Goal: Task Accomplishment & Management: Complete application form

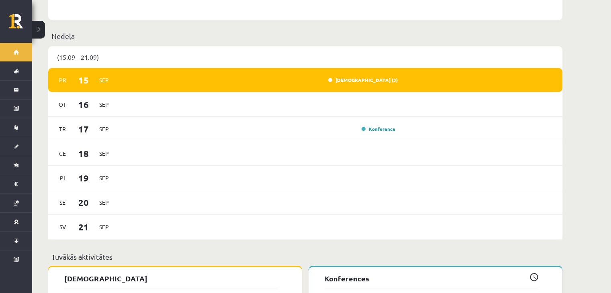
scroll to position [535, 0]
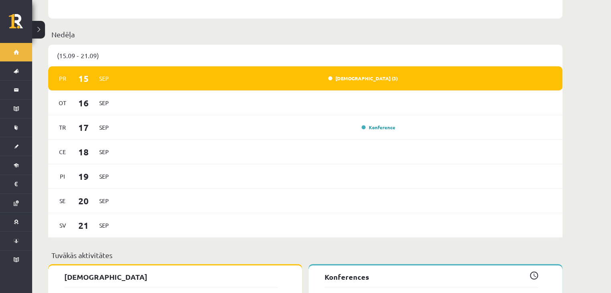
click at [245, 74] on div "Ieskaite (3)" at bounding box center [258, 78] width 280 height 9
click at [372, 75] on link "Ieskaite (3)" at bounding box center [362, 78] width 69 height 6
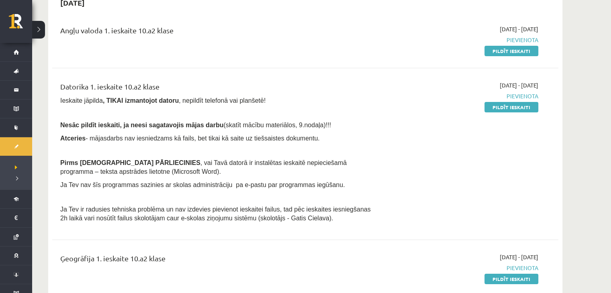
scroll to position [90, 0]
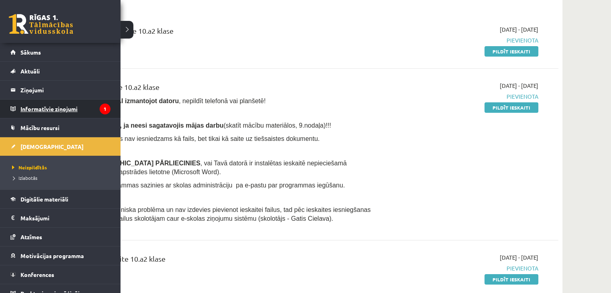
click at [71, 108] on legend "Informatīvie ziņojumi 1" at bounding box center [65, 109] width 90 height 18
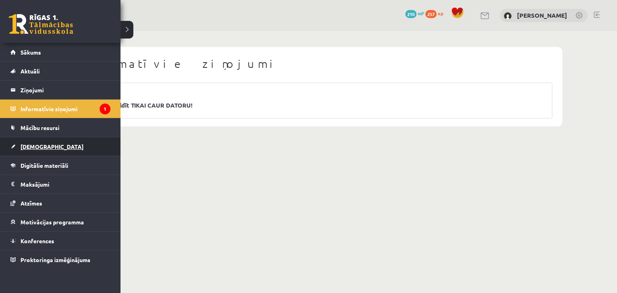
click at [47, 146] on link "[DEMOGRAPHIC_DATA]" at bounding box center [60, 146] width 100 height 18
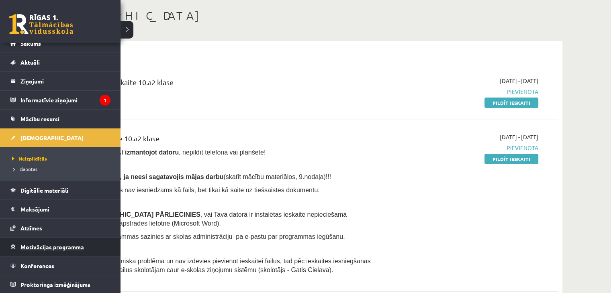
scroll to position [47, 0]
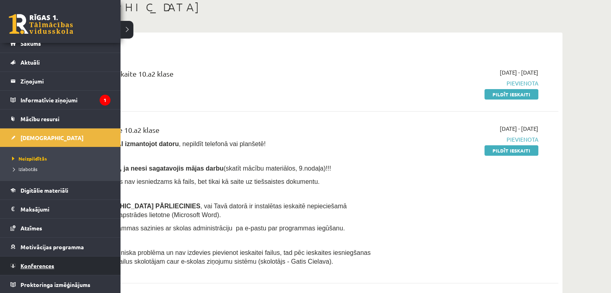
click at [47, 265] on span "Konferences" at bounding box center [37, 265] width 34 height 7
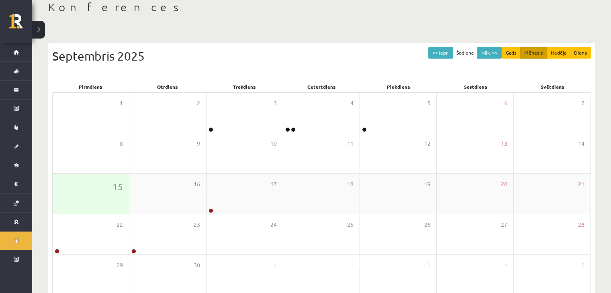
click at [112, 194] on div "15" at bounding box center [91, 194] width 76 height 40
click at [227, 196] on div "17" at bounding box center [244, 194] width 76 height 40
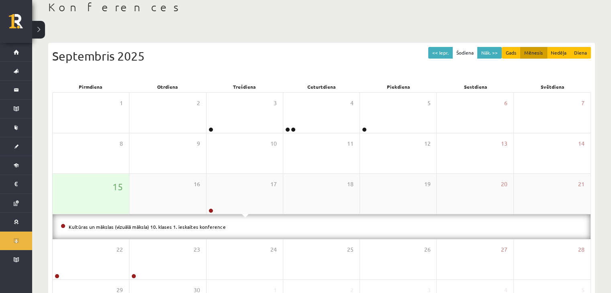
click at [84, 194] on div "15" at bounding box center [91, 194] width 76 height 40
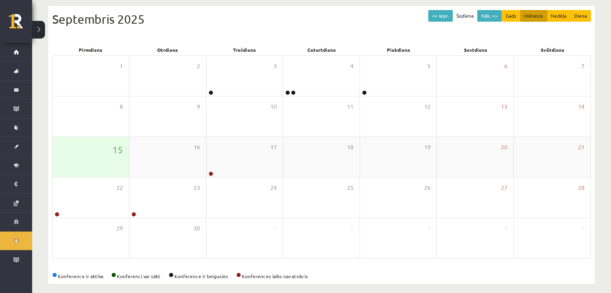
scroll to position [71, 0]
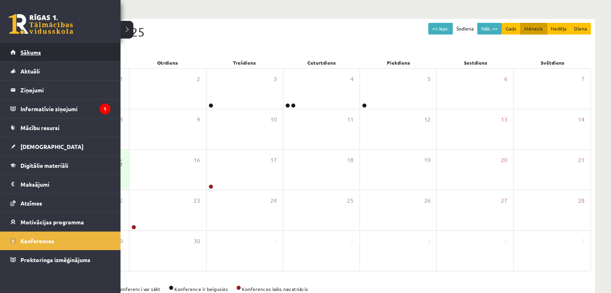
click at [38, 47] on link "Sākums" at bounding box center [60, 52] width 100 height 18
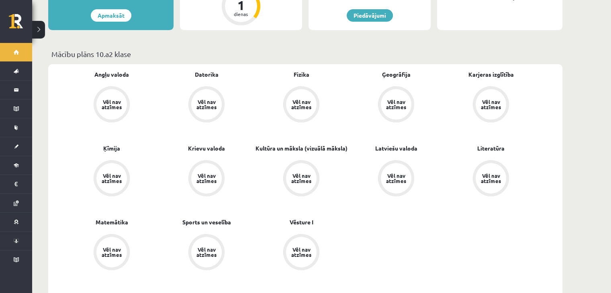
scroll to position [265, 0]
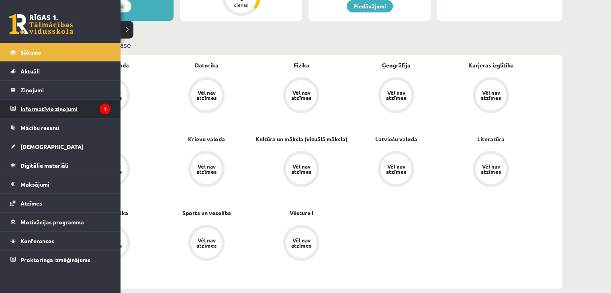
click at [42, 107] on legend "Informatīvie ziņojumi 1" at bounding box center [65, 109] width 90 height 18
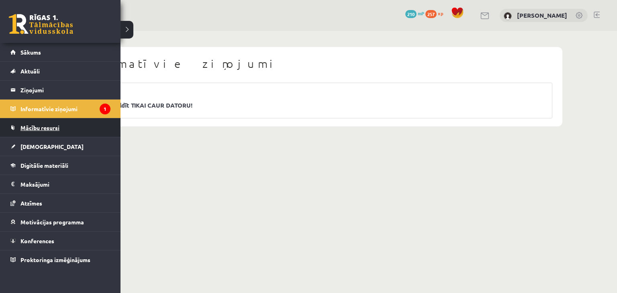
click at [50, 131] on link "Mācību resursi" at bounding box center [60, 127] width 100 height 18
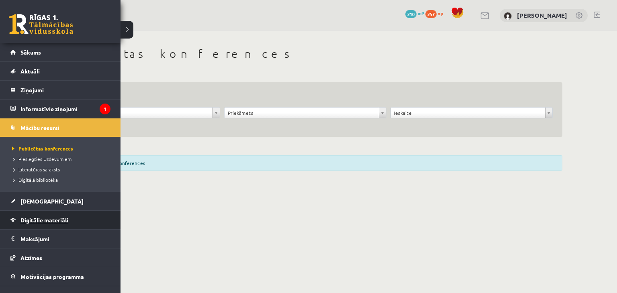
click at [41, 220] on span "Digitālie materiāli" at bounding box center [44, 219] width 48 height 7
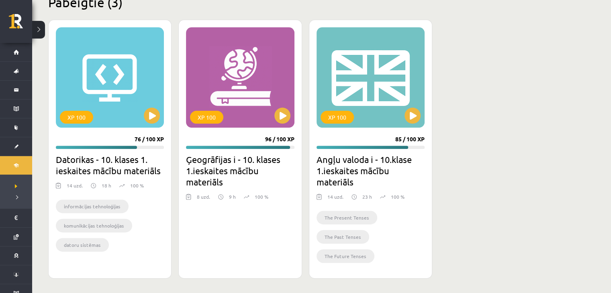
scroll to position [255, 0]
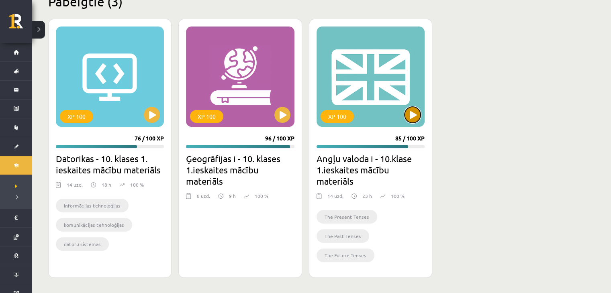
click at [410, 113] on button at bounding box center [412, 115] width 16 height 16
click at [281, 111] on button at bounding box center [282, 115] width 16 height 16
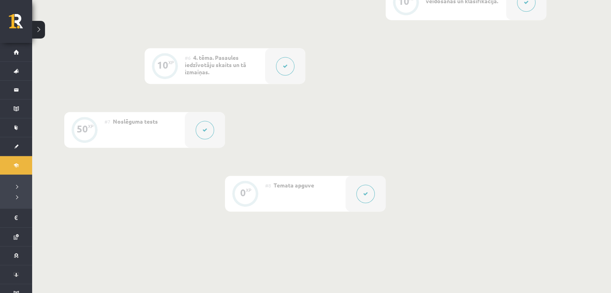
scroll to position [547, 0]
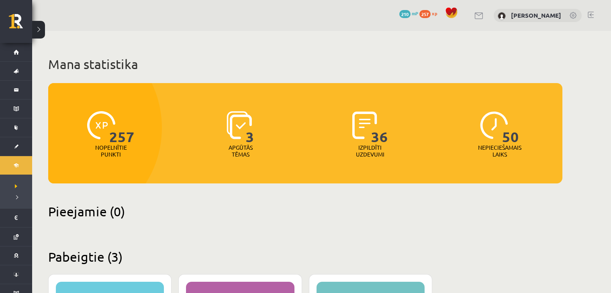
scroll to position [255, 0]
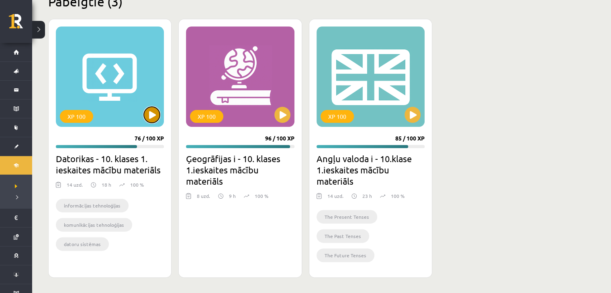
click at [151, 118] on button at bounding box center [152, 115] width 16 height 16
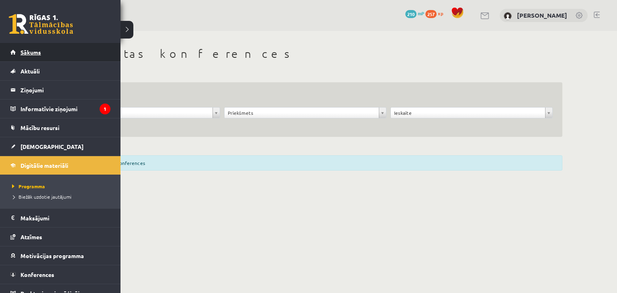
click at [71, 49] on link "Sākums" at bounding box center [60, 52] width 100 height 18
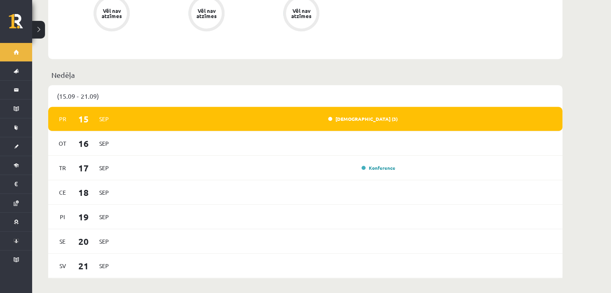
scroll to position [495, 0]
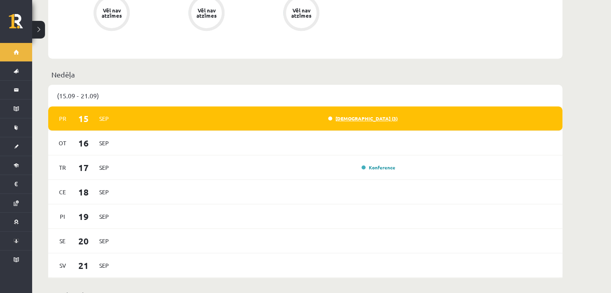
click at [373, 115] on link "Ieskaite (3)" at bounding box center [362, 118] width 69 height 6
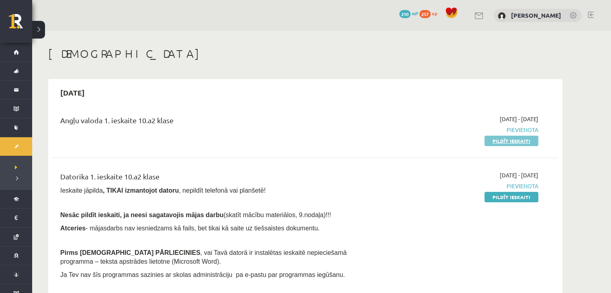
click at [508, 142] on link "Pildīt ieskaiti" at bounding box center [511, 141] width 54 height 10
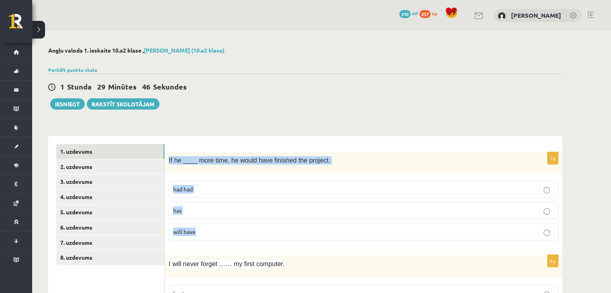
drag, startPoint x: 165, startPoint y: 157, endPoint x: 231, endPoint y: 238, distance: 104.5
click at [231, 238] on div "1p If he ____ more time, he would have finished the project. had had has will h…" at bounding box center [364, 199] width 398 height 95
copy div "If he ____ more time, he would have finished the project. had had has will have"
click at [255, 185] on p "had had" at bounding box center [363, 189] width 381 height 8
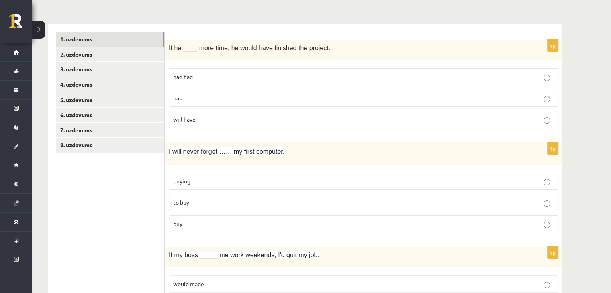
scroll to position [114, 0]
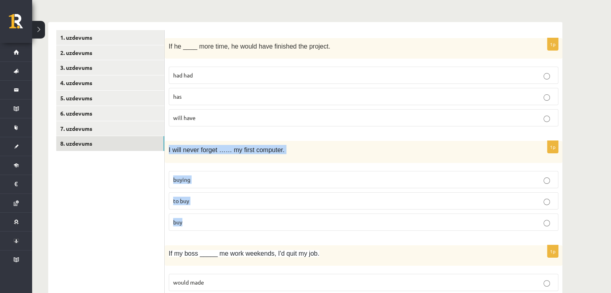
drag, startPoint x: 165, startPoint y: 143, endPoint x: 204, endPoint y: 214, distance: 80.7
click at [204, 214] on div "1p I will never forget …… my first computer. buying to buy buy" at bounding box center [364, 189] width 398 height 96
copy div "I will never forget …… my first computer. buying to buy buy"
click at [225, 176] on p "buying" at bounding box center [363, 180] width 381 height 8
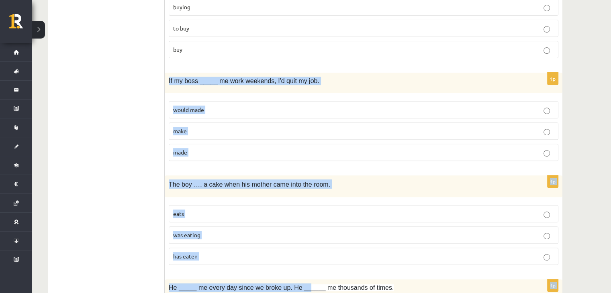
scroll to position [291, 0]
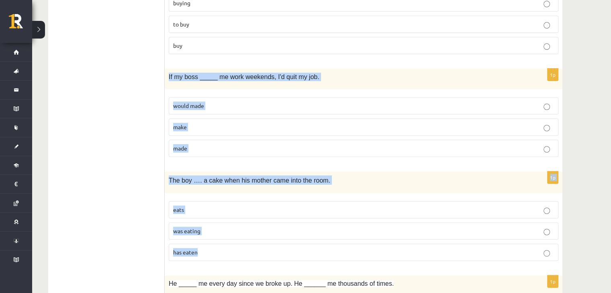
drag, startPoint x: 166, startPoint y: 143, endPoint x: 282, endPoint y: 246, distance: 155.1
copy form "If my boss _____ me work weekends, I'd quit my job. would made make made 1p The…"
click at [241, 144] on p "made" at bounding box center [363, 148] width 381 height 8
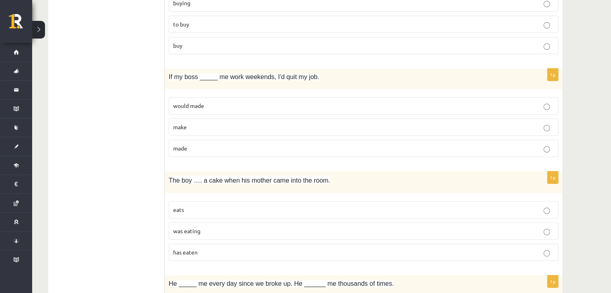
click at [243, 229] on p "was eating" at bounding box center [363, 231] width 381 height 8
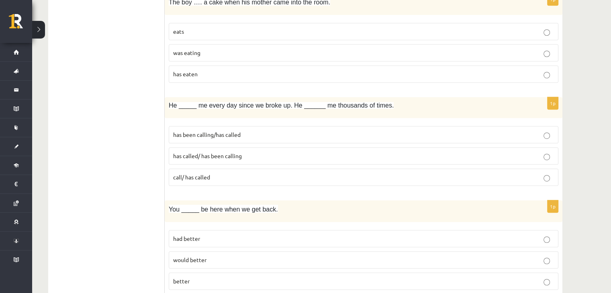
scroll to position [469, 0]
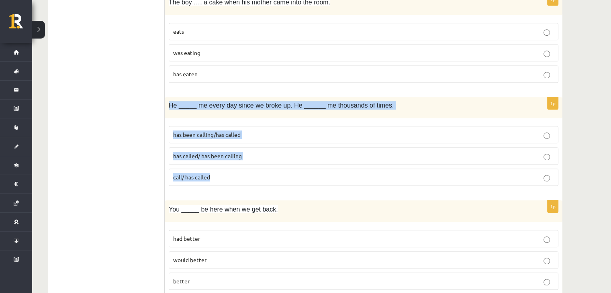
drag, startPoint x: 168, startPoint y: 97, endPoint x: 237, endPoint y: 170, distance: 100.0
click at [237, 170] on div "1p He _____ me every day since we broke up. He ______ me thousands of times. ha…" at bounding box center [364, 144] width 398 height 95
copy div "He _____ me every day since we broke up. He ______ me thousands of times. has b…"
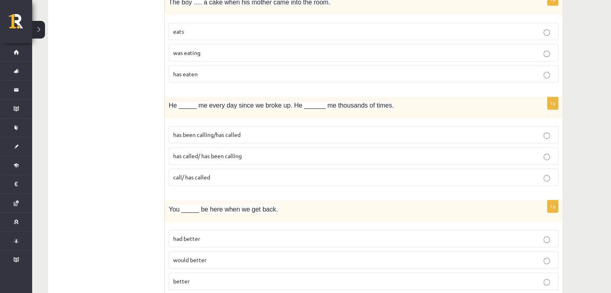
click at [191, 131] on p "has been calling/has called" at bounding box center [363, 135] width 381 height 8
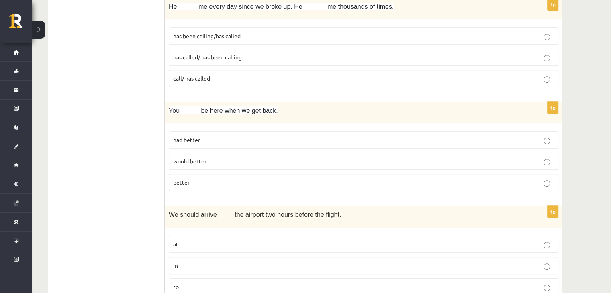
scroll to position [575, 0]
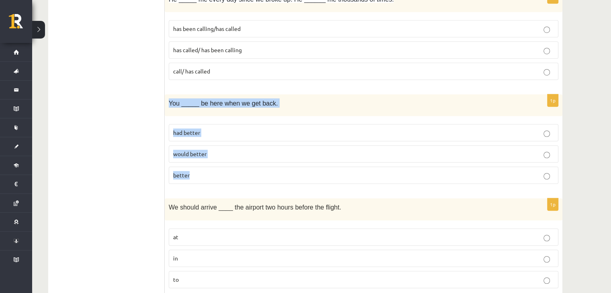
drag, startPoint x: 169, startPoint y: 95, endPoint x: 217, endPoint y: 169, distance: 88.8
click at [217, 169] on div "1p You _____ be here when we get back. had better would better better" at bounding box center [364, 142] width 398 height 96
copy div "You _____ be here when we get back. had better would better better"
click at [276, 125] on label "had better" at bounding box center [364, 132] width 390 height 17
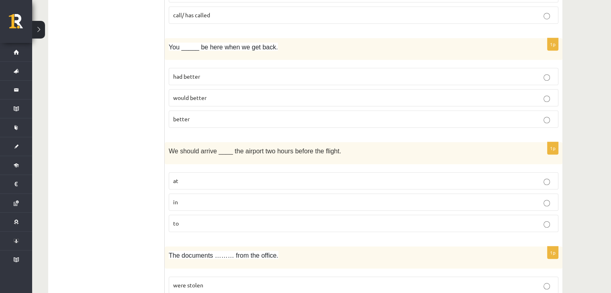
scroll to position [668, 0]
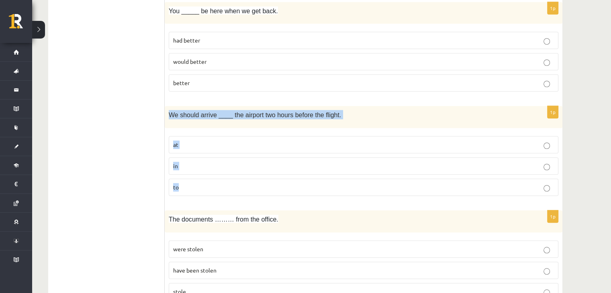
drag, startPoint x: 165, startPoint y: 110, endPoint x: 229, endPoint y: 188, distance: 101.1
click at [229, 188] on div "1p We should arrive ____ the airport two hours before the flight. at in to" at bounding box center [364, 154] width 398 height 96
copy div "We should arrive ____ the airport two hours before the flight. at in to"
click at [183, 136] on label "at" at bounding box center [364, 144] width 390 height 17
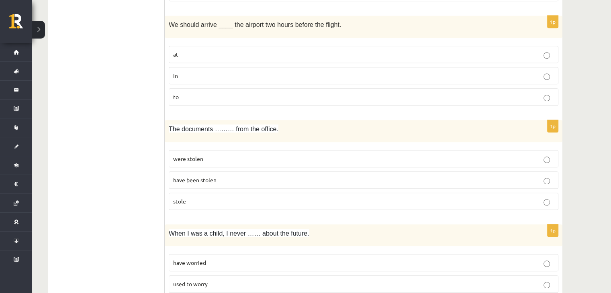
scroll to position [758, 0]
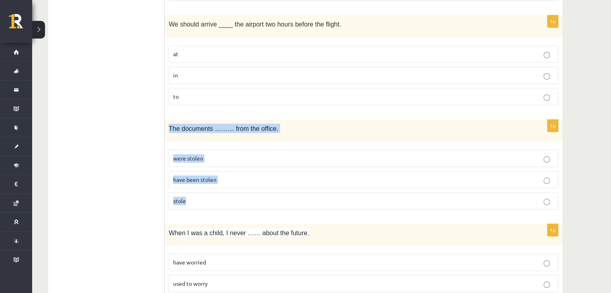
drag, startPoint x: 166, startPoint y: 120, endPoint x: 218, endPoint y: 214, distance: 106.8
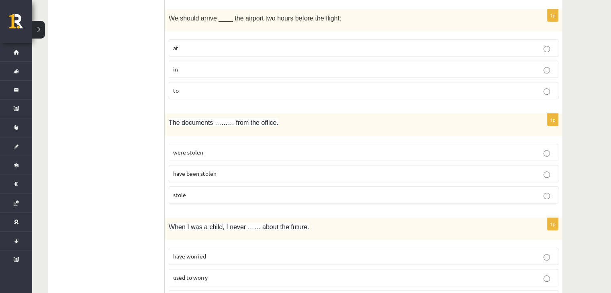
scroll to position [764, 0]
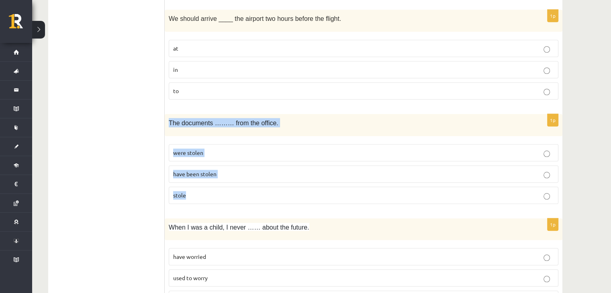
drag, startPoint x: 168, startPoint y: 118, endPoint x: 196, endPoint y: 185, distance: 72.5
click at [196, 185] on div "1p The documents ……… from the office. were stolen have been stolen stole" at bounding box center [364, 162] width 398 height 96
copy div "The documents ……… from the office. were stolen have been stolen stole"
click at [225, 149] on p "were stolen" at bounding box center [363, 153] width 381 height 8
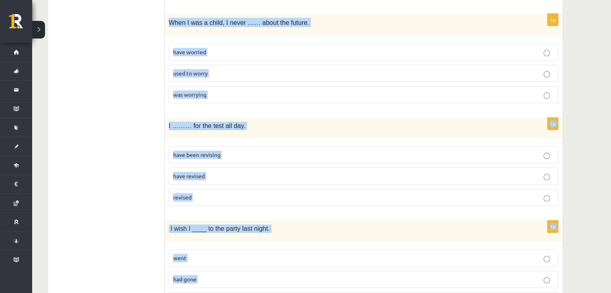
scroll to position [993, 0]
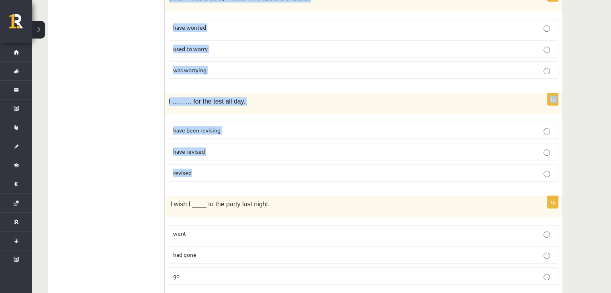
drag, startPoint x: 167, startPoint y: 87, endPoint x: 229, endPoint y: 166, distance: 100.7
click at [229, 166] on form "1p If he ____ more time, he would have finished the project. had had has will h…" at bounding box center [364, 187] width 382 height 2072
copy form "When I was a child, I never …… about the future. have worried used to worry was…"
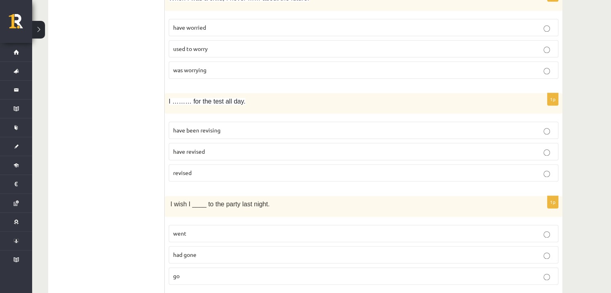
click at [141, 119] on ul "1. uzdevums 2. uzdevums 3. uzdevums 4. uzdevums 5. uzdevums 6. uzdevums 7. uzde…" at bounding box center [110, 187] width 108 height 2072
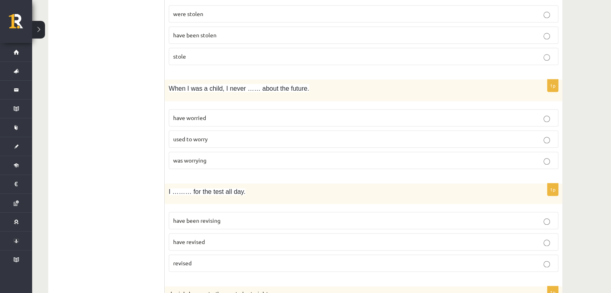
scroll to position [895, 0]
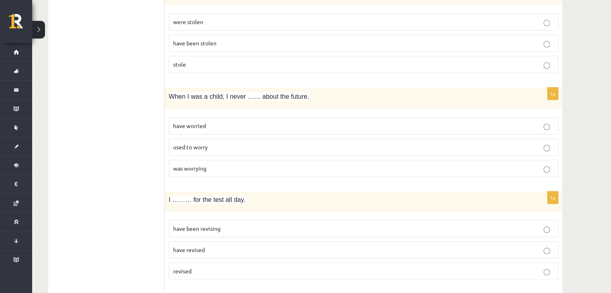
click at [212, 139] on label "used to worry" at bounding box center [364, 147] width 390 height 17
click at [225, 227] on p "have been revising" at bounding box center [363, 229] width 381 height 8
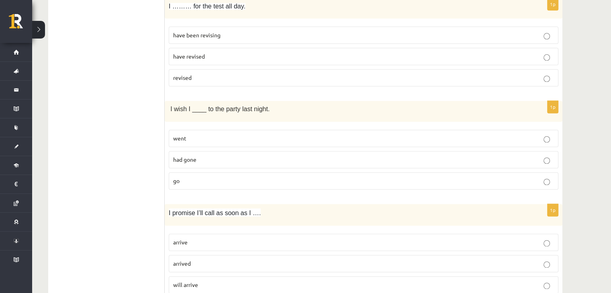
scroll to position [1084, 0]
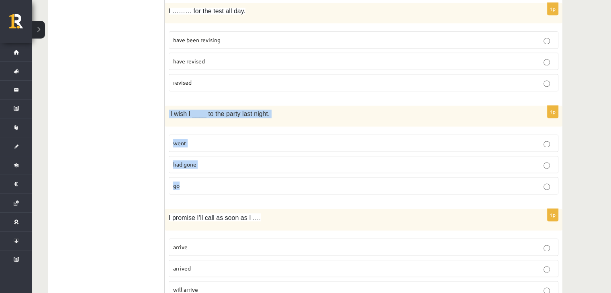
drag, startPoint x: 167, startPoint y: 103, endPoint x: 195, endPoint y: 186, distance: 87.8
click at [195, 186] on div "1p I wish I ____ to the party last night. went had gone go" at bounding box center [364, 153] width 398 height 95
copy div "I wish I ____ to the party last night. went had gone go"
click at [229, 160] on p "had gone" at bounding box center [363, 164] width 381 height 8
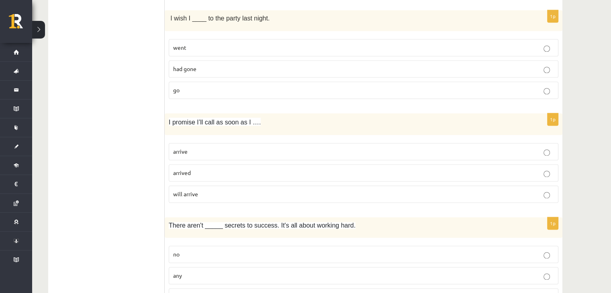
scroll to position [1181, 0]
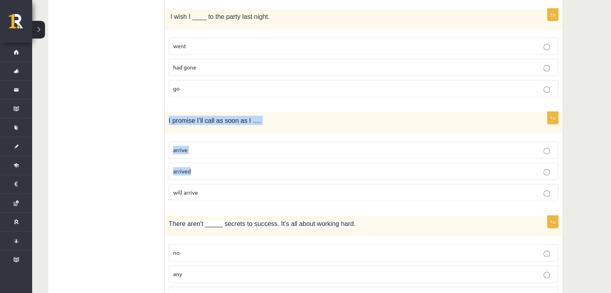
drag, startPoint x: 165, startPoint y: 108, endPoint x: 205, endPoint y: 170, distance: 74.1
click at [205, 170] on div "1p I promise I’ll call as soon as I …. arrive arrived will arrive" at bounding box center [364, 160] width 398 height 96
drag, startPoint x: 164, startPoint y: 108, endPoint x: 207, endPoint y: 190, distance: 92.5
click at [207, 190] on div "1p I promise I’ll call as soon as I …. arrive arrived will arrive" at bounding box center [364, 160] width 398 height 96
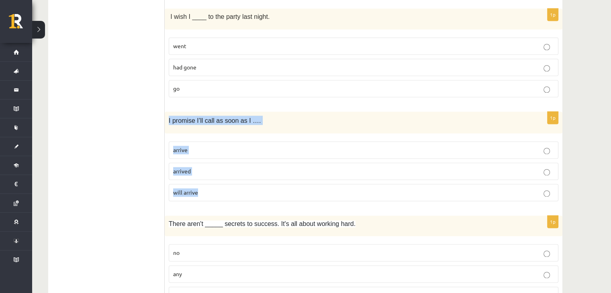
copy div "I promise I’ll call as soon as I …. arrive arrived will arrive"
click at [210, 146] on p "arrive" at bounding box center [363, 150] width 381 height 8
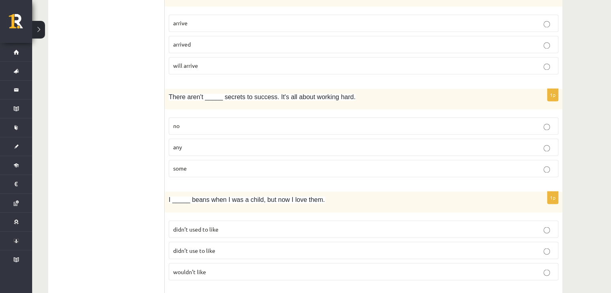
scroll to position [1310, 0]
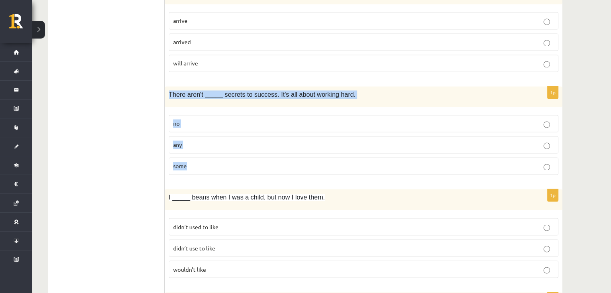
drag, startPoint x: 167, startPoint y: 86, endPoint x: 211, endPoint y: 153, distance: 80.9
click at [211, 153] on div "1p There aren't _____ secrets to success. It's all about working hard. no any s…" at bounding box center [364, 133] width 398 height 95
click at [217, 143] on label "any" at bounding box center [364, 144] width 390 height 17
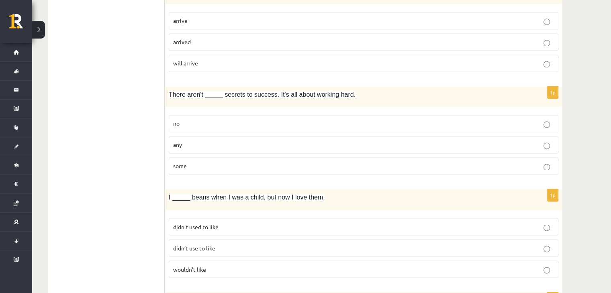
scroll to position [1419, 0]
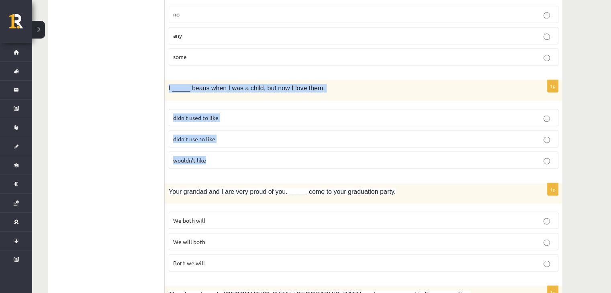
drag, startPoint x: 169, startPoint y: 82, endPoint x: 245, endPoint y: 155, distance: 105.7
click at [245, 155] on div "1p I _____ beans when I was a child, but now I love them. didn’t used to like d…" at bounding box center [364, 127] width 398 height 95
click at [226, 113] on p "didn’t used to like" at bounding box center [363, 117] width 381 height 8
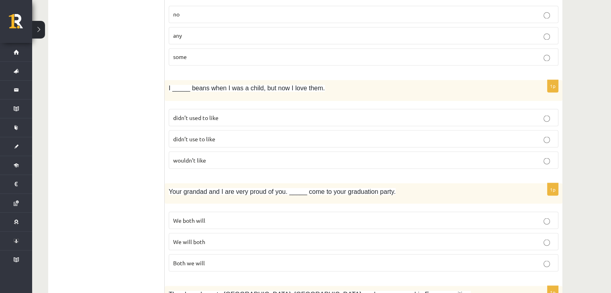
click at [204, 135] on span "didn’t use to like" at bounding box center [194, 138] width 42 height 7
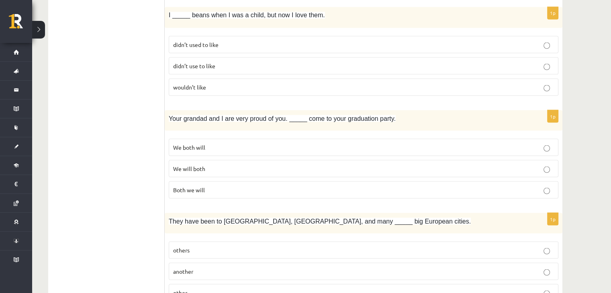
scroll to position [1492, 0]
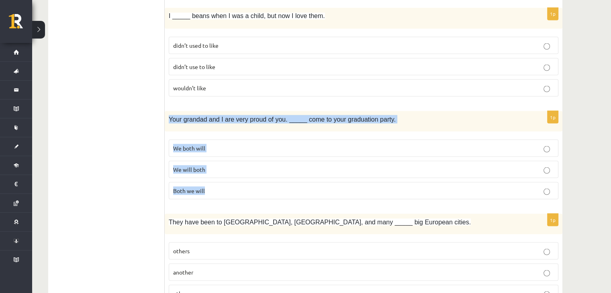
drag, startPoint x: 165, startPoint y: 110, endPoint x: 221, endPoint y: 196, distance: 102.6
click at [221, 196] on div "1p Your grandad and I are very proud of you. _____ come to your graduation part…" at bounding box center [364, 158] width 398 height 95
click at [228, 165] on p "We will both" at bounding box center [363, 169] width 381 height 8
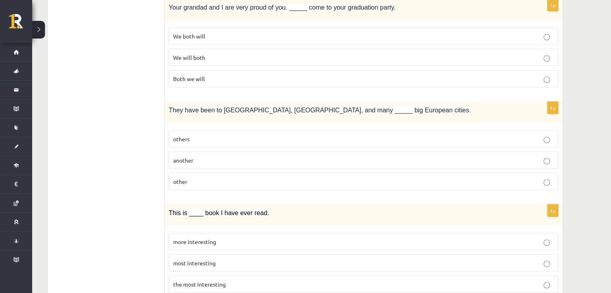
scroll to position [1604, 0]
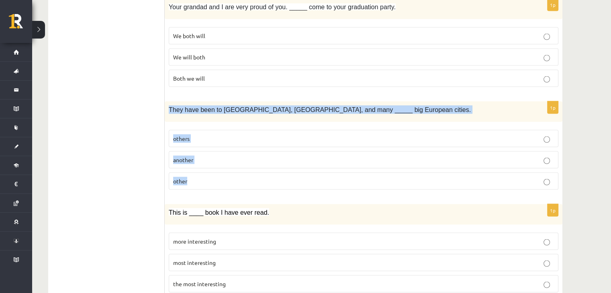
drag, startPoint x: 169, startPoint y: 94, endPoint x: 209, endPoint y: 174, distance: 88.9
click at [209, 174] on div "1p They have been to Paris, Rome, and many _____ big European cities. others an…" at bounding box center [364, 149] width 398 height 95
click at [253, 156] on label "another" at bounding box center [364, 159] width 390 height 17
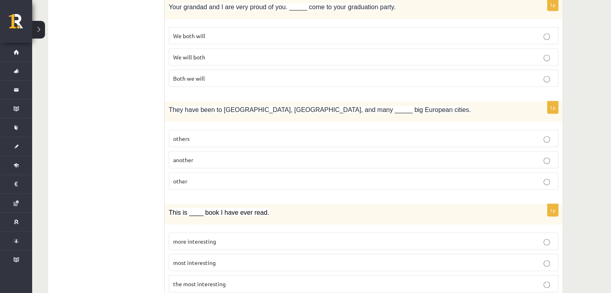
click at [247, 130] on label "others" at bounding box center [364, 138] width 390 height 17
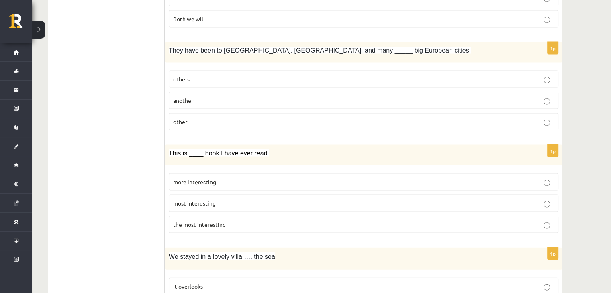
scroll to position [1679, 0]
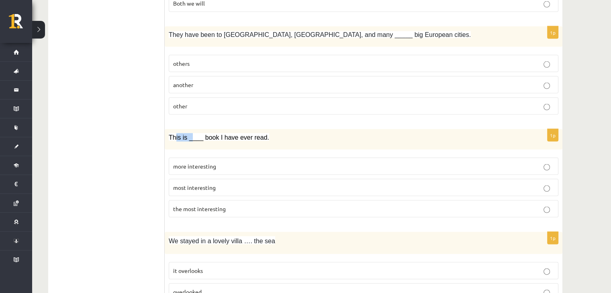
drag, startPoint x: 176, startPoint y: 125, endPoint x: 171, endPoint y: 129, distance: 6.0
click at [171, 134] on span "This is ____ book I have ever read." at bounding box center [219, 137] width 100 height 7
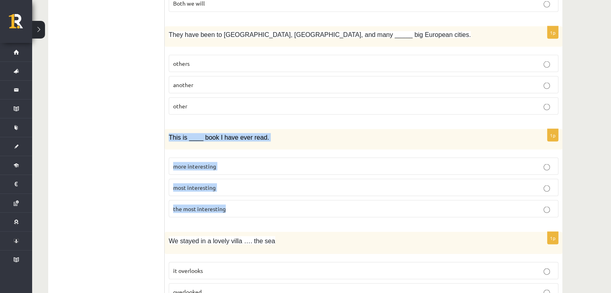
drag, startPoint x: 166, startPoint y: 128, endPoint x: 263, endPoint y: 199, distance: 120.1
click at [263, 199] on div "1p This is ____ book I have ever read. more interesting most interesting the mo…" at bounding box center [364, 176] width 398 height 95
click at [275, 205] on p "the most interesting" at bounding box center [363, 209] width 381 height 8
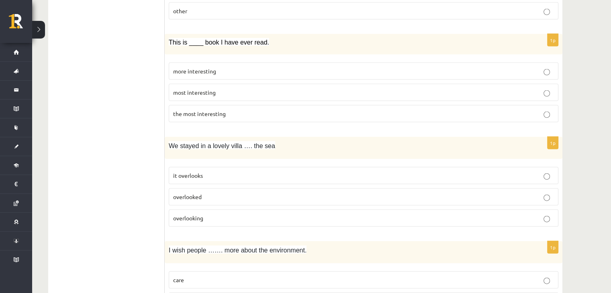
scroll to position [1775, 0]
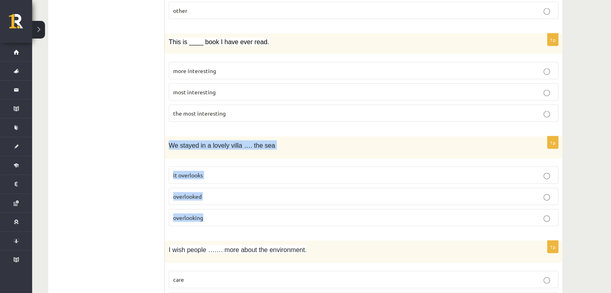
drag, startPoint x: 169, startPoint y: 129, endPoint x: 230, endPoint y: 211, distance: 101.9
click at [230, 211] on div "1p We stayed in a lovely villa …. the sea it overlooks overlooked overlooking" at bounding box center [364, 185] width 398 height 96
click at [222, 216] on label "overlooking" at bounding box center [364, 217] width 390 height 17
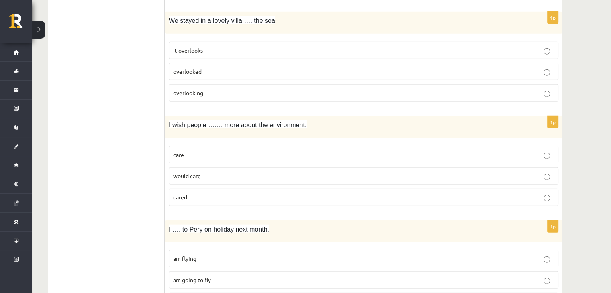
scroll to position [1901, 0]
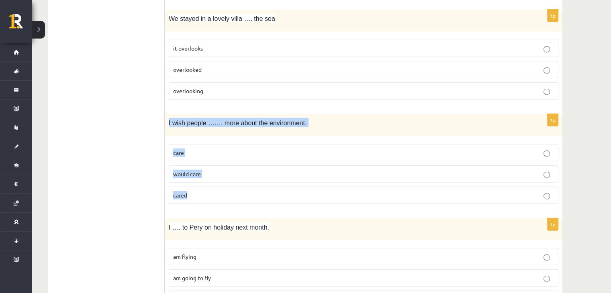
drag, startPoint x: 165, startPoint y: 110, endPoint x: 209, endPoint y: 186, distance: 87.8
click at [209, 186] on div "1p I wish people ……. more about the environment. care would care cared" at bounding box center [364, 162] width 398 height 96
click at [223, 169] on label "would care" at bounding box center [364, 173] width 390 height 17
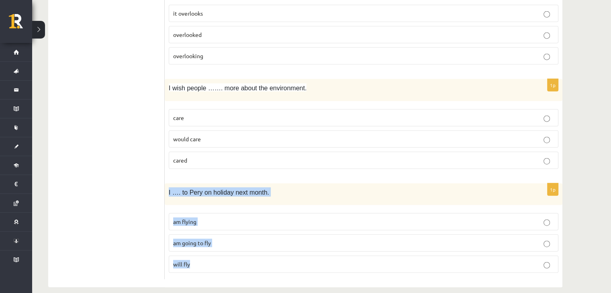
drag, startPoint x: 166, startPoint y: 174, endPoint x: 233, endPoint y: 248, distance: 99.8
click at [233, 248] on div "1p I …. to Pery on holiday next month. am flying am going to fly will fly" at bounding box center [364, 232] width 398 height 96
click at [230, 218] on p "am flying" at bounding box center [363, 222] width 381 height 8
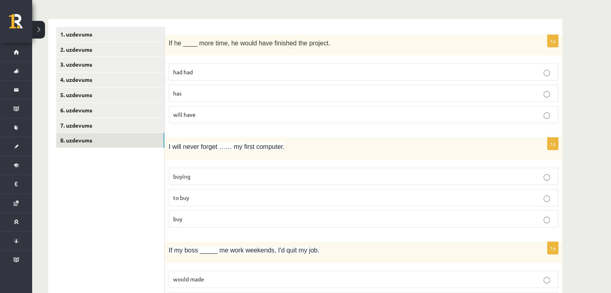
scroll to position [0, 0]
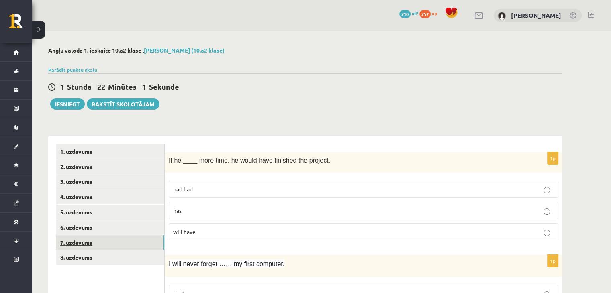
click at [132, 242] on link "7. uzdevums" at bounding box center [110, 242] width 108 height 15
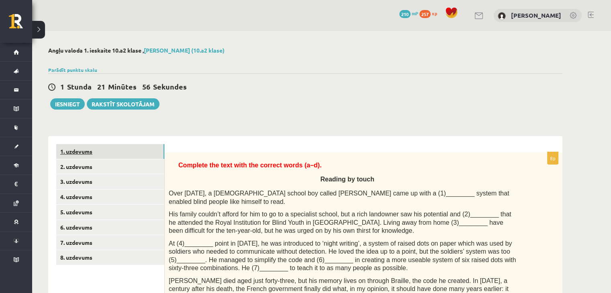
click at [142, 149] on link "1. uzdevums" at bounding box center [110, 151] width 108 height 15
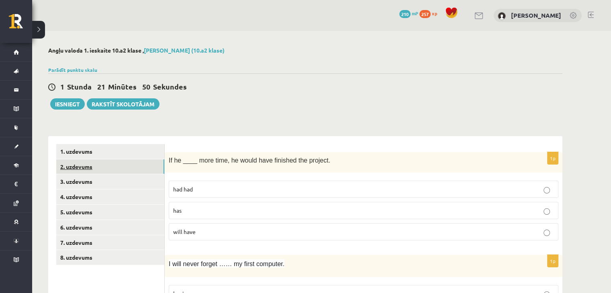
click at [108, 174] on link "2. uzdevums" at bounding box center [110, 166] width 108 height 15
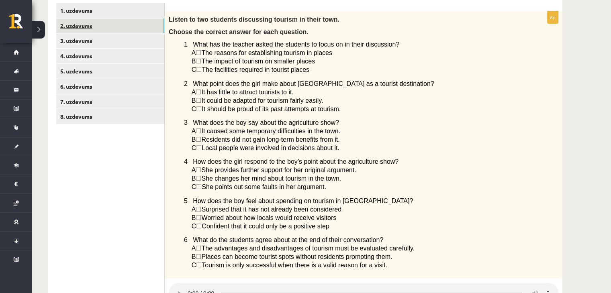
scroll to position [143, 0]
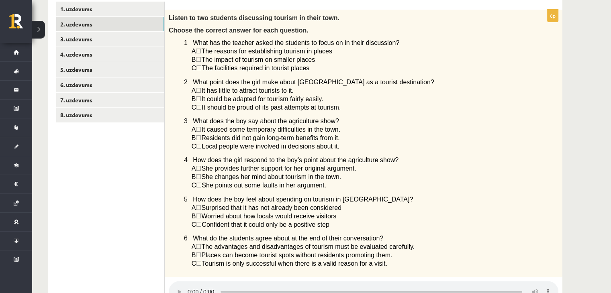
click at [201, 94] on span "☐" at bounding box center [199, 90] width 6 height 7
click at [200, 91] on span "☐" at bounding box center [199, 90] width 6 height 7
click at [201, 92] on span "☐" at bounding box center [199, 90] width 6 height 7
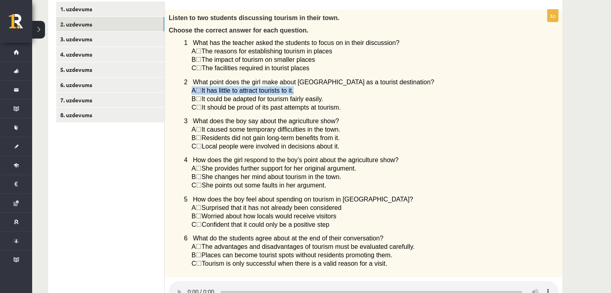
click at [177, 90] on div "Listen to two students discussing tourism in their town. Choose the correct ans…" at bounding box center [364, 144] width 398 height 268
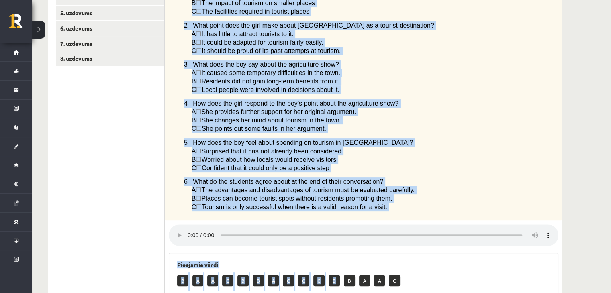
scroll to position [353, 0]
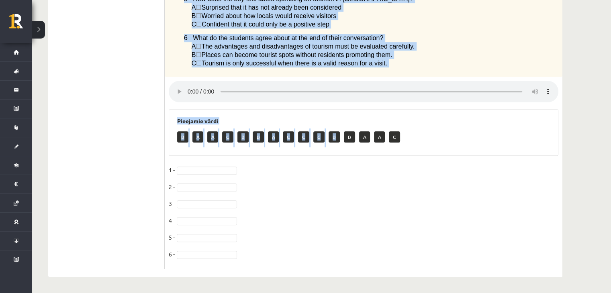
drag, startPoint x: 169, startPoint y: 40, endPoint x: 395, endPoint y: 61, distance: 227.2
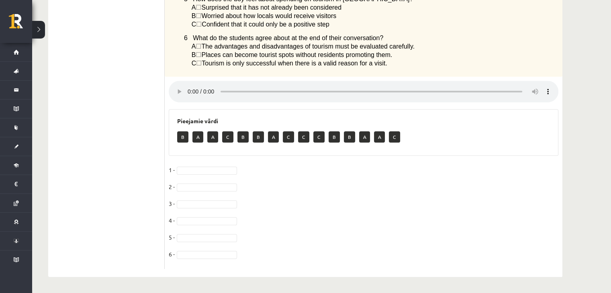
click at [115, 92] on ul "1. uzdevums 2. uzdevums 3. uzdevums 4. uzdevums 5. uzdevums 6. uzdevums 7. uzde…" at bounding box center [110, 35] width 108 height 468
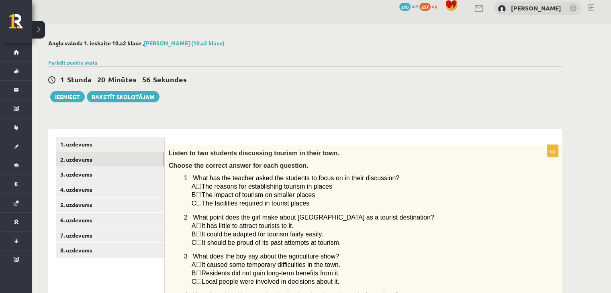
scroll to position [6, 0]
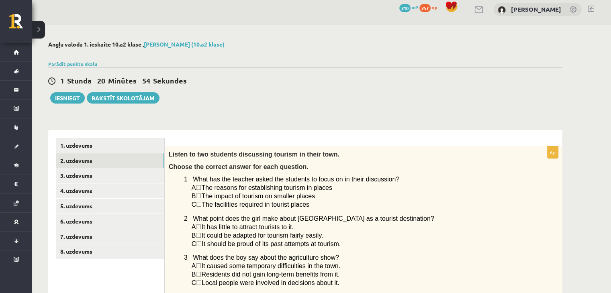
click at [201, 196] on span "☐" at bounding box center [199, 196] width 6 height 7
click at [255, 88] on div "1 Stunda 20 Minūtes 50 Sekundes Ieskaite saglabāta! Iesniegt Rakstīt skolotājam" at bounding box center [305, 85] width 514 height 36
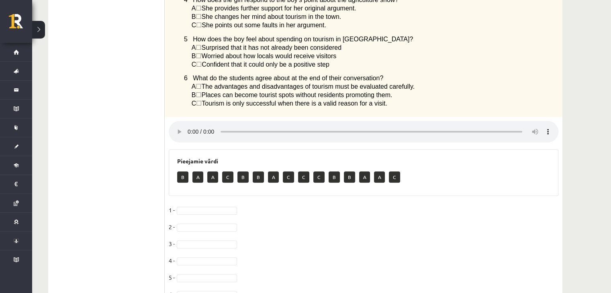
scroll to position [302, 0]
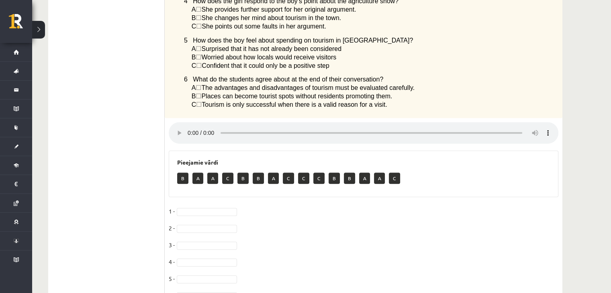
click at [244, 184] on p "B" at bounding box center [242, 178] width 11 height 11
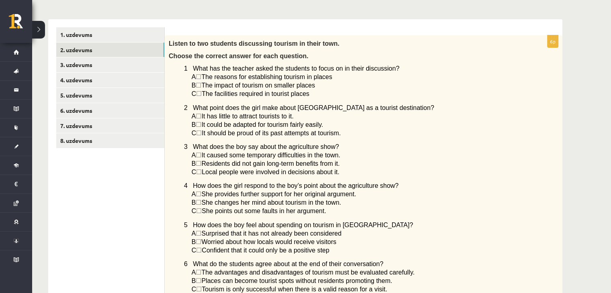
scroll to position [0, 0]
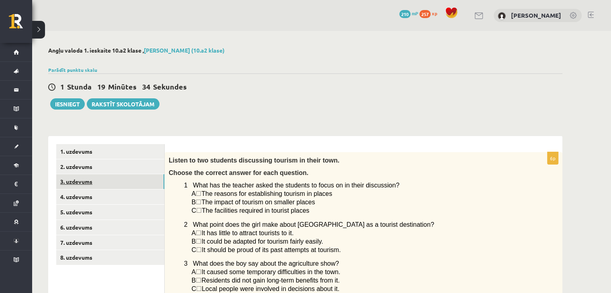
click at [108, 182] on link "3. uzdevums" at bounding box center [110, 181] width 108 height 15
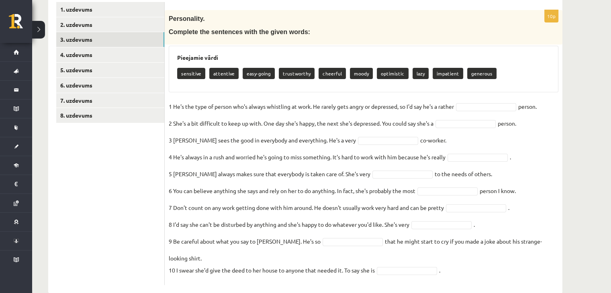
scroll to position [146, 0]
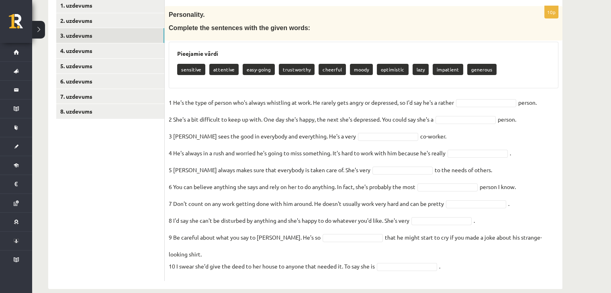
drag, startPoint x: 167, startPoint y: 6, endPoint x: 558, endPoint y: 246, distance: 458.4
click at [558, 246] on div "10p Personality. Complete the sentences with the given words: Pieejamie vārdi s…" at bounding box center [364, 143] width 398 height 275
click at [122, 173] on ul "1. uzdevums 2. uzdevums 3. uzdevums 4. uzdevums 5. uzdevums 6. uzdevums 7. uzde…" at bounding box center [110, 139] width 108 height 283
click at [331, 71] on p "cheerful" at bounding box center [332, 69] width 27 height 11
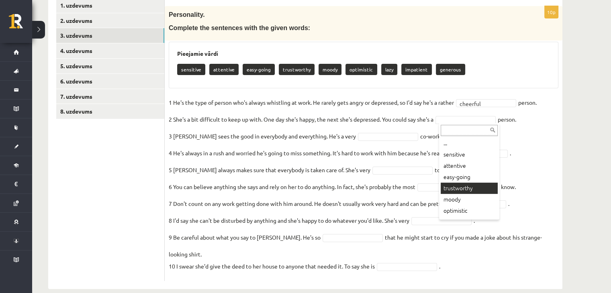
scroll to position [10, 0]
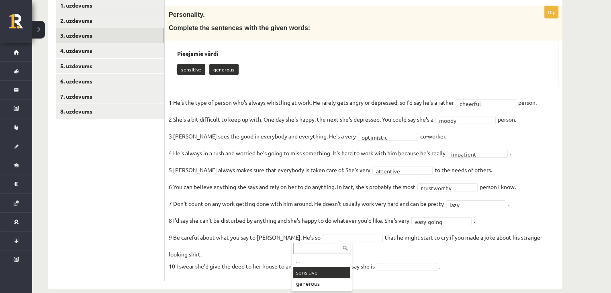
drag, startPoint x: 332, startPoint y: 270, endPoint x: 395, endPoint y: 255, distance: 64.4
click at [395, 147] on body "0 Dāvanas 210 mP 257 xp Iļja Šestakovs Sākums Aktuāli Kā mācīties eSKOLĀ Kontak…" at bounding box center [305, 0] width 611 height 293
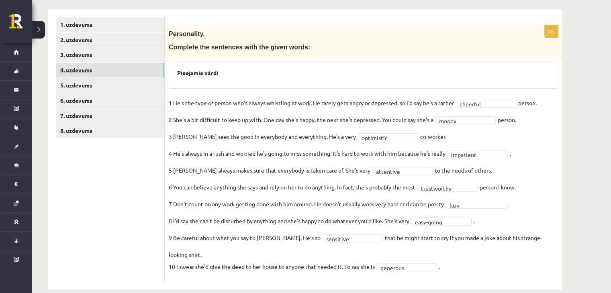
click at [119, 72] on link "4. uzdevums" at bounding box center [110, 70] width 108 height 15
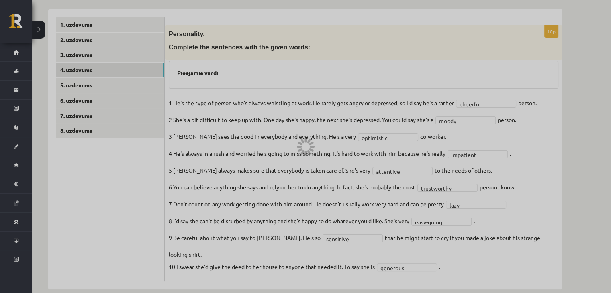
scroll to position [86, 0]
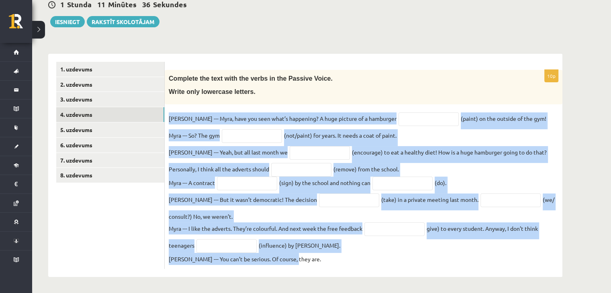
drag, startPoint x: 169, startPoint y: 110, endPoint x: 404, endPoint y: 266, distance: 281.7
click at [404, 266] on div "10p Complete the text with the verbs in the Passive Voice. Write only lowercase…" at bounding box center [364, 169] width 398 height 199
click at [398, 118] on input "text" at bounding box center [428, 119] width 60 height 14
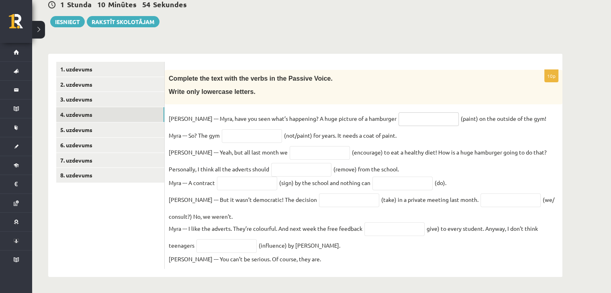
paste input "**********"
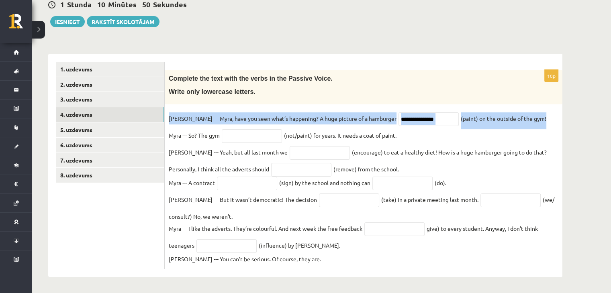
drag, startPoint x: 166, startPoint y: 113, endPoint x: 519, endPoint y: 119, distance: 353.1
click at [519, 119] on div "**********" at bounding box center [364, 169] width 398 height 199
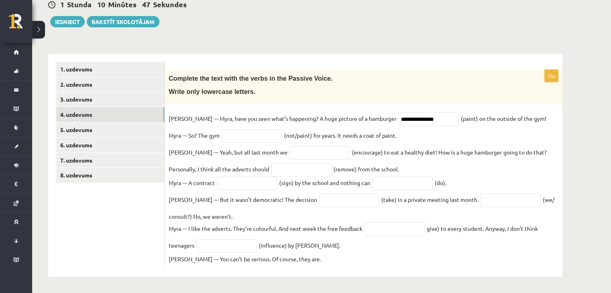
click at [421, 134] on fieldset "**********" at bounding box center [364, 188] width 390 height 153
click at [419, 113] on input "**********" at bounding box center [428, 119] width 60 height 14
type input "*"
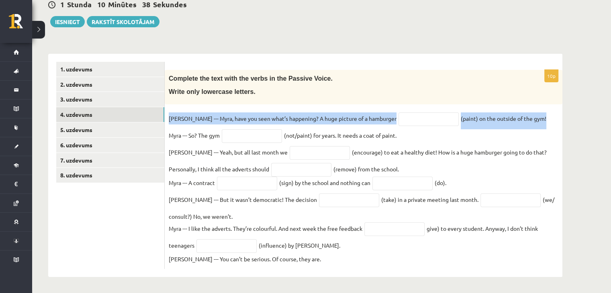
drag, startPoint x: 165, startPoint y: 112, endPoint x: 521, endPoint y: 112, distance: 355.5
click at [521, 112] on div "10p Complete the text with the verbs in the Passive Voice. Write only lowercase…" at bounding box center [364, 169] width 398 height 199
click at [398, 113] on input "text" at bounding box center [428, 119] width 60 height 14
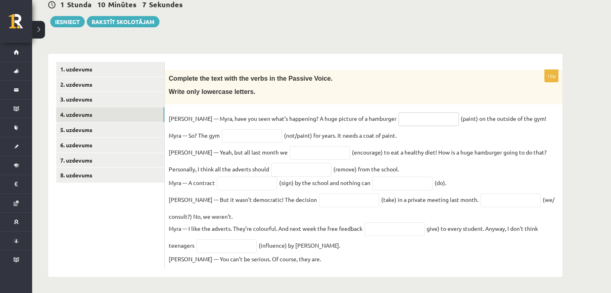
paste input "**********"
type input "**********"
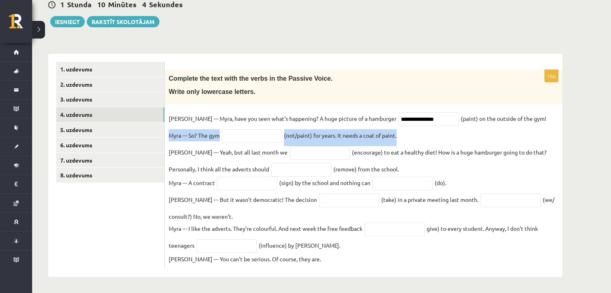
drag, startPoint x: 168, startPoint y: 132, endPoint x: 406, endPoint y: 128, distance: 238.6
click at [406, 128] on div "**********" at bounding box center [364, 169] width 398 height 199
click at [252, 131] on input "text" at bounding box center [252, 136] width 60 height 14
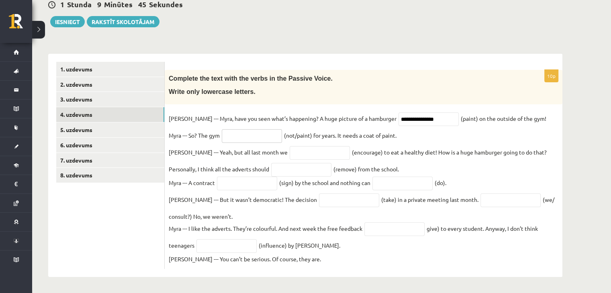
paste input "**********"
type input "**********"
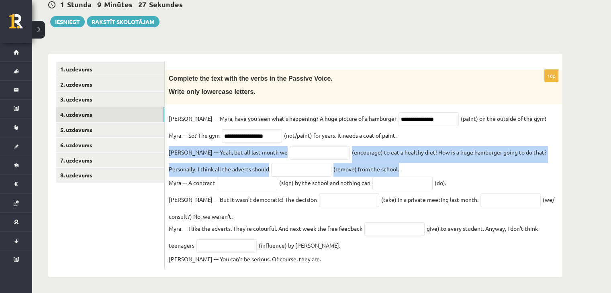
drag, startPoint x: 167, startPoint y: 149, endPoint x: 543, endPoint y: 164, distance: 376.3
click at [543, 164] on div "**********" at bounding box center [364, 169] width 398 height 199
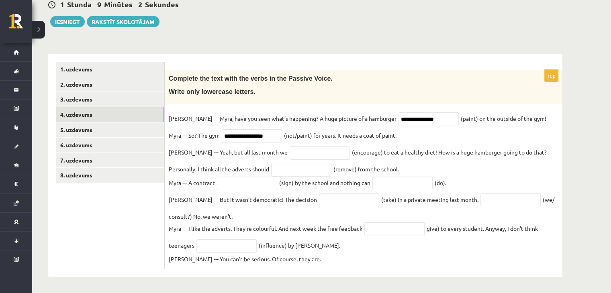
click at [141, 229] on ul "1. uzdevums 2. uzdevums 3. uzdevums 4. uzdevums 5. uzdevums 6. uzdevums 7. uzde…" at bounding box center [110, 165] width 108 height 207
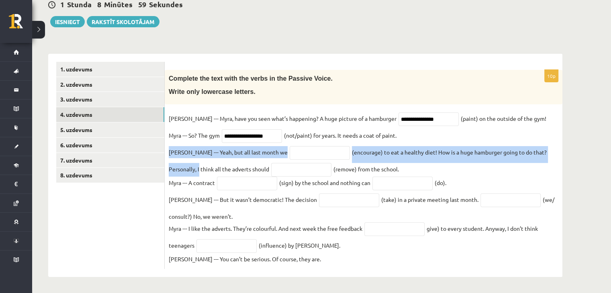
drag, startPoint x: 167, startPoint y: 148, endPoint x: 559, endPoint y: 146, distance: 391.6
click at [559, 146] on div "**********" at bounding box center [364, 169] width 398 height 199
click at [290, 149] on input "text" at bounding box center [320, 153] width 60 height 14
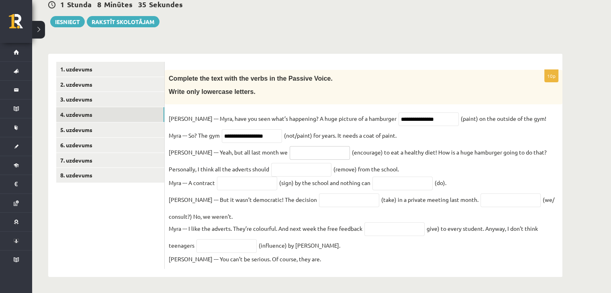
paste input "**********"
type input "**********"
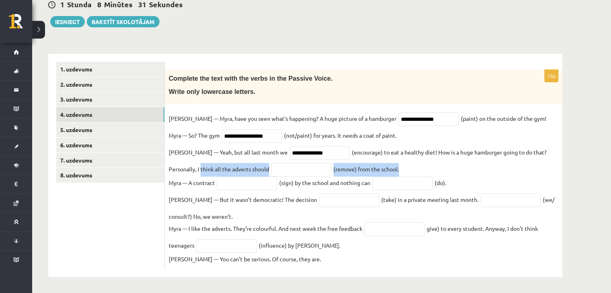
drag, startPoint x: 167, startPoint y: 165, endPoint x: 375, endPoint y: 168, distance: 208.5
click at [375, 168] on div "**********" at bounding box center [364, 169] width 398 height 199
click at [288, 165] on input "text" at bounding box center [301, 170] width 60 height 14
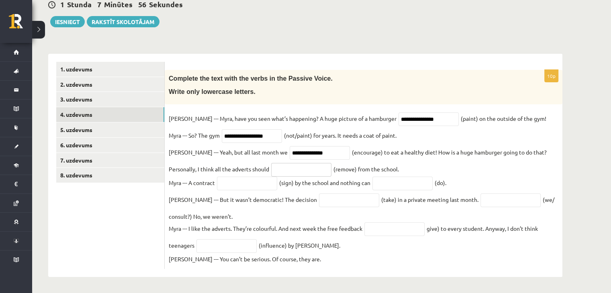
paste input "**********"
type input "**********"
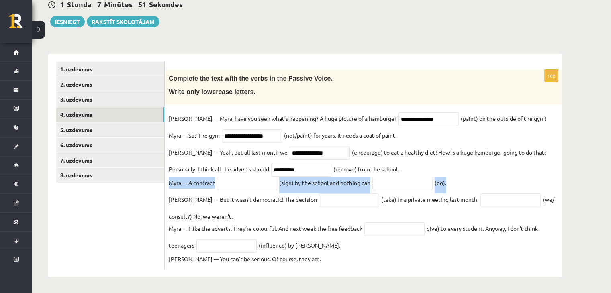
drag, startPoint x: 170, startPoint y: 181, endPoint x: 462, endPoint y: 181, distance: 292.4
click at [462, 181] on fieldset "**********" at bounding box center [364, 188] width 390 height 153
click at [246, 186] on input "text" at bounding box center [247, 184] width 60 height 14
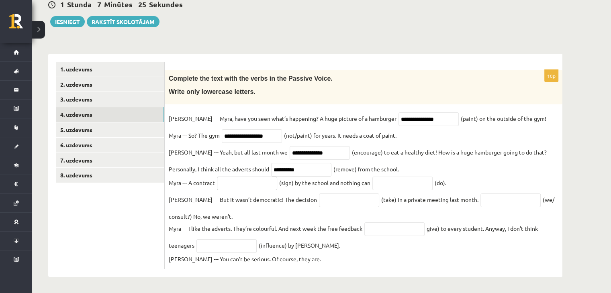
paste input "**********"
type input "**********"
click at [407, 183] on input "text" at bounding box center [402, 184] width 60 height 14
type input "*******"
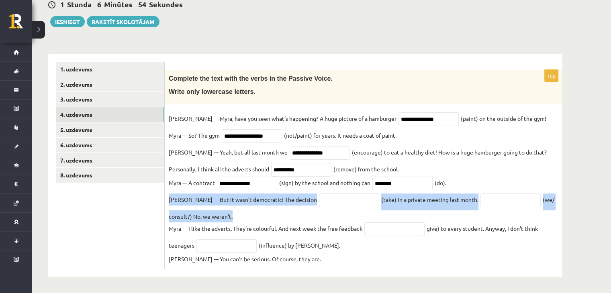
drag, startPoint x: 165, startPoint y: 197, endPoint x: 585, endPoint y: 216, distance: 419.7
click at [585, 216] on div "Angļu valoda 1. ieskaite 10.a2 klase , Iļja Šestakovs (10.a2 klase) Parādīt pun…" at bounding box center [321, 121] width 579 height 345
click at [319, 204] on input "text" at bounding box center [349, 201] width 60 height 14
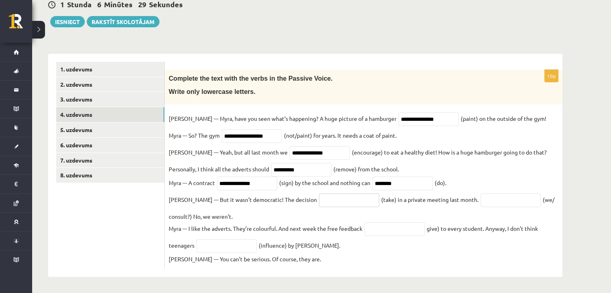
paste input "*********"
type input "*********"
click at [494, 203] on input "text" at bounding box center [510, 201] width 60 height 14
paste input "**********"
type input "**********"
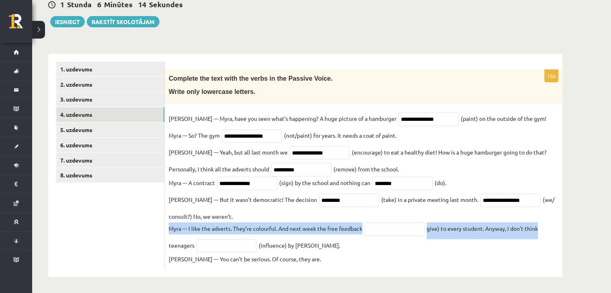
drag, startPoint x: 168, startPoint y: 227, endPoint x: 551, endPoint y: 233, distance: 382.4
click at [551, 233] on div "**********" at bounding box center [364, 169] width 398 height 199
click at [398, 228] on input "text" at bounding box center [394, 230] width 60 height 14
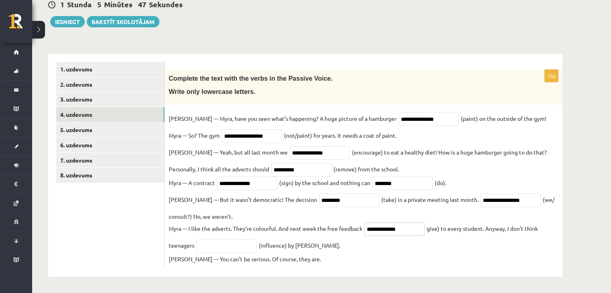
type input "**********"
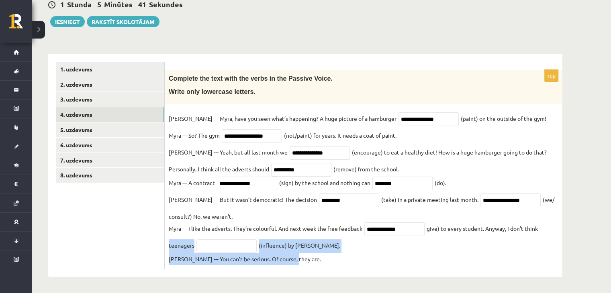
drag, startPoint x: 167, startPoint y: 243, endPoint x: 300, endPoint y: 265, distance: 134.3
click at [300, 265] on div "**********" at bounding box center [364, 169] width 398 height 199
click at [209, 246] on input "text" at bounding box center [226, 246] width 60 height 14
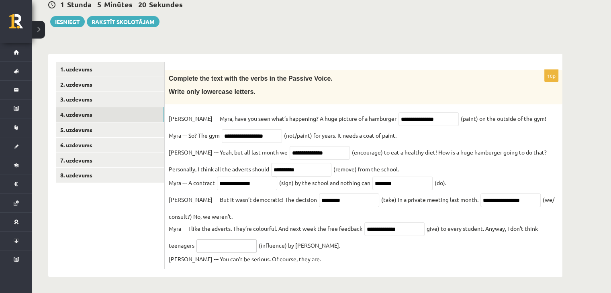
paste input "**********"
type input "**********"
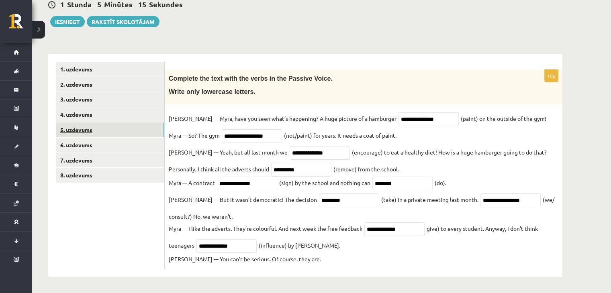
click at [104, 126] on link "5. uzdevums" at bounding box center [110, 130] width 108 height 15
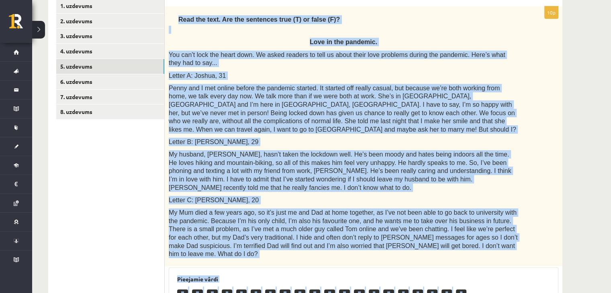
scroll to position [346, 0]
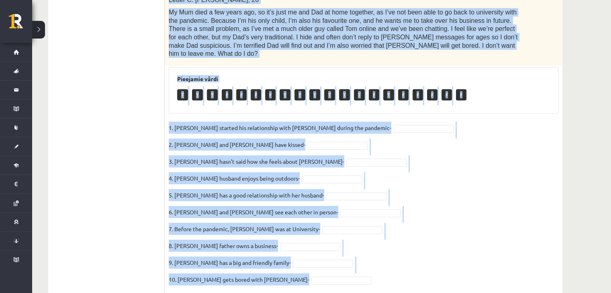
drag, startPoint x: 174, startPoint y: 135, endPoint x: 341, endPoint y: 257, distance: 206.1
click at [341, 257] on div "10p Read the text. Are the sentences true (T) or false (F)? Love in the pandemi…" at bounding box center [364, 50] width 398 height 488
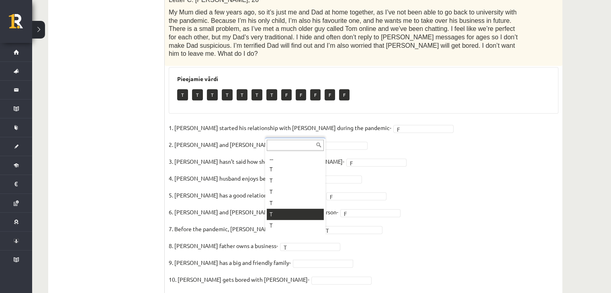
scroll to position [66, 0]
drag, startPoint x: 287, startPoint y: 216, endPoint x: 282, endPoint y: 204, distance: 13.4
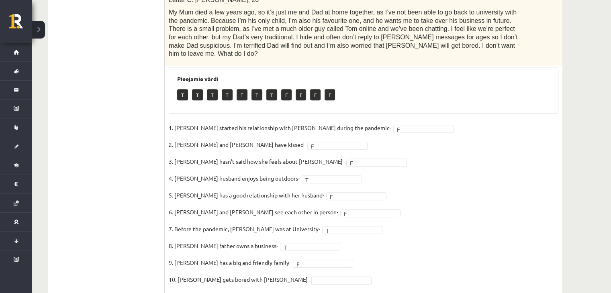
click at [282, 223] on p "7. Before the pandemic, Janet was at University-" at bounding box center [244, 229] width 151 height 12
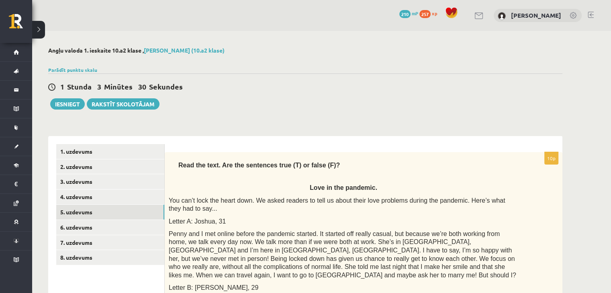
scroll to position [6, 0]
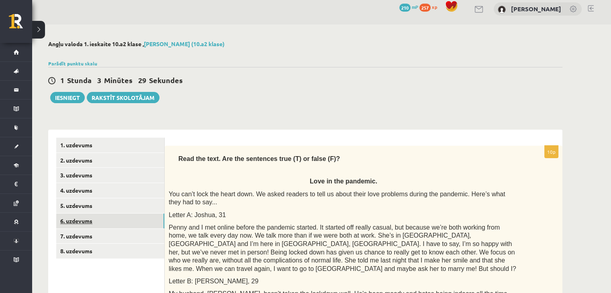
click at [94, 222] on link "6. uzdevums" at bounding box center [110, 221] width 108 height 15
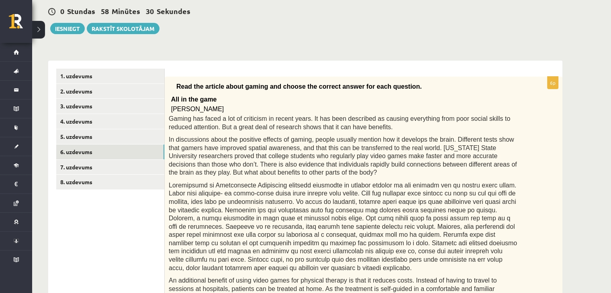
scroll to position [77, 0]
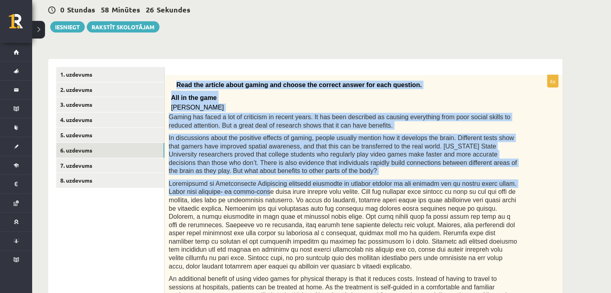
drag, startPoint x: 172, startPoint y: 66, endPoint x: 229, endPoint y: 198, distance: 143.9
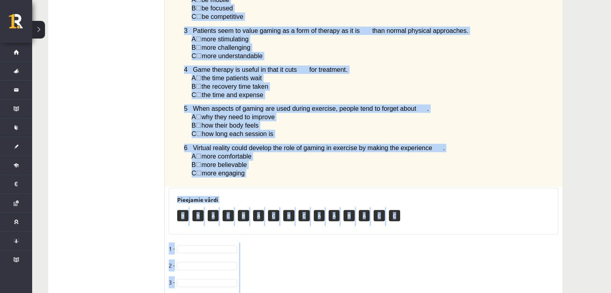
scroll to position [594, 0]
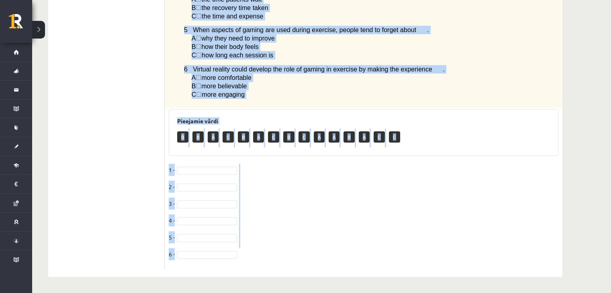
drag, startPoint x: 176, startPoint y: 80, endPoint x: 418, endPoint y: 254, distance: 298.1
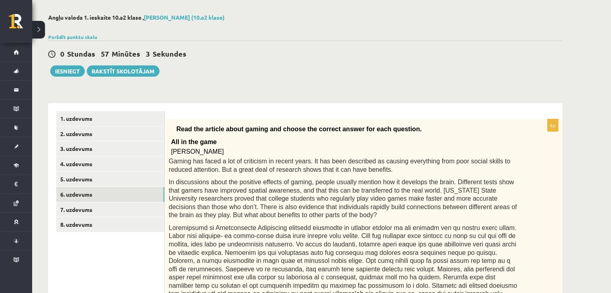
scroll to position [37, 0]
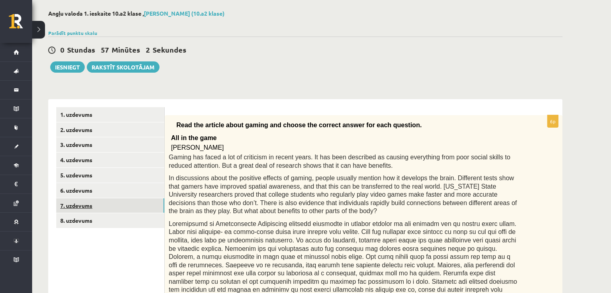
click at [100, 204] on link "7. uzdevums" at bounding box center [110, 205] width 108 height 15
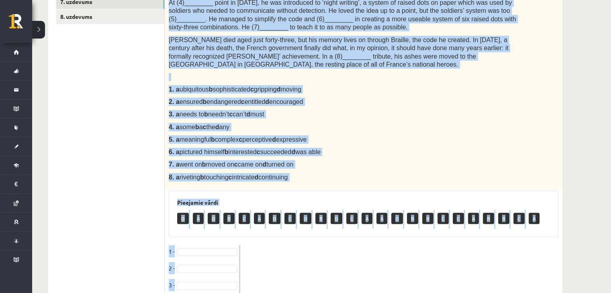
scroll to position [347, 0]
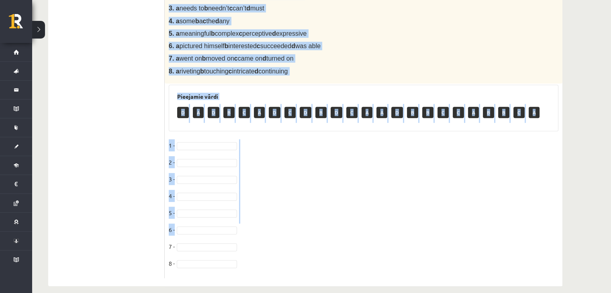
drag, startPoint x: 178, startPoint y: 163, endPoint x: 283, endPoint y: 231, distance: 125.4
click at [283, 231] on div "8p Complete the text with the correct words (a–d). Reading by touch Over 200 ye…" at bounding box center [364, 41] width 398 height 473
click at [283, 231] on fieldset "1 - 2 - 3 - 4 - 5 - 6 - 7 - 8 -" at bounding box center [364, 206] width 390 height 135
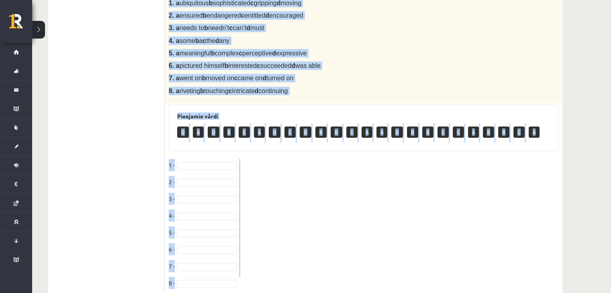
scroll to position [332, 0]
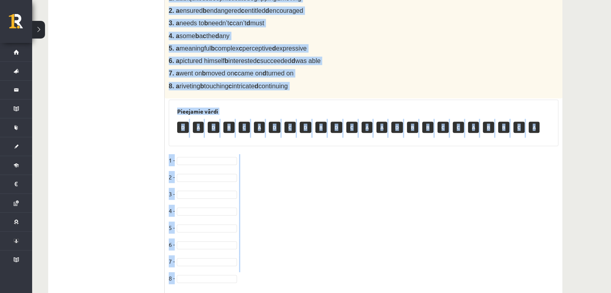
drag, startPoint x: 177, startPoint y: 164, endPoint x: 239, endPoint y: 276, distance: 127.3
click at [239, 276] on div "8p Complete the text with the correct words (a–d). Reading by touch Over 200 ye…" at bounding box center [364, 56] width 398 height 473
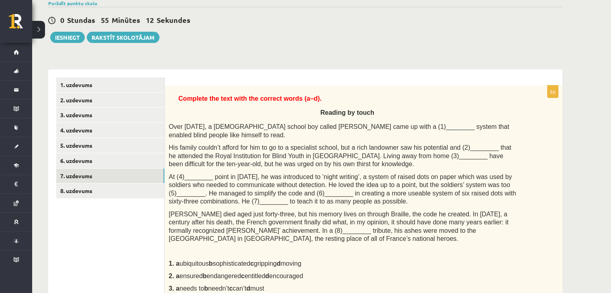
scroll to position [67, 0]
click at [123, 190] on link "8. uzdevums" at bounding box center [110, 190] width 108 height 15
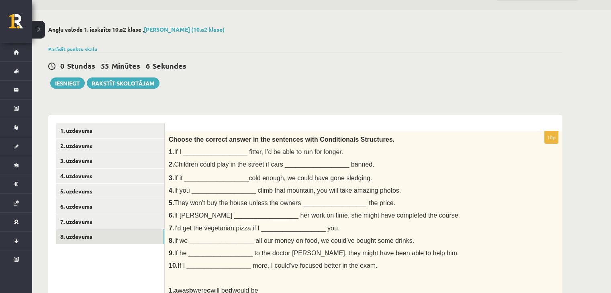
scroll to position [21, 0]
drag, startPoint x: 169, startPoint y: 138, endPoint x: 299, endPoint y: 312, distance: 217.5
click at [299, 272] on html "0 Dāvanas 210 mP 257 xp Iļja Šestakovs Sākums Aktuāli Kā mācīties eSKOLĀ Kontak…" at bounding box center [305, 125] width 611 height 293
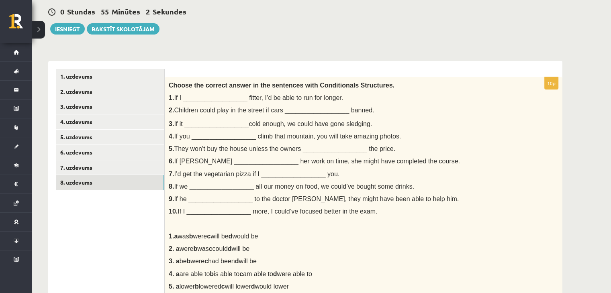
click at [356, 270] on p "4. a are able to b is able to c am able to d were able to" at bounding box center [343, 274] width 349 height 8
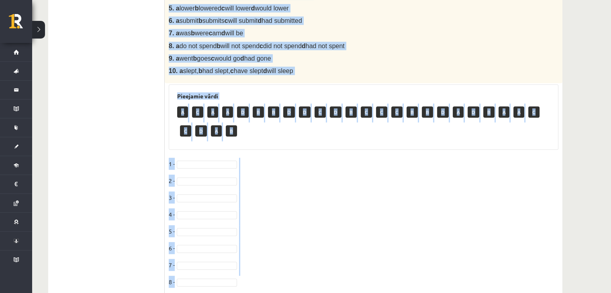
scroll to position [415, 0]
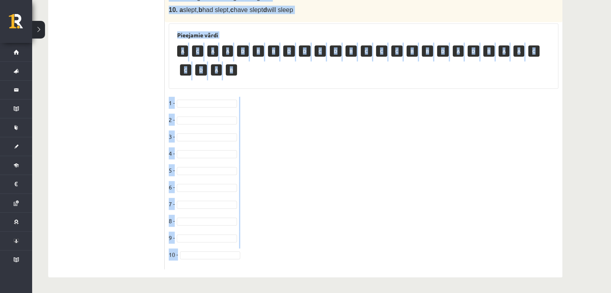
drag, startPoint x: 169, startPoint y: 84, endPoint x: 349, endPoint y: 293, distance: 275.4
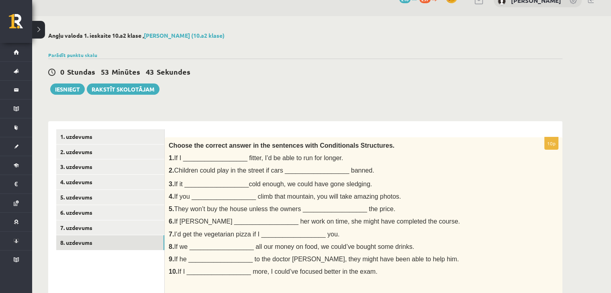
scroll to position [0, 0]
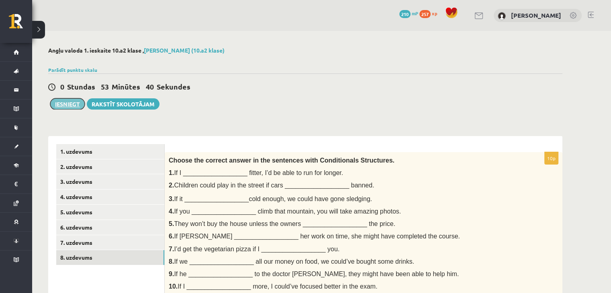
click at [67, 104] on button "Iesniegt" at bounding box center [67, 103] width 35 height 11
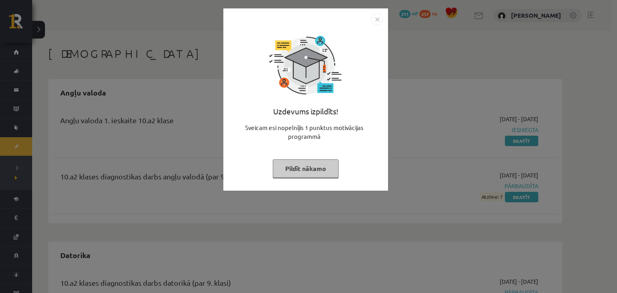
click at [304, 168] on button "Pildīt nākamo" at bounding box center [306, 168] width 66 height 18
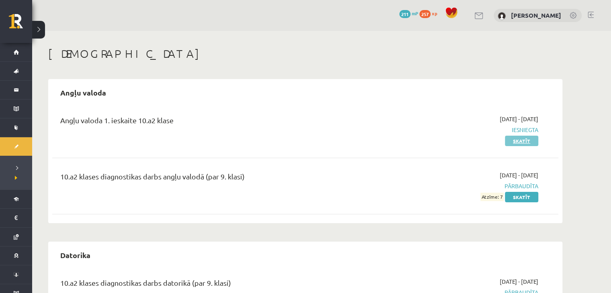
click at [523, 142] on link "Skatīt" at bounding box center [521, 141] width 33 height 10
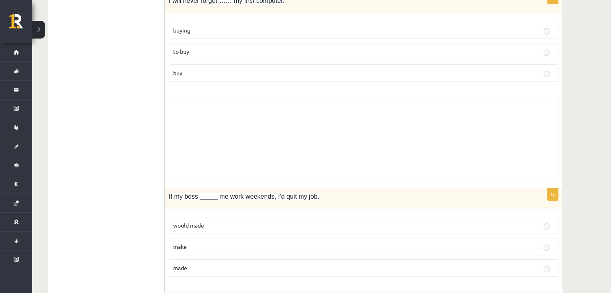
scroll to position [340, 0]
click at [34, 27] on button at bounding box center [38, 30] width 13 height 18
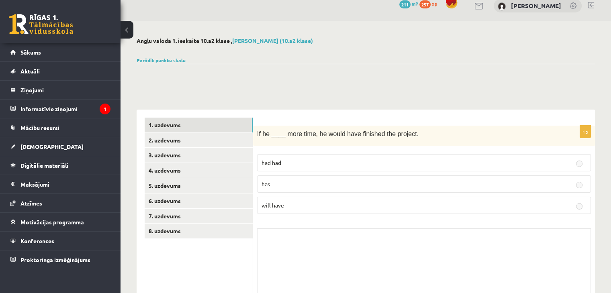
scroll to position [0, 0]
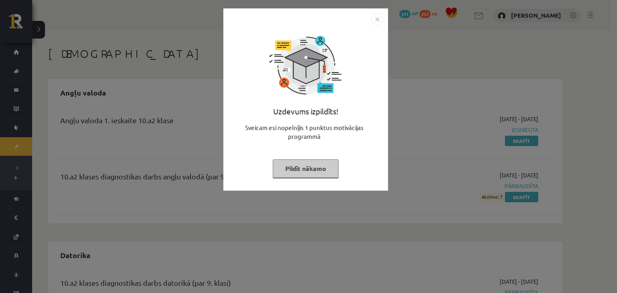
click at [381, 21] on img "Close" at bounding box center [377, 19] width 12 height 12
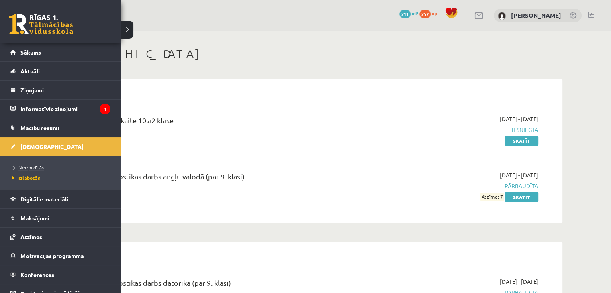
click at [22, 166] on span "Neizpildītās" at bounding box center [27, 167] width 34 height 6
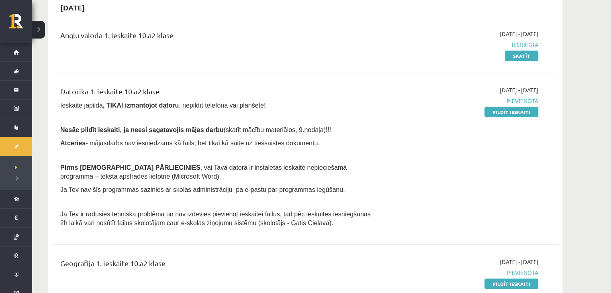
scroll to position [80, 0]
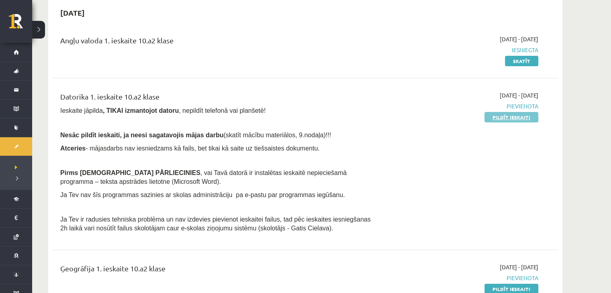
click at [508, 116] on link "Pildīt ieskaiti" at bounding box center [511, 117] width 54 height 10
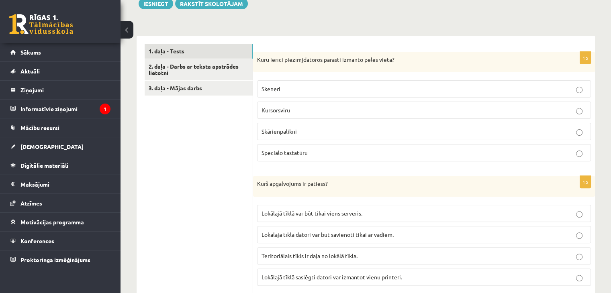
scroll to position [223, 0]
click at [132, 31] on button at bounding box center [126, 30] width 13 height 18
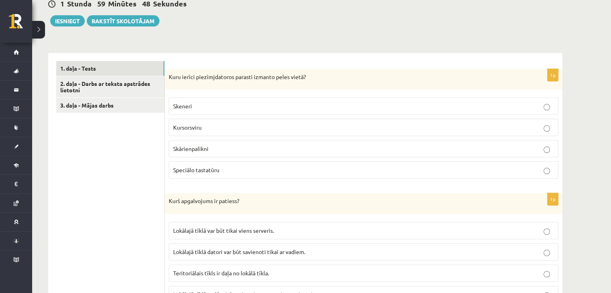
scroll to position [243, 0]
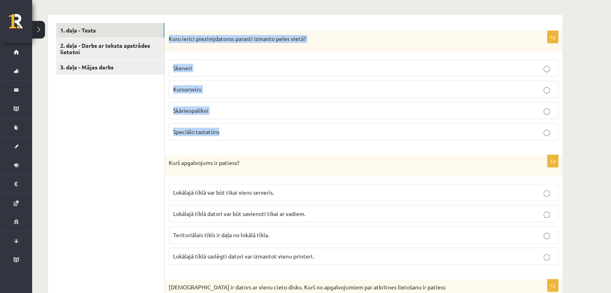
drag, startPoint x: 166, startPoint y: 29, endPoint x: 235, endPoint y: 143, distance: 132.6
copy div "Kuru ierīci piezīmjdatoros parasti izmanto peles vietā? Skeneri Kursorsviru Skā…"
click at [258, 115] on label "Skārienpalikni" at bounding box center [364, 110] width 390 height 17
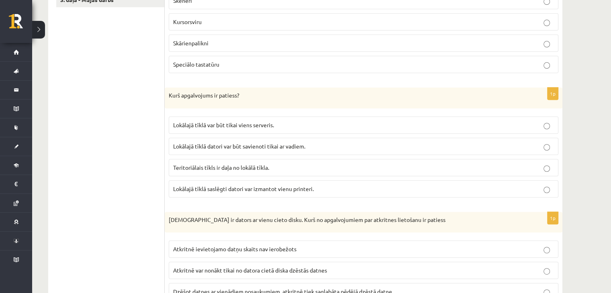
scroll to position [311, 0]
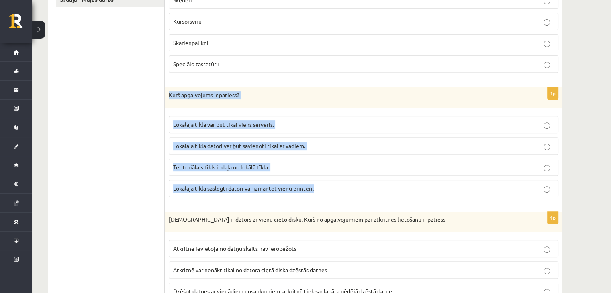
drag, startPoint x: 170, startPoint y: 84, endPoint x: 345, endPoint y: 189, distance: 203.8
copy div "Kurš apgalvojums ir patiess? Lokālajā tīklā var būt tikai viens serveris. Lokāl…"
click at [249, 185] on span "Lokālajā tīklā saslēgti datori var izmantot vienu printeri." at bounding box center [243, 188] width 141 height 7
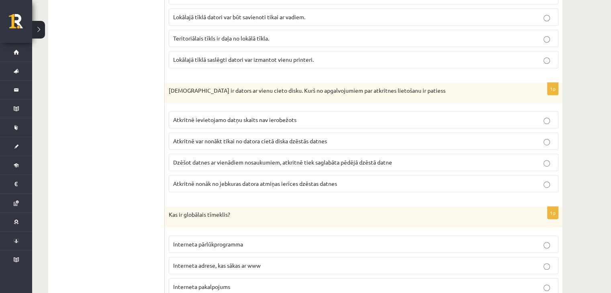
scroll to position [441, 0]
drag, startPoint x: 164, startPoint y: 87, endPoint x: 192, endPoint y: 144, distance: 63.1
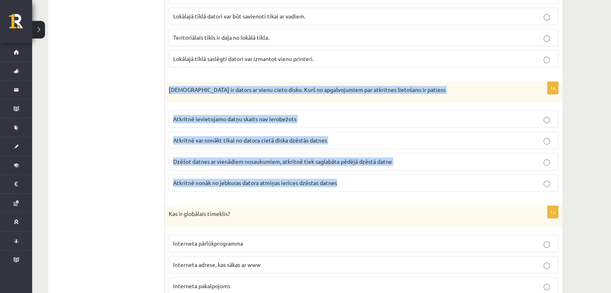
drag, startPoint x: 167, startPoint y: 90, endPoint x: 347, endPoint y: 188, distance: 205.3
click at [347, 188] on div "1p Jānim ir dators ar vienu cieto disku. Kurš no apgalvojumiem par atkritnes li…" at bounding box center [364, 140] width 398 height 116
copy div "Jānim ir dators ar vienu cieto disku. Kurš no apgalvojumiem par atkritnes lieto…"
click at [332, 132] on label "Atkritnē var nonākt tikai no datora cietā diska dzēstās datnes" at bounding box center [364, 140] width 390 height 17
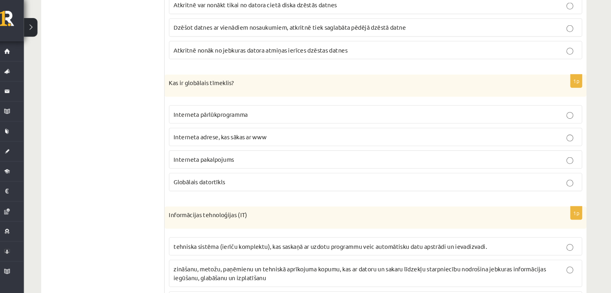
scroll to position [573, 0]
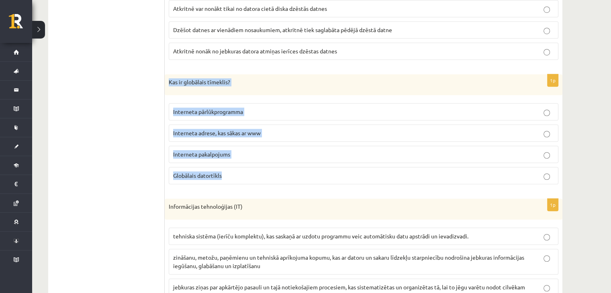
drag, startPoint x: 166, startPoint y: 77, endPoint x: 250, endPoint y: 166, distance: 122.5
click at [250, 166] on div "1p Kas ir globālais tīmeklis? Interneta pārlūkprogramma Interneta adrese, kas s…" at bounding box center [364, 132] width 398 height 116
copy div "Kas ir globālais tīmeklis? Interneta pārlūkprogramma Interneta adrese, kas sāka…"
click at [257, 152] on p "Interneta pakalpojums" at bounding box center [363, 154] width 381 height 8
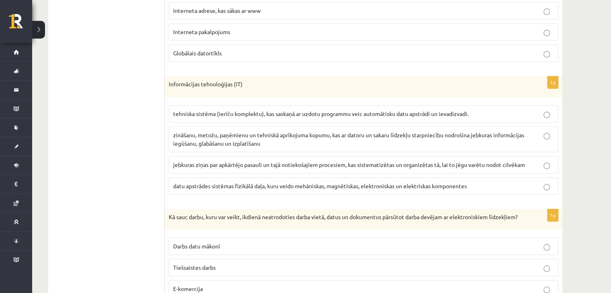
scroll to position [696, 0]
drag, startPoint x: 170, startPoint y: 74, endPoint x: 102, endPoint y: 114, distance: 78.1
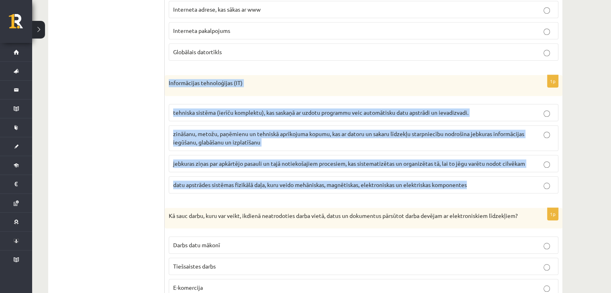
drag, startPoint x: 165, startPoint y: 79, endPoint x: 483, endPoint y: 184, distance: 334.6
click at [483, 184] on div "1p Informācijas tehnoloģijas (IT) tehniska sistēma (ierīču komplektu), kas sask…" at bounding box center [364, 137] width 398 height 125
copy div "Informācijas tehnoloģijas (IT) tehniska sistēma (ierīču komplektu), kas saskaņā…"
click at [281, 138] on p "zināšanu, metožu, paņēmienu un tehniskā aprīkojuma kopumu, kas ar datoru un sak…" at bounding box center [363, 138] width 381 height 17
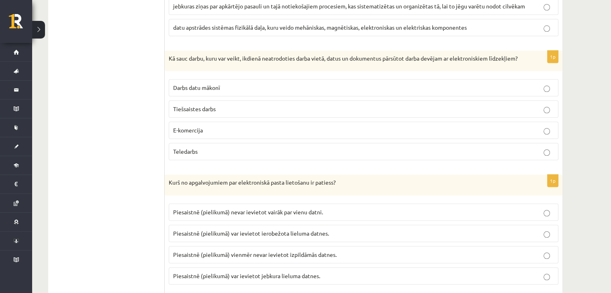
scroll to position [856, 0]
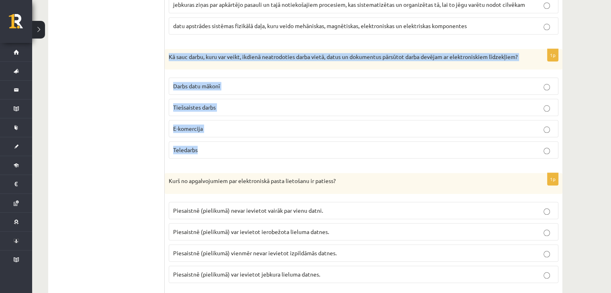
drag, startPoint x: 168, startPoint y: 49, endPoint x: 209, endPoint y: 145, distance: 103.8
click at [209, 145] on div "1p Kā sauc darbu, kuru var veikt, ikdienā neatrodoties darba vietā, datus un do…" at bounding box center [364, 107] width 398 height 116
copy div "Kā sauc darbu, kuru var veikt, ikdienā neatrodoties darba vietā, datus un dokum…"
click at [222, 154] on p "Teledarbs" at bounding box center [363, 150] width 381 height 8
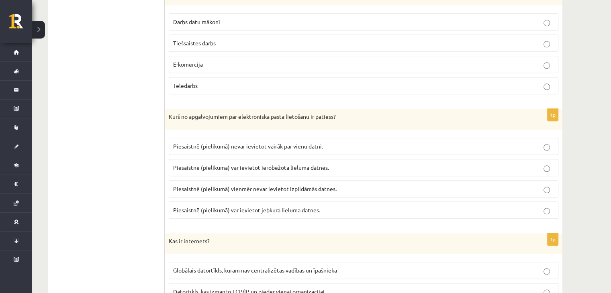
scroll to position [921, 0]
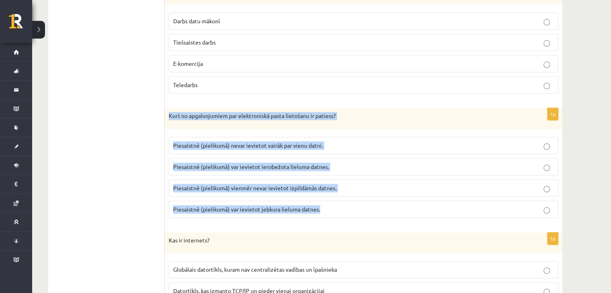
drag, startPoint x: 167, startPoint y: 118, endPoint x: 347, endPoint y: 207, distance: 201.0
click at [347, 207] on div "1p Kurš no apgalvojumiem par elektroniskā pasta lietošanu ir patiess? Piesaistn…" at bounding box center [364, 166] width 398 height 116
copy div "Kurš no apgalvojumiem par elektroniskā pasta lietošanu ir patiess? Piesaistnē (…"
click at [339, 168] on p "Piesaistnē (pielikumā) var ievietot ierobežota lieluma datnes." at bounding box center [363, 167] width 381 height 8
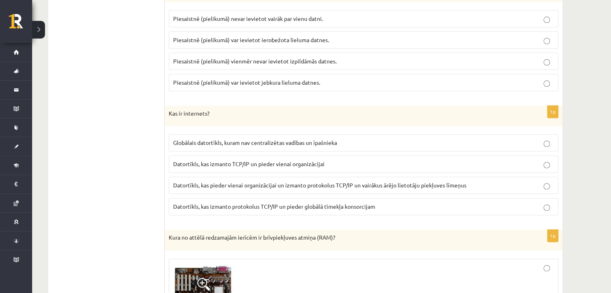
scroll to position [1045, 0]
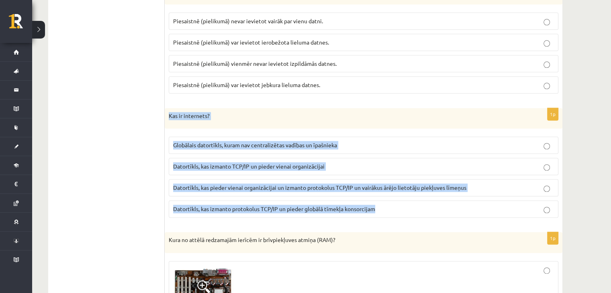
drag, startPoint x: 169, startPoint y: 114, endPoint x: 398, endPoint y: 208, distance: 247.6
click at [398, 208] on div "1p Kas ir internets? Globālais datortīkls, kuram nav centralizētas vadības un ī…" at bounding box center [364, 166] width 398 height 116
copy div "Kas ir internets? Globālais datortīkls, kuram nav centralizētas vadības un īpaš…"
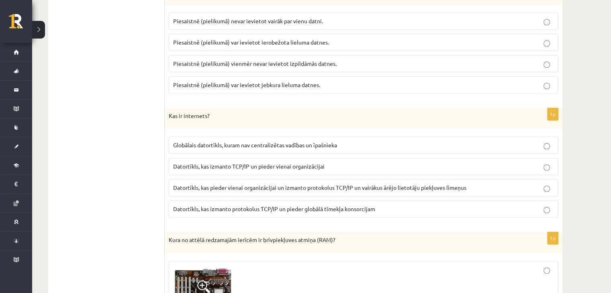
click at [206, 144] on label "Globālais datortīkls, kuram nav centralizētas vadības un īpašnieka" at bounding box center [364, 145] width 390 height 17
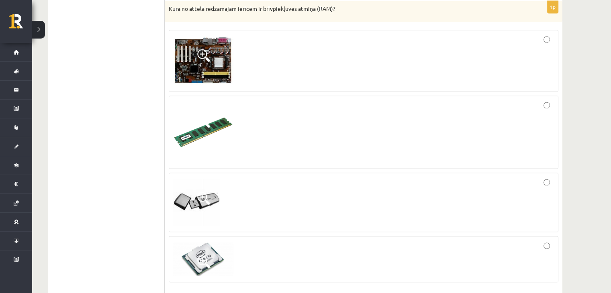
scroll to position [1279, 0]
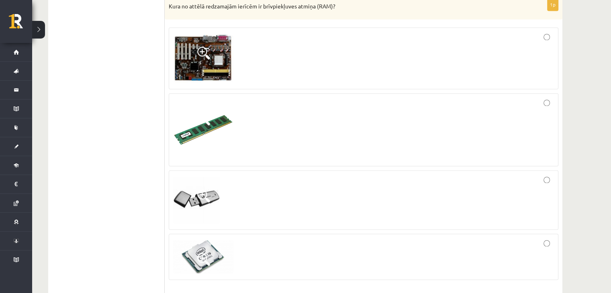
click at [237, 143] on div at bounding box center [363, 130] width 381 height 64
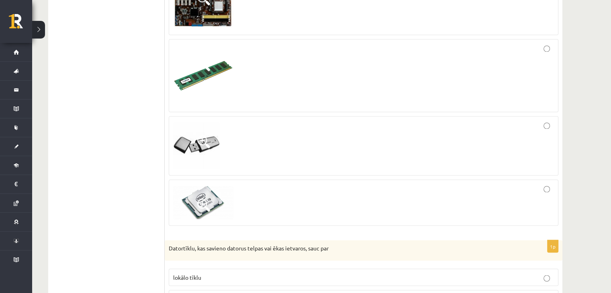
scroll to position [1317, 0]
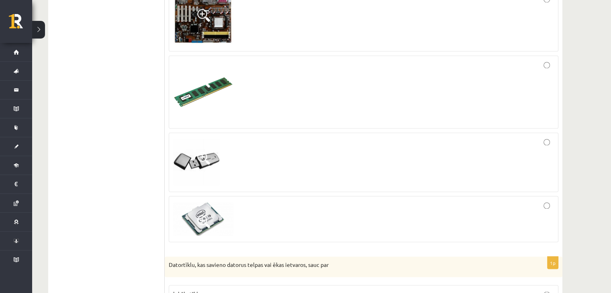
click at [212, 23] on img at bounding box center [203, 20] width 60 height 49
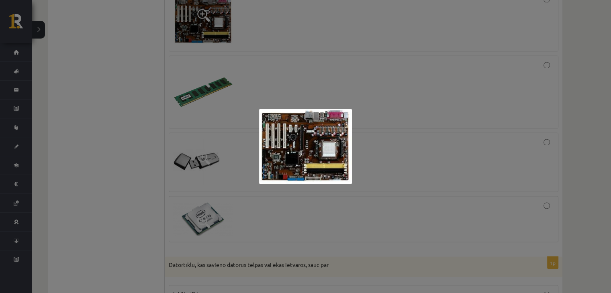
click at [276, 82] on div at bounding box center [305, 146] width 611 height 293
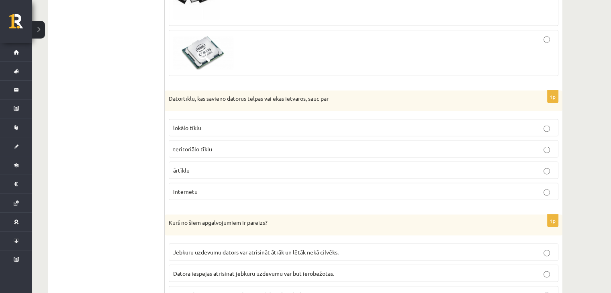
scroll to position [1485, 0]
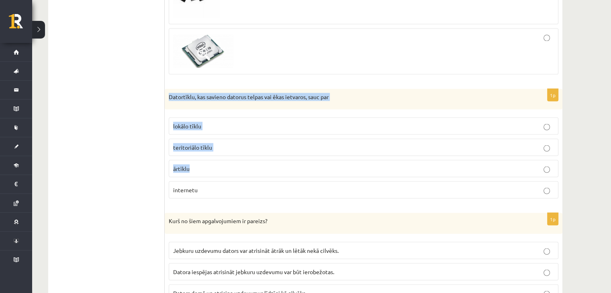
drag, startPoint x: 165, startPoint y: 97, endPoint x: 218, endPoint y: 172, distance: 92.0
click at [218, 172] on div "1p Datortīklu, kas savieno datorus telpas vai ēkas ietvaros, sauc par lokālo tī…" at bounding box center [364, 147] width 398 height 116
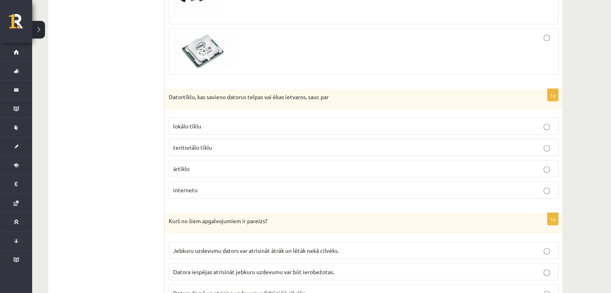
click at [129, 180] on ul "1. daļa - Tests 2. daļa - Darbs ar teksta apstrādes lietotni 3. daļa - Mājas da…" at bounding box center [110, 12] width 108 height 2461
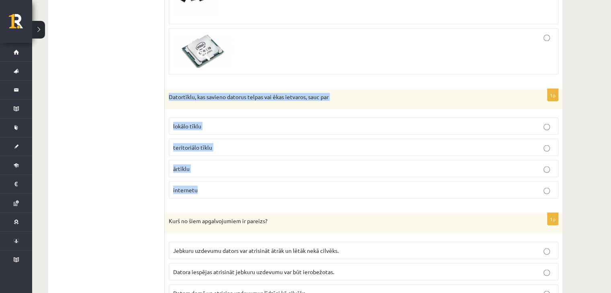
drag, startPoint x: 169, startPoint y: 95, endPoint x: 219, endPoint y: 198, distance: 114.4
click at [219, 198] on div "1p Datortīklu, kas savieno datorus telpas vai ēkas ietvaros, sauc par lokālo tī…" at bounding box center [364, 147] width 398 height 116
copy div "Datortīklu, kas savieno datorus telpas vai ēkas ietvaros, sauc par lokālo tīklu…"
click at [216, 133] on label "lokālo tīklu" at bounding box center [364, 125] width 390 height 17
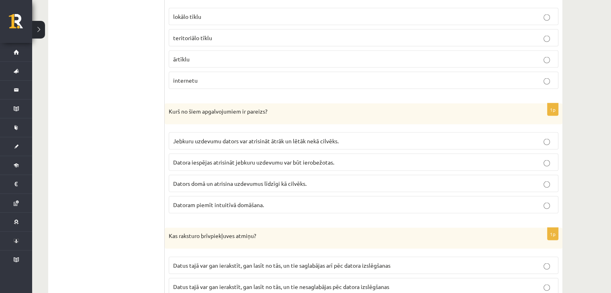
scroll to position [1595, 0]
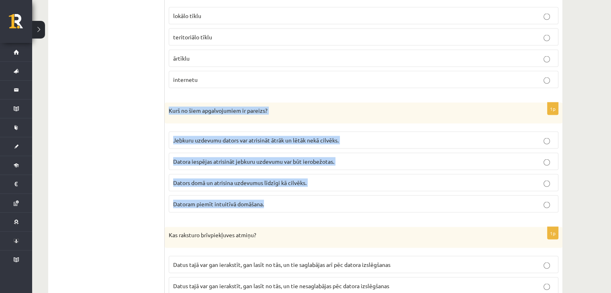
drag, startPoint x: 166, startPoint y: 98, endPoint x: 320, endPoint y: 200, distance: 184.1
copy div "Kurš no šiem apgalvojumiem ir pareizs? Jebkuru uzdevumu dators var atrisināt āt…"
click at [335, 186] on p "Dators domā un atrisina uzdevumus līdzīgi kā cilvēks." at bounding box center [363, 183] width 381 height 8
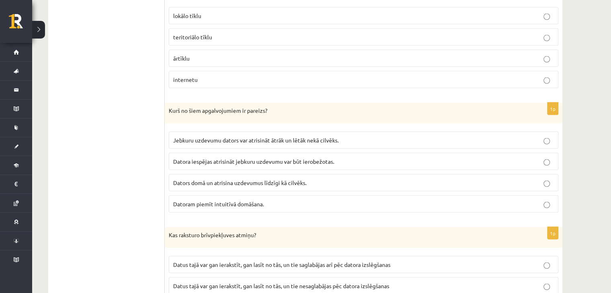
click at [192, 159] on p "Datora iespējas atrisināt jebkuru uzdevumu var būt ierobežotas." at bounding box center [363, 161] width 381 height 8
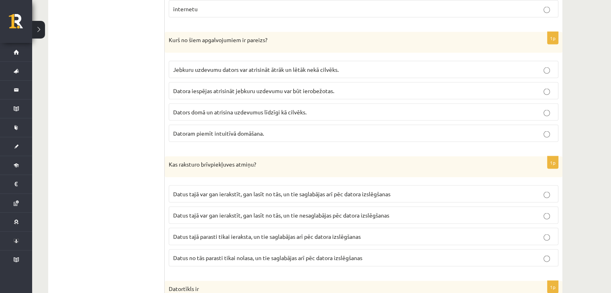
scroll to position [1693, 0]
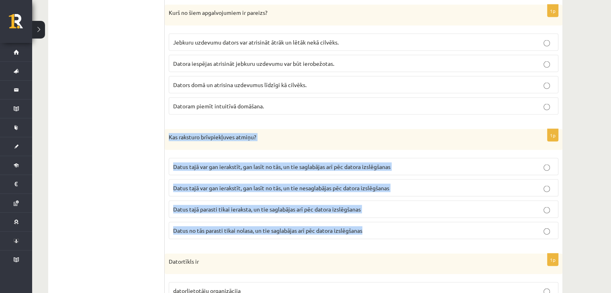
drag, startPoint x: 169, startPoint y: 134, endPoint x: 386, endPoint y: 241, distance: 242.0
click at [386, 241] on div "1p Kas raksturo brīvpiekļuves atmiņu? Datus tajā var gan ierakstīt, gan lasīt n…" at bounding box center [364, 187] width 398 height 116
click at [375, 168] on span "Datus tajā var gan ierakstīt, gan lasīt no tās, un tie saglabājas arī pēc dator…" at bounding box center [281, 166] width 217 height 7
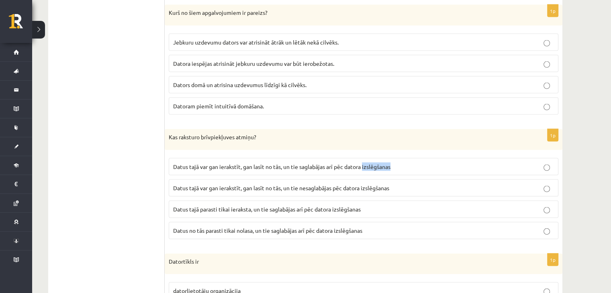
click at [375, 168] on span "Datus tajā var gan ierakstīt, gan lasīt no tās, un tie saglabājas arī pēc dator…" at bounding box center [281, 166] width 217 height 7
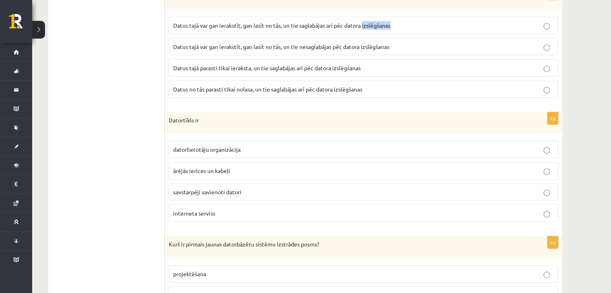
scroll to position [1833, 0]
click at [217, 151] on span "datorlietotāju organizācija" at bounding box center [206, 150] width 67 height 7
click at [342, 125] on div "Datortīkls ir" at bounding box center [364, 123] width 398 height 21
drag, startPoint x: 173, startPoint y: 142, endPoint x: 147, endPoint y: 132, distance: 27.1
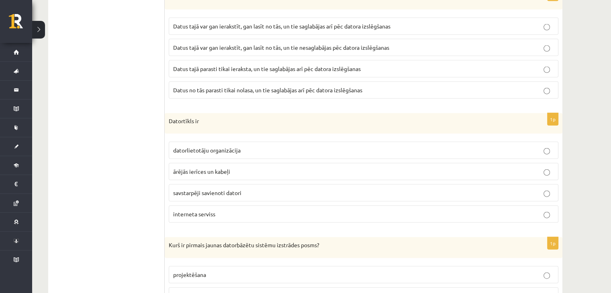
drag, startPoint x: 171, startPoint y: 119, endPoint x: 137, endPoint y: 142, distance: 41.7
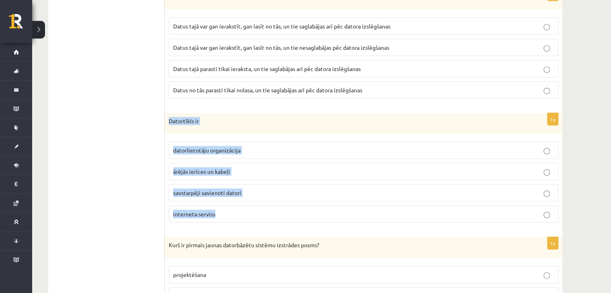
drag, startPoint x: 167, startPoint y: 114, endPoint x: 241, endPoint y: 209, distance: 120.2
click at [241, 209] on div "1p Datortīkls ir datorlietotāju organizācija ārējās ierīces un kabeļi savstarpē…" at bounding box center [364, 171] width 398 height 116
click at [254, 196] on p "savstarpēji savienoti datori" at bounding box center [363, 193] width 381 height 8
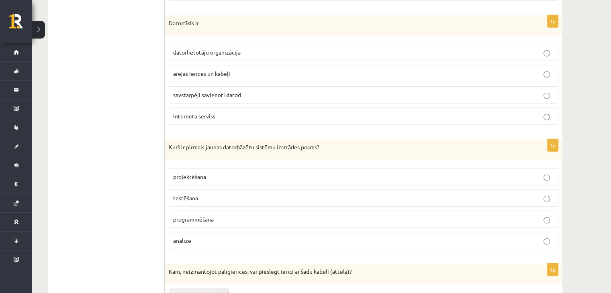
scroll to position [1933, 0]
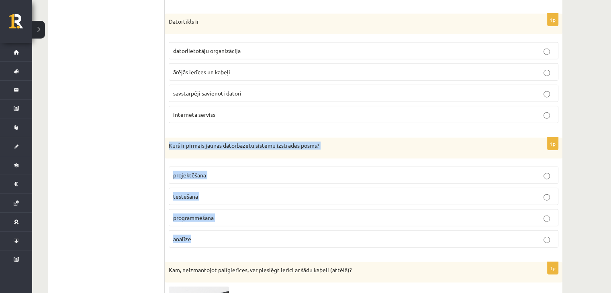
drag, startPoint x: 166, startPoint y: 137, endPoint x: 227, endPoint y: 233, distance: 112.9
click at [227, 233] on div "1p Kurš ir pirmais jaunas datorbāzētu sistēmu izstrādes posms? projektēšana tes…" at bounding box center [364, 196] width 398 height 116
click at [247, 237] on p "analīze" at bounding box center [363, 239] width 381 height 8
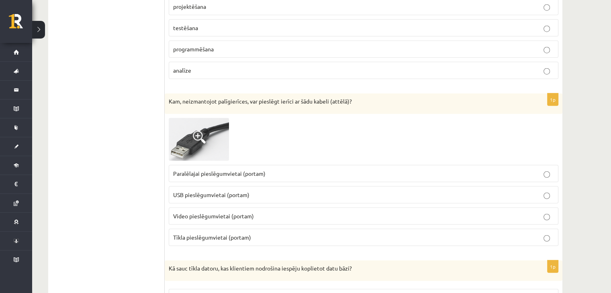
scroll to position [2103, 0]
click at [218, 190] on p "USB pieslēgumvietai (portam)" at bounding box center [363, 194] width 381 height 8
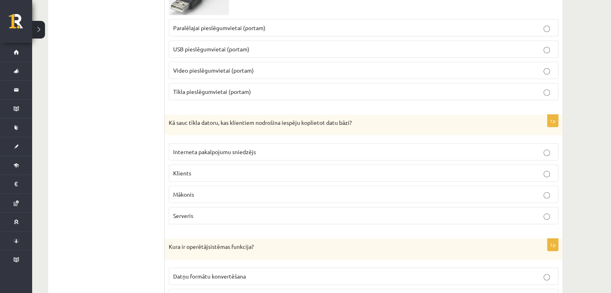
scroll to position [2249, 0]
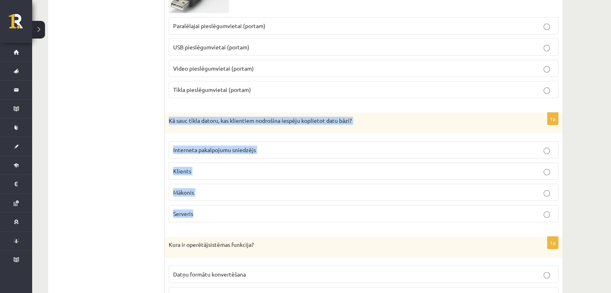
drag, startPoint x: 167, startPoint y: 117, endPoint x: 208, endPoint y: 202, distance: 94.5
click at [208, 202] on div "1p Kā sauc tīkla datoru, kas klientiem nodrošina iespēju koplietot datu bāzi? I…" at bounding box center [364, 171] width 398 height 116
click at [210, 219] on label "Serveris" at bounding box center [364, 213] width 390 height 17
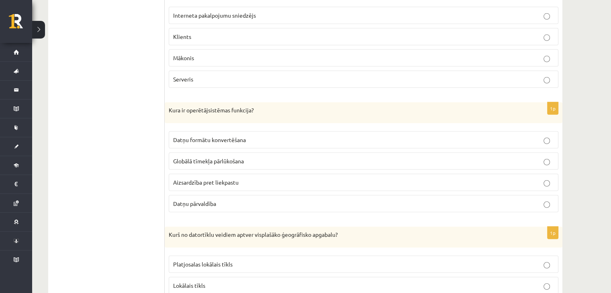
scroll to position [2384, 0]
drag, startPoint x: 164, startPoint y: 109, endPoint x: 119, endPoint y: 116, distance: 45.2
drag, startPoint x: 112, startPoint y: 114, endPoint x: 138, endPoint y: 98, distance: 30.3
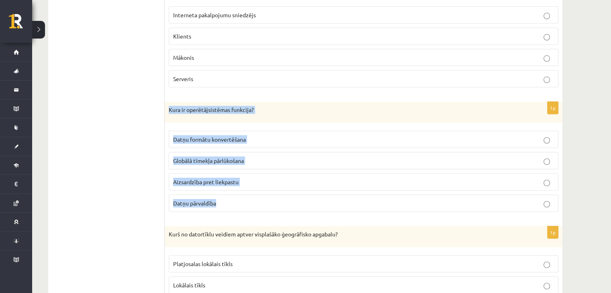
drag, startPoint x: 165, startPoint y: 104, endPoint x: 236, endPoint y: 196, distance: 116.0
click at [236, 196] on div "1p Kura ir operētājsistēmas funkcija? Datņu formātu konvertēšana Globālā tīmekļ…" at bounding box center [364, 160] width 398 height 116
click at [260, 135] on p "Datņu formātu konvertēšana" at bounding box center [363, 139] width 381 height 8
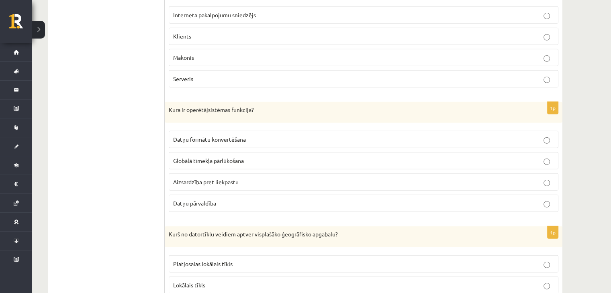
click at [255, 204] on p "Datņu pārvaldība" at bounding box center [363, 203] width 381 height 8
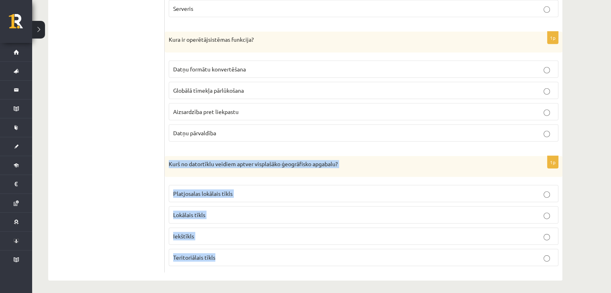
drag, startPoint x: 167, startPoint y: 157, endPoint x: 269, endPoint y: 257, distance: 143.1
click at [269, 257] on div "1p Kurš no datortīklu veidiem aptver visplašāko ģeogrāfisko apgabalu? Platjosal…" at bounding box center [364, 214] width 398 height 116
click at [370, 260] on label "Teritoriālais tīkls" at bounding box center [364, 257] width 390 height 17
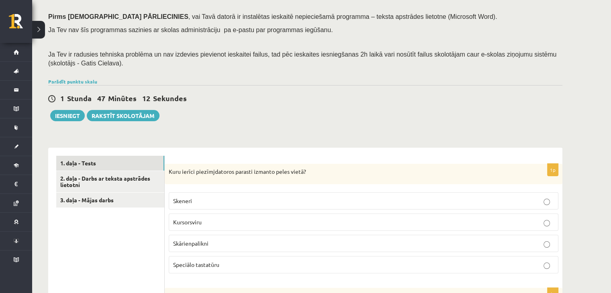
scroll to position [112, 0]
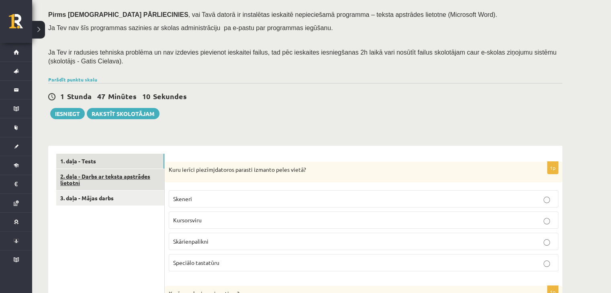
click at [141, 187] on link "2. daļa - Darbs ar teksta apstrādes lietotni" at bounding box center [110, 180] width 108 height 22
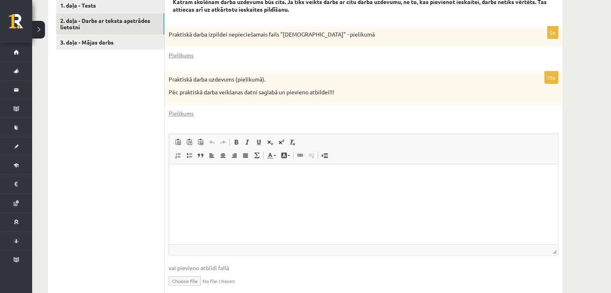
scroll to position [300, 0]
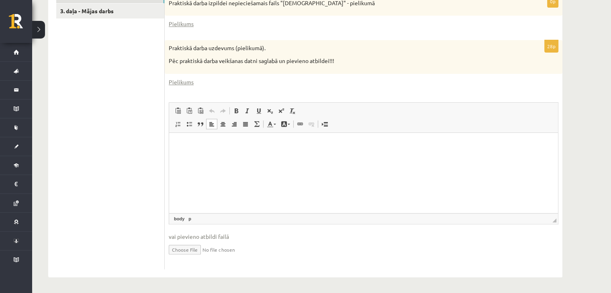
click at [297, 157] on html at bounding box center [363, 145] width 389 height 25
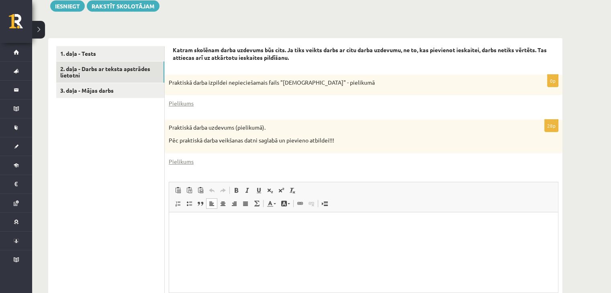
scroll to position [220, 0]
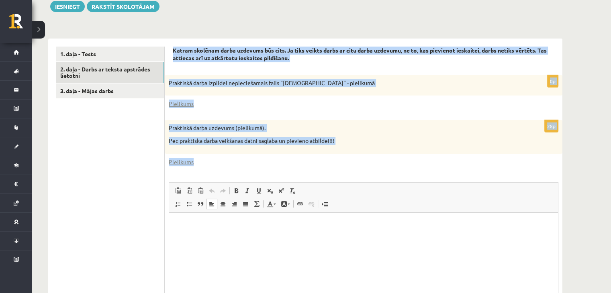
drag, startPoint x: 172, startPoint y: 48, endPoint x: 305, endPoint y: 190, distance: 194.9
click at [305, 190] on div "Katram skolēnam darba uzdevums būs cits. Ja tiks veikts darbs ar citu darba uzd…" at bounding box center [364, 198] width 398 height 319
drag, startPoint x: 474, startPoint y: 402, endPoint x: 343, endPoint y: 249, distance: 202.2
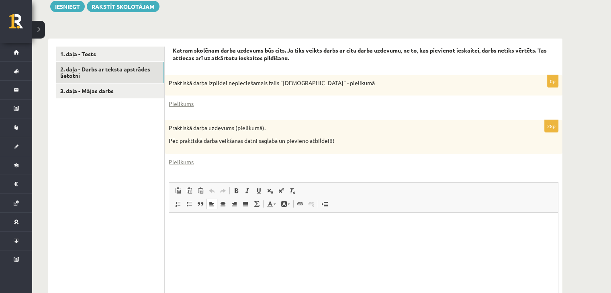
click at [343, 237] on html at bounding box center [363, 224] width 389 height 25
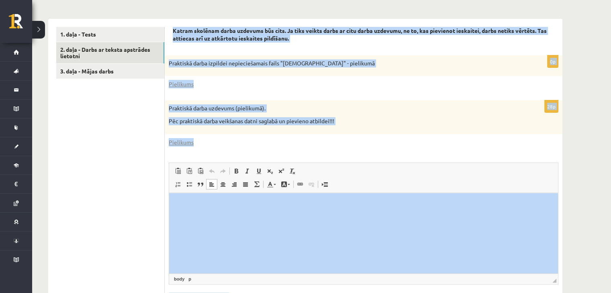
scroll to position [300, 0]
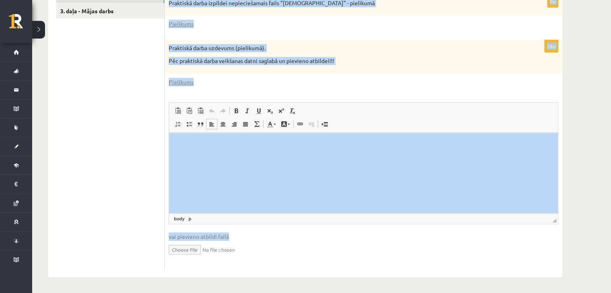
drag, startPoint x: 172, startPoint y: 40, endPoint x: 295, endPoint y: 260, distance: 251.9
click at [295, 260] on div "Katram skolēnam darba uzdevums būs cits. Ja tiks veikts darbs ar citu darba uzd…" at bounding box center [364, 118] width 398 height 319
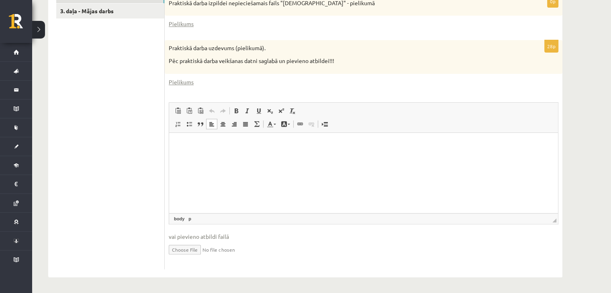
click at [302, 151] on html at bounding box center [363, 145] width 389 height 25
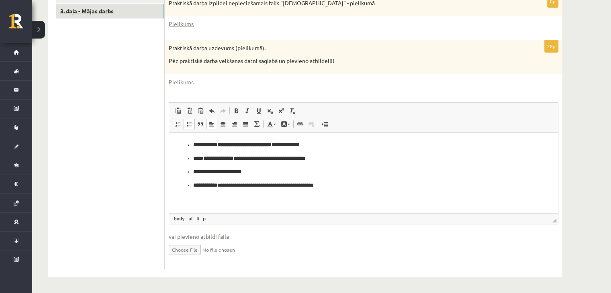
click at [122, 9] on link "3. daļa - Mājas darbs" at bounding box center [110, 11] width 108 height 15
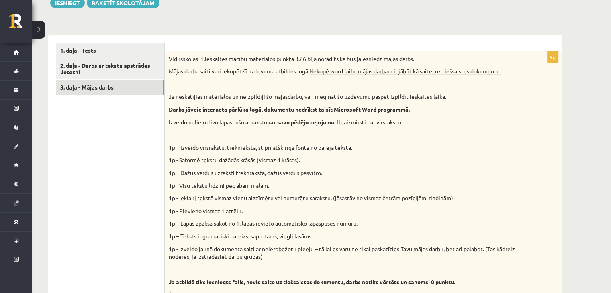
scroll to position [221, 0]
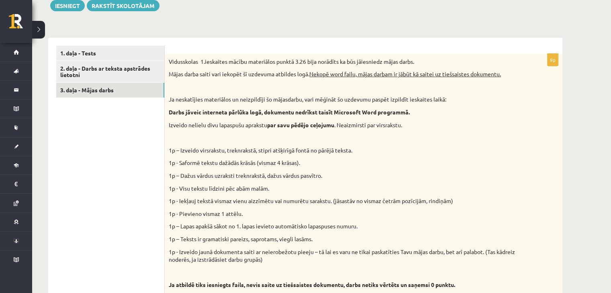
drag, startPoint x: 171, startPoint y: 61, endPoint x: 132, endPoint y: 153, distance: 100.4
click at [132, 153] on div "**********" at bounding box center [305, 270] width 514 height 464
click at [132, 153] on ul "1. daļa - Tests 2. daļa - Darbs ar teksta apstrādes lietotni 3. daļa - Mājas da…" at bounding box center [110, 270] width 108 height 448
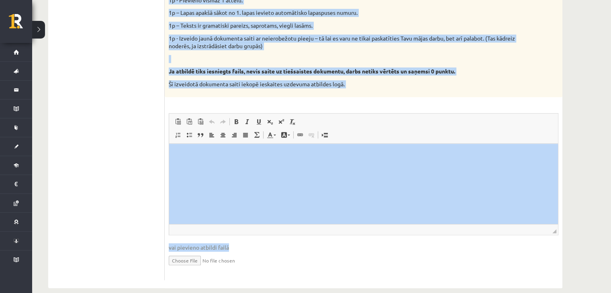
scroll to position [445, 0]
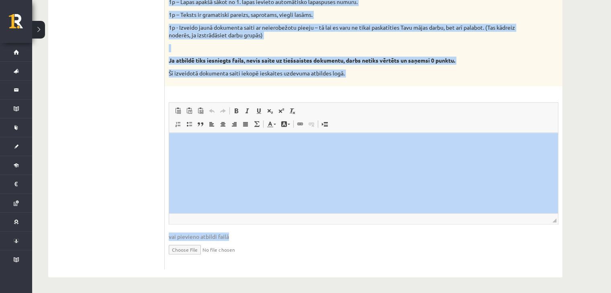
drag, startPoint x: 168, startPoint y: 23, endPoint x: 397, endPoint y: 268, distance: 335.6
click at [397, 268] on div "9p Vidusskolas 1.ieskaites mācību materiālos punktā 3.26 bija norādīts ka būs j…" at bounding box center [364, 49] width 398 height 440
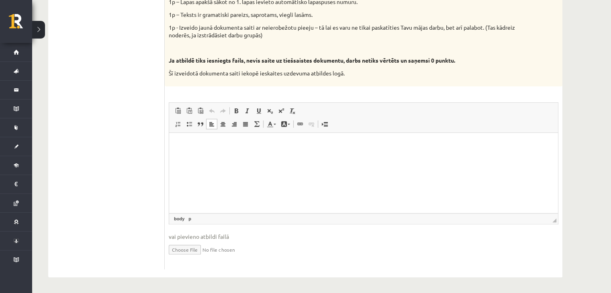
click at [241, 157] on html at bounding box center [363, 145] width 389 height 25
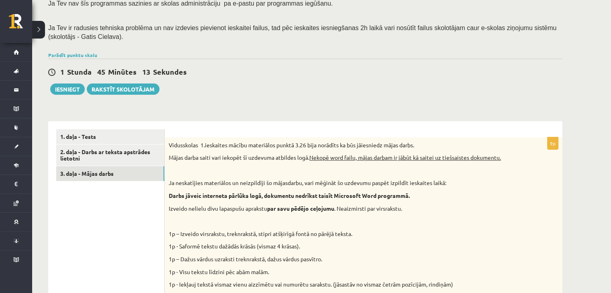
scroll to position [137, 0]
click at [72, 90] on button "Iesniegt" at bounding box center [67, 89] width 35 height 11
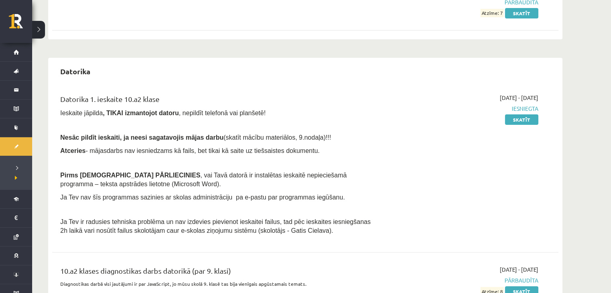
scroll to position [331, 0]
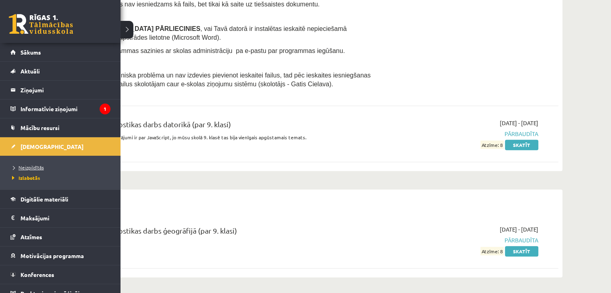
click at [25, 169] on span "Neizpildītās" at bounding box center [27, 167] width 34 height 6
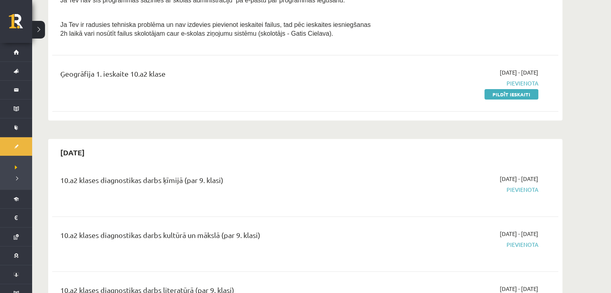
scroll to position [274, 0]
click at [0, 164] on link "Neizpildītās" at bounding box center [16, 167] width 32 height 7
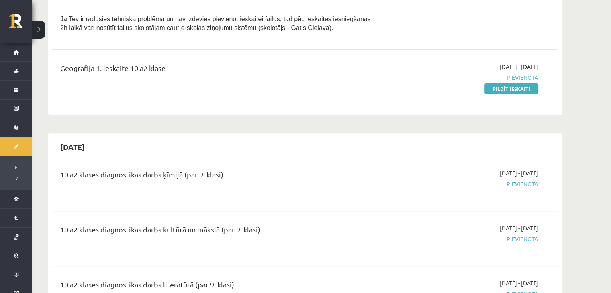
scroll to position [286, 0]
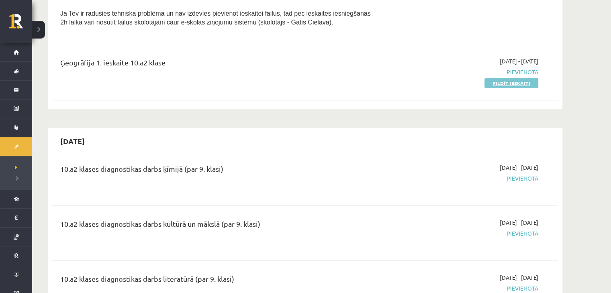
click at [518, 86] on link "Pildīt ieskaiti" at bounding box center [511, 83] width 54 height 10
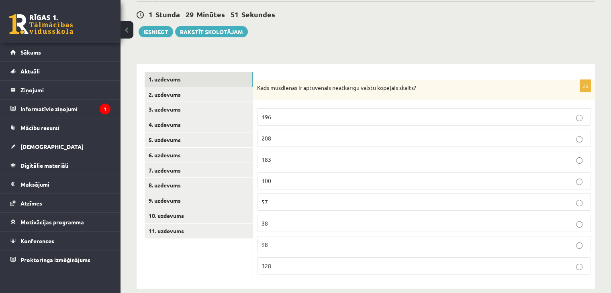
scroll to position [84, 0]
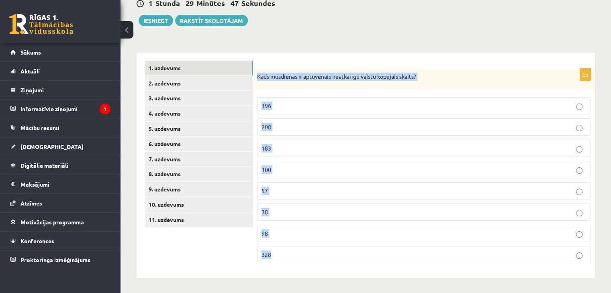
drag, startPoint x: 255, startPoint y: 75, endPoint x: 323, endPoint y: 249, distance: 186.8
click at [323, 249] on div "2p Kāds mūsdienās ir aptuvenais neatkarīgu valstu kopējais skaits? 196 208 183 …" at bounding box center [424, 170] width 342 height 202
copy div "Kāds mūsdienās ir aptuvenais neatkarīgu valstu kopējais skaits? 196 208 183 100…"
click at [290, 106] on p "196" at bounding box center [423, 106] width 325 height 8
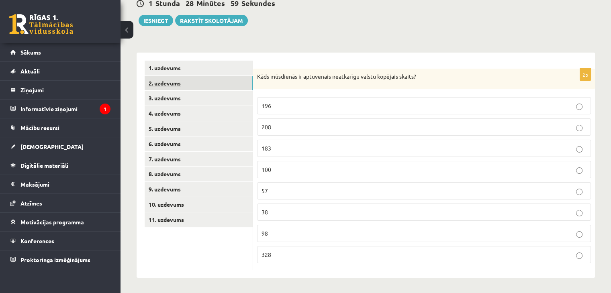
click at [210, 84] on link "2. uzdevums" at bounding box center [199, 83] width 108 height 15
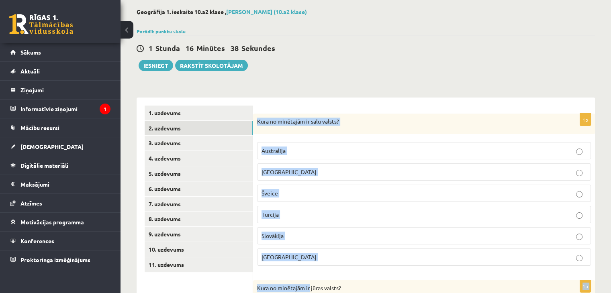
scroll to position [58, 0]
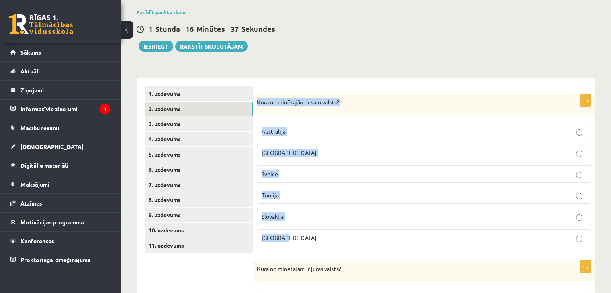
drag, startPoint x: 256, startPoint y: 155, endPoint x: 320, endPoint y: 241, distance: 107.5
click at [320, 241] on div "1p Kura no minētajām ir salu valsts? [GEOGRAPHIC_DATA] [GEOGRAPHIC_DATA] [GEOGR…" at bounding box center [424, 173] width 342 height 159
copy div "Kura no minētajām ir salu valsts? Austrālija [GEOGRAPHIC_DATA] Šveice [GEOGRAPH…"
click at [468, 151] on p "[GEOGRAPHIC_DATA]" at bounding box center [423, 153] width 325 height 8
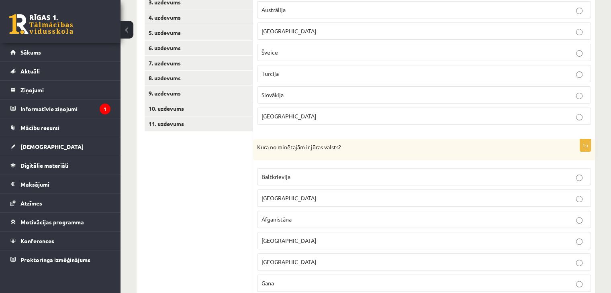
scroll to position [206, 0]
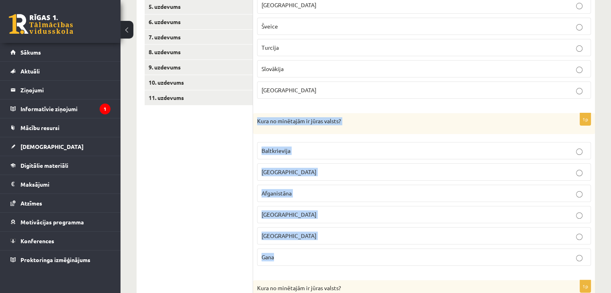
drag, startPoint x: 257, startPoint y: 119, endPoint x: 308, endPoint y: 256, distance: 146.3
click at [308, 256] on div "1p Kura no minētajām ir jūras valsts? [GEOGRAPHIC_DATA] [GEOGRAPHIC_DATA] [GEOG…" at bounding box center [424, 192] width 342 height 159
copy div "Kura no minētajām ir jūras valsts? Baltkrievija [GEOGRAPHIC_DATA] [GEOGRAPHIC_D…"
click at [362, 253] on p "Gana" at bounding box center [423, 257] width 325 height 8
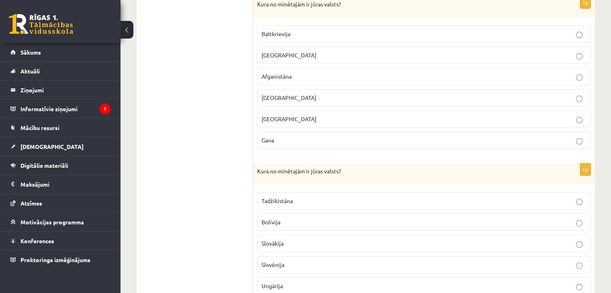
scroll to position [351, 0]
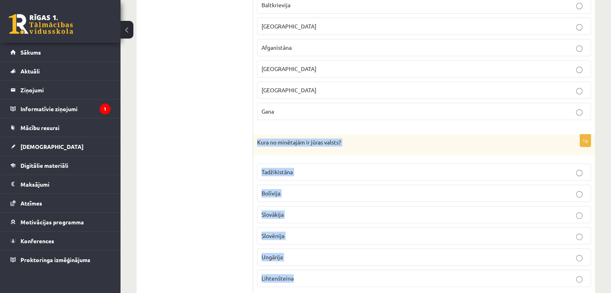
drag, startPoint x: 257, startPoint y: 135, endPoint x: 310, endPoint y: 271, distance: 146.1
click at [310, 271] on div "1p Kura no minētajām ir jūras valsts? Tadžikistāna [GEOGRAPHIC_DATA] [GEOGRAPHI…" at bounding box center [424, 214] width 342 height 159
copy div "Kura no minētajām ir jūras valsts? Tadžikistāna Bolīvija Slovākija Slovēnija Un…"
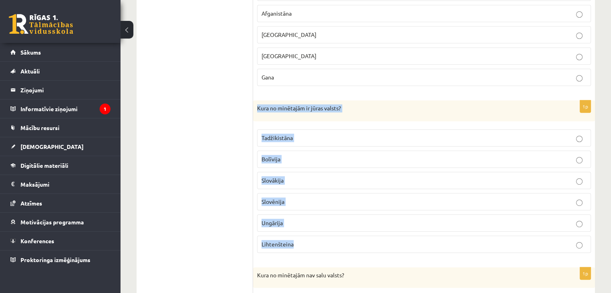
scroll to position [386, 0]
click at [337, 176] on p "Slovākija" at bounding box center [423, 180] width 325 height 8
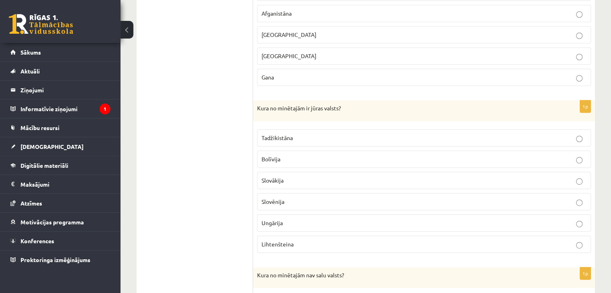
click at [323, 198] on p "Slovēnija" at bounding box center [423, 202] width 325 height 8
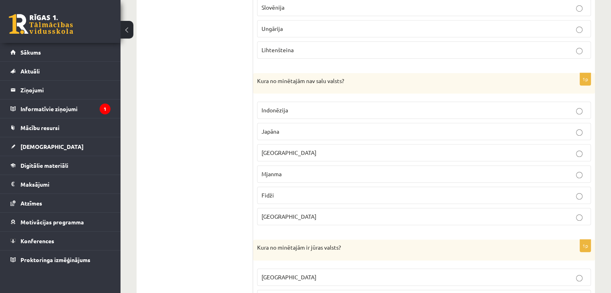
scroll to position [588, 0]
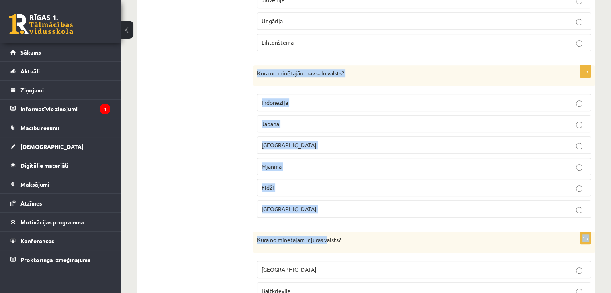
drag, startPoint x: 256, startPoint y: 71, endPoint x: 329, endPoint y: 229, distance: 174.1
click at [329, 229] on form "1p Kura no minētajām ir salu valsts? Austrālija Madagaskara Šveice Turcija Slov…" at bounding box center [424, 58] width 326 height 1002
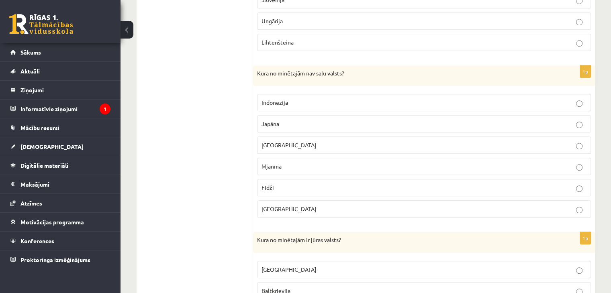
click at [233, 153] on ul "1. uzdevums 2. uzdevums 3. uzdevums 4. uzdevums 5. uzdevums 6. uzdevums 7. uzde…" at bounding box center [199, 58] width 108 height 1002
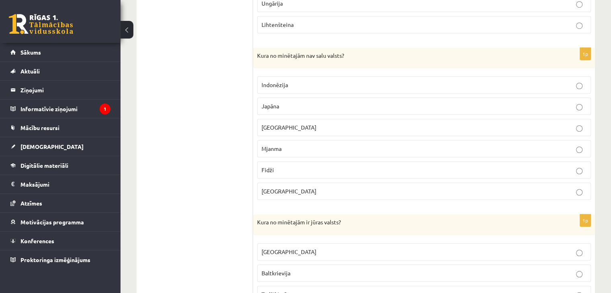
scroll to position [606, 0]
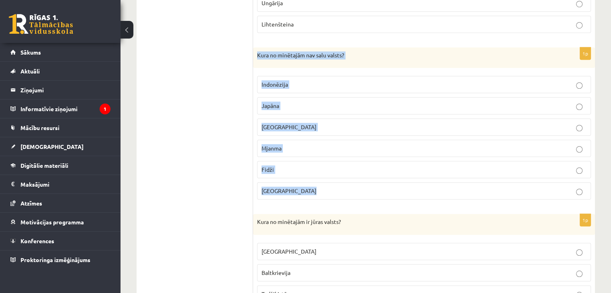
drag, startPoint x: 257, startPoint y: 49, endPoint x: 343, endPoint y: 183, distance: 159.3
click at [343, 183] on div "1p Kura no minētajām nav salu valsts? Indonēzija Japāna Kuba Mjanma Fidži Papua…" at bounding box center [424, 126] width 342 height 159
copy div "Kura no minētajām nav salu valsts? Indonēzija Japāna Kuba Mjanma Fidži Papua Ja…"
click at [334, 147] on p "Mjanma" at bounding box center [423, 148] width 325 height 8
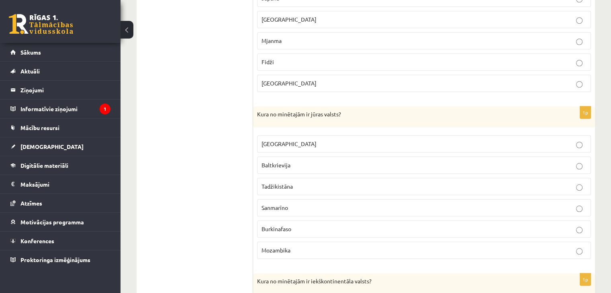
scroll to position [715, 0]
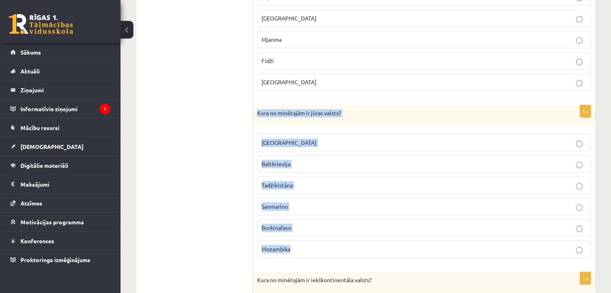
drag, startPoint x: 255, startPoint y: 110, endPoint x: 309, endPoint y: 255, distance: 154.5
click at [309, 255] on div "1p Kura no minētajām ir jūras valsts? Luksemburga Baltkrievija Tadžikistāna San…" at bounding box center [424, 184] width 342 height 159
copy div "Kura no minētajām ir jūras valsts? Luksemburga Baltkrievija Tadžikistāna Sanmar…"
click at [300, 245] on p "Mozambika" at bounding box center [423, 249] width 325 height 8
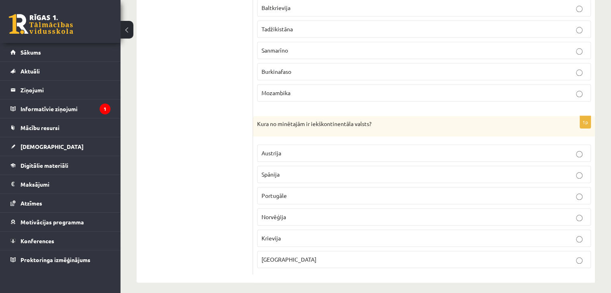
scroll to position [871, 0]
drag, startPoint x: 252, startPoint y: 117, endPoint x: 311, endPoint y: 243, distance: 139.1
drag, startPoint x: 262, startPoint y: 116, endPoint x: 214, endPoint y: 119, distance: 47.9
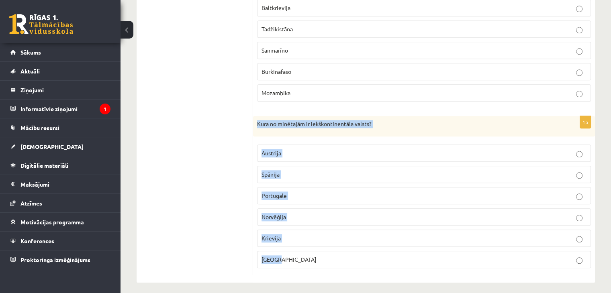
drag, startPoint x: 254, startPoint y: 113, endPoint x: 302, endPoint y: 242, distance: 137.6
click at [302, 242] on div "1p Kura no minētajām ir iekškontinentāla valsts? Austrija Spānija Portugāle Nor…" at bounding box center [424, 195] width 342 height 159
copy div "Kura no minētajām ir iekškontinentāla valsts? Austrija Spānija Portugāle Norvēģ…"
click at [380, 149] on p "Austrija" at bounding box center [423, 153] width 325 height 8
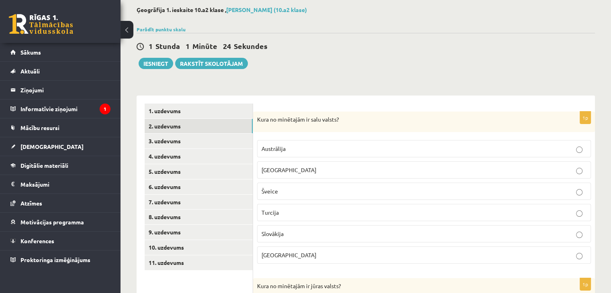
scroll to position [40, 0]
click at [221, 138] on link "3. uzdevums" at bounding box center [199, 142] width 108 height 15
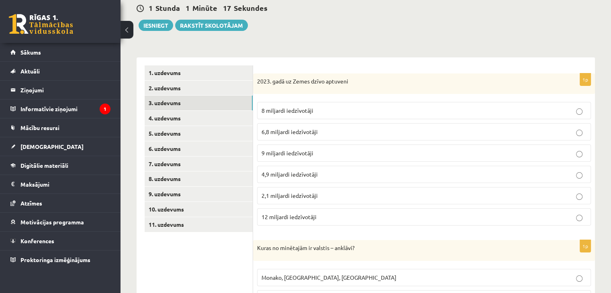
scroll to position [80, 0]
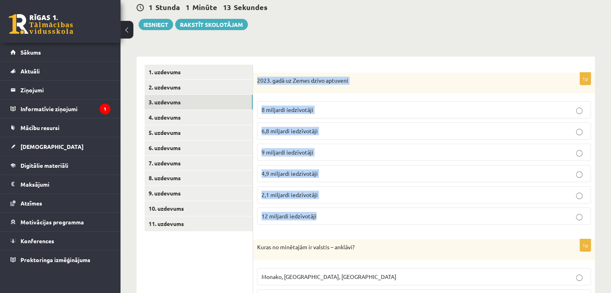
drag, startPoint x: 257, startPoint y: 80, endPoint x: 342, endPoint y: 221, distance: 165.3
click at [342, 221] on div "1p 2023. gadā uz Zemes dzīvo aptuveni 8 miljardi iedzīvotāji 6,8 miljardi iedzī…" at bounding box center [424, 152] width 342 height 159
copy div "2023. gadā uz Zemes dzīvo aptuveni 8 miljardi iedzīvotāji 6,8 miljardi iedzīvot…"
click at [344, 103] on label "8 miljardi iedzīvotāji" at bounding box center [424, 109] width 334 height 17
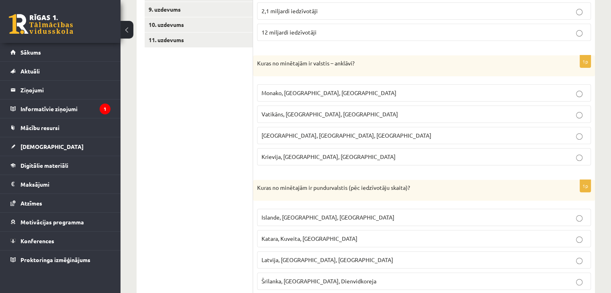
scroll to position [263, 0]
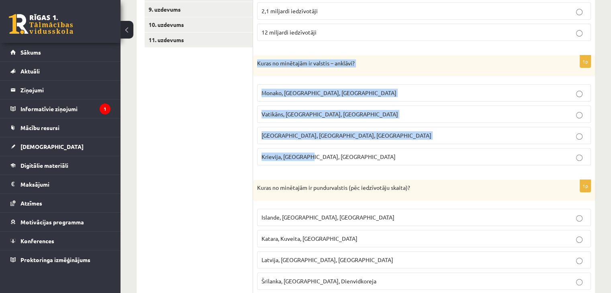
drag, startPoint x: 255, startPoint y: 57, endPoint x: 337, endPoint y: 153, distance: 126.8
click at [337, 153] on div "1p Kuras no minētajām ir valstis – anklāvi? Monako, Lihtenšteina, Luksemburga V…" at bounding box center [424, 113] width 342 height 116
click at [337, 153] on p "Krievija, ASV, Ķīna" at bounding box center [423, 157] width 325 height 8
drag, startPoint x: 255, startPoint y: 61, endPoint x: 320, endPoint y: 153, distance: 111.9
click at [320, 153] on div "1p Kuras no minētajām ir valstis – anklāvi? Monako, Lihtenšteina, Luksemburga V…" at bounding box center [424, 113] width 342 height 116
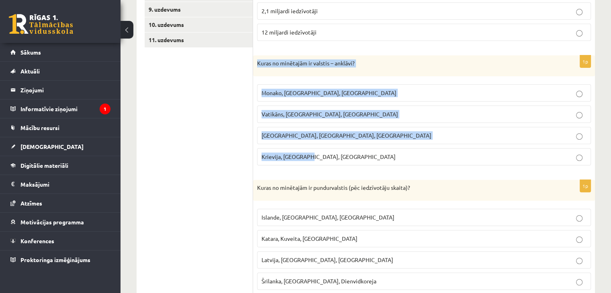
click at [320, 153] on p "Krievija, ASV, Ķīna" at bounding box center [423, 157] width 325 height 8
drag, startPoint x: 254, startPoint y: 58, endPoint x: 313, endPoint y: 165, distance: 122.3
click at [313, 165] on div "1p Kuras no minētajām ir valstis – anklāvi? Monako, Lihtenšteina, Luksemburga V…" at bounding box center [424, 113] width 342 height 116
copy div "Kuras no minētajām ir valstis – anklāvi? Monako, Lihtenšteina, Luksemburga Vati…"
click at [307, 108] on label "Vatikāns, Lesoto, Sanmarīno" at bounding box center [424, 114] width 334 height 17
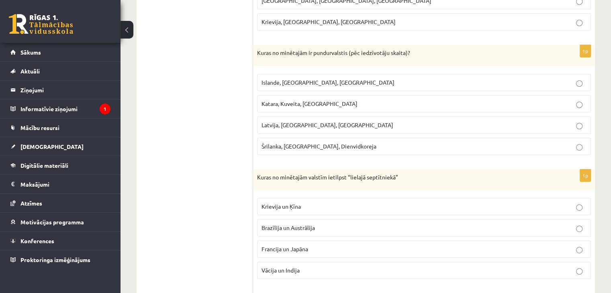
scroll to position [399, 0]
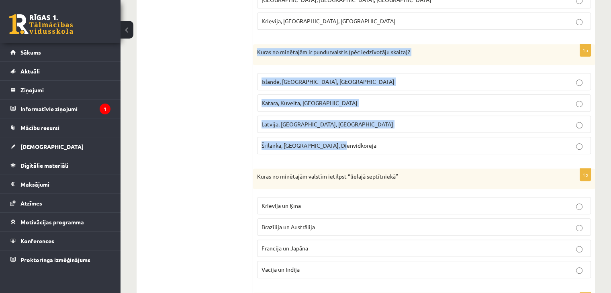
drag, startPoint x: 257, startPoint y: 49, endPoint x: 358, endPoint y: 140, distance: 135.4
click at [358, 140] on div "1p Kuras no minētajām ir pundurvalstis (pēc iedzīvotāju skaita)? Islande, Malta…" at bounding box center [424, 102] width 342 height 116
copy div "Kuras no minētajām ir pundurvalstis (pēc iedzīvotāju skaita)? Islande, Malta, S…"
click at [342, 84] on label "Islande, Malta, Surinama" at bounding box center [424, 81] width 334 height 17
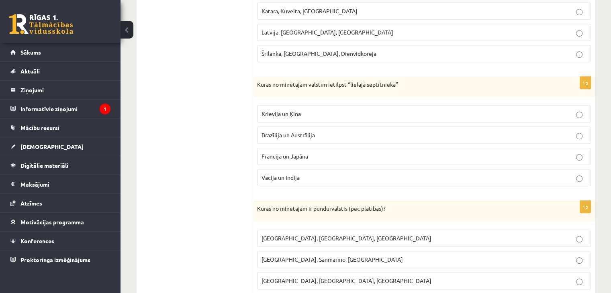
scroll to position [492, 0]
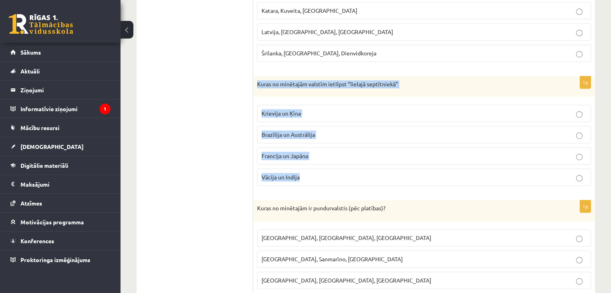
drag, startPoint x: 255, startPoint y: 82, endPoint x: 306, endPoint y: 168, distance: 100.5
click at [306, 168] on div "1p Kuras no minētajām valstīm ietilpst “lielajā septītniekā” Krievija un Ķīna B…" at bounding box center [424, 134] width 342 height 116
click at [339, 156] on p "Francija un Japāna" at bounding box center [423, 156] width 325 height 8
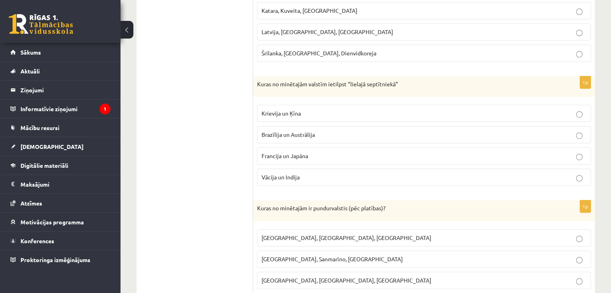
scroll to position [536, 0]
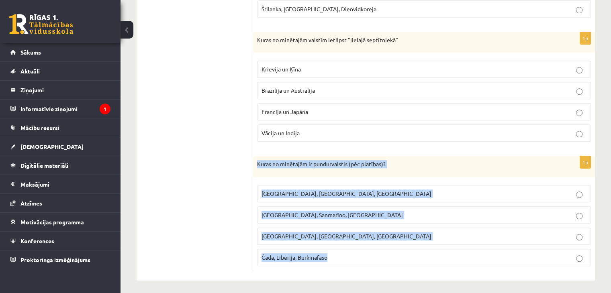
drag, startPoint x: 256, startPoint y: 158, endPoint x: 344, endPoint y: 259, distance: 134.1
click at [344, 259] on div "1p Kuras no minētajām ir pundurvalstis (pēc platības)? Latvija, Lietuva, Igauni…" at bounding box center [424, 214] width 342 height 116
click at [378, 217] on label "Monako, Sanmarīno, Luksemburga" at bounding box center [424, 214] width 334 height 17
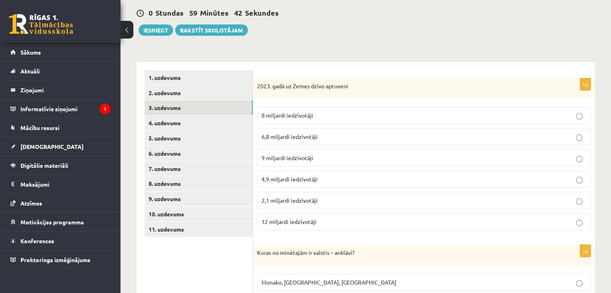
scroll to position [76, 0]
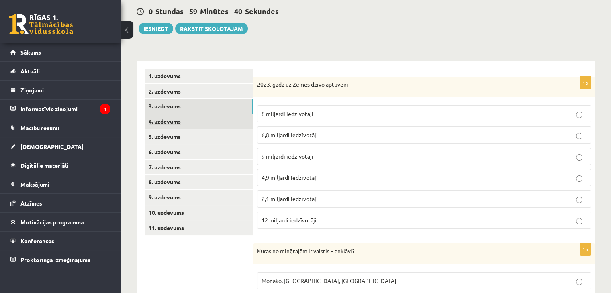
click at [201, 121] on link "4. uzdevums" at bounding box center [199, 121] width 108 height 15
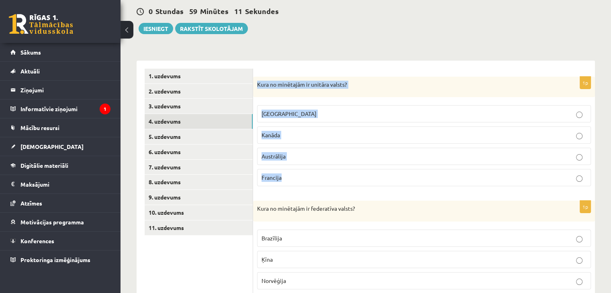
drag, startPoint x: 257, startPoint y: 84, endPoint x: 312, endPoint y: 168, distance: 101.3
click at [312, 168] on div "1p Kura no minētajām ir unitāra valsts? ASV Kanāda Austrālija Francija" at bounding box center [424, 135] width 342 height 116
click at [289, 179] on p "Francija" at bounding box center [423, 178] width 325 height 8
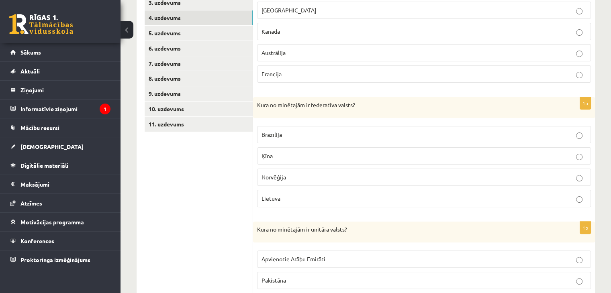
scroll to position [181, 0]
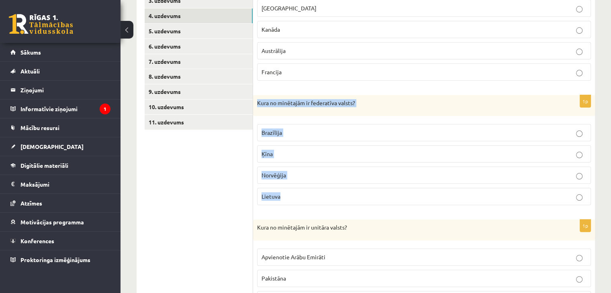
drag, startPoint x: 257, startPoint y: 92, endPoint x: 313, endPoint y: 188, distance: 111.5
click at [313, 188] on div "1p Kura no minētajām ir unitāra valsts? ASV Kanāda Austrālija Francija 1p Kura …" at bounding box center [424, 211] width 342 height 513
click at [323, 129] on p "Brazīlija" at bounding box center [423, 133] width 325 height 8
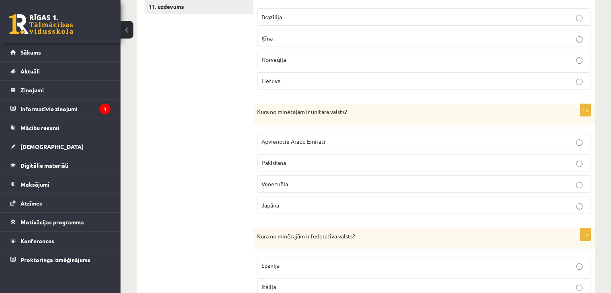
scroll to position [299, 0]
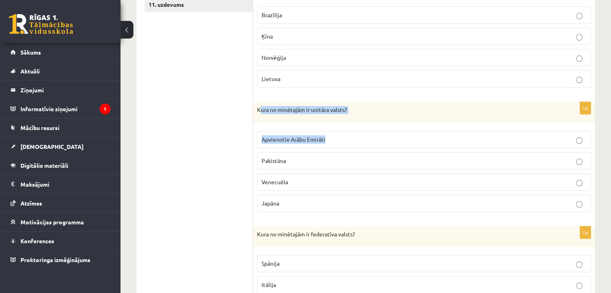
drag, startPoint x: 259, startPoint y: 103, endPoint x: 257, endPoint y: 145, distance: 41.9
click at [257, 145] on div "1p Kura no minētajām ir unitāra valsts? Apvienotie Arābu Emirāti Pakistāna Vene…" at bounding box center [424, 160] width 342 height 116
click at [252, 143] on ul "1. uzdevums 2. uzdevums 3. uzdevums 4. uzdevums 5. uzdevums 6. uzdevums 7. uzde…" at bounding box center [199, 93] width 108 height 497
drag, startPoint x: 256, startPoint y: 105, endPoint x: 300, endPoint y: 192, distance: 96.8
click at [300, 192] on div "1p Kura no minētajām ir unitāra valsts? Apvienotie Arābu Emirāti Pakistāna Vene…" at bounding box center [424, 160] width 342 height 116
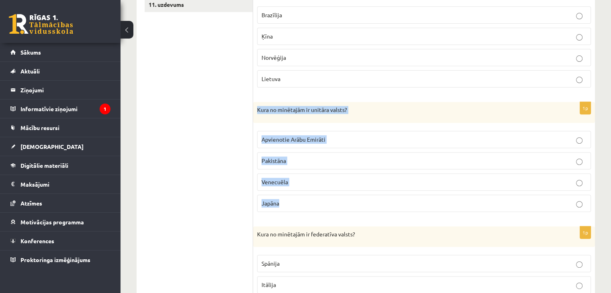
click at [302, 199] on p "Japāna" at bounding box center [423, 203] width 325 height 8
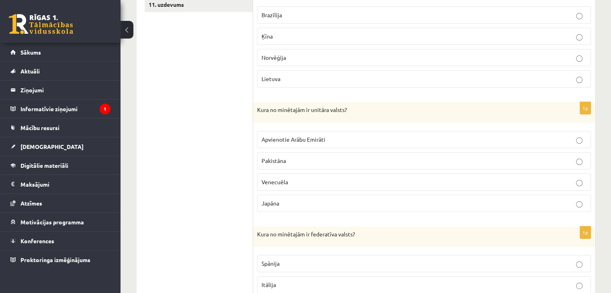
scroll to position [370, 0]
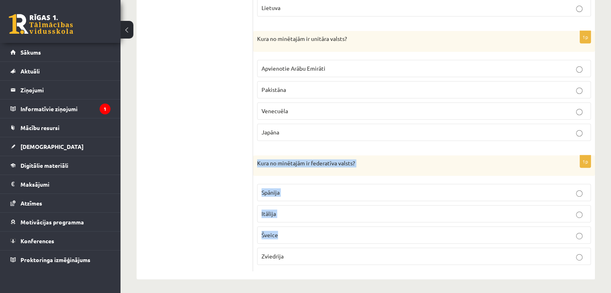
drag, startPoint x: 256, startPoint y: 150, endPoint x: 305, endPoint y: 241, distance: 103.5
click at [305, 241] on div "1p Kura no minētajām ir unitāra valsts? ASV Kanāda Austrālija Francija 1p Kura …" at bounding box center [424, 22] width 342 height 513
click at [241, 232] on ul "1. uzdevums 2. uzdevums 3. uzdevums 4. uzdevums 5. uzdevums 6. uzdevums 7. uzde…" at bounding box center [199, 22] width 108 height 497
drag, startPoint x: 255, startPoint y: 161, endPoint x: 292, endPoint y: 260, distance: 105.0
click at [292, 260] on div "1p Kura no minētajām ir federatīva valsts? Spānija Itālija Šveice Zviedrija" at bounding box center [424, 213] width 342 height 116
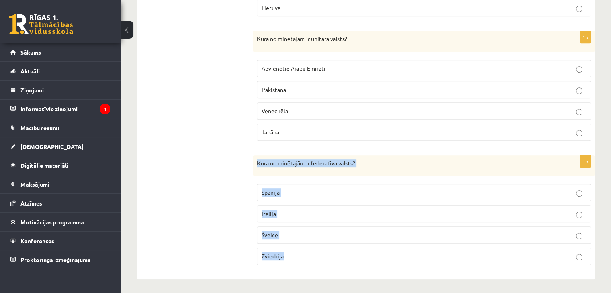
click at [310, 232] on p "Šveice" at bounding box center [423, 235] width 325 height 8
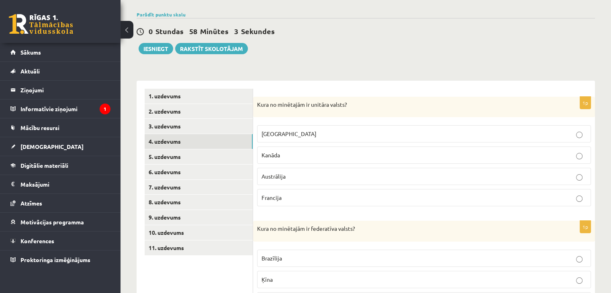
scroll to position [56, 0]
click at [229, 154] on link "5. uzdevums" at bounding box center [199, 156] width 108 height 15
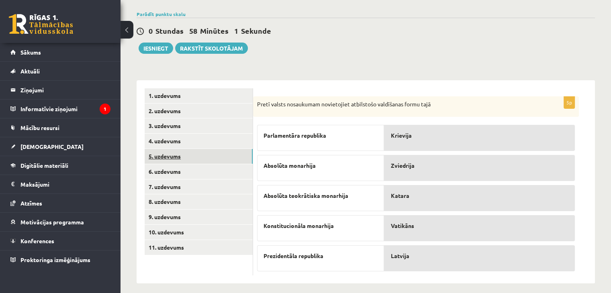
scroll to position [62, 0]
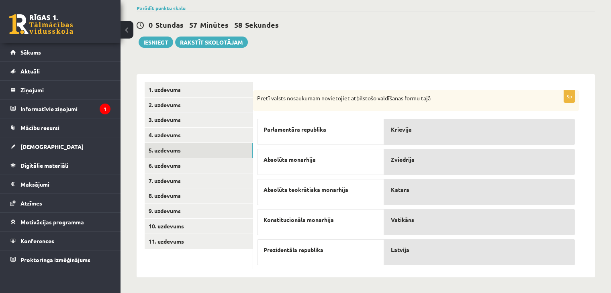
click at [428, 135] on div "Krievija" at bounding box center [479, 132] width 191 height 26
click at [403, 140] on div "Katara" at bounding box center [479, 132] width 191 height 26
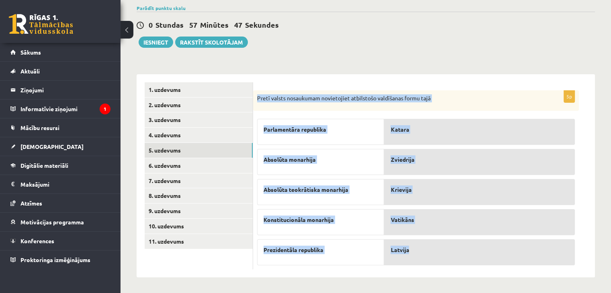
drag, startPoint x: 255, startPoint y: 91, endPoint x: 415, endPoint y: 258, distance: 231.0
click at [415, 258] on div "5p Pretī valsts nosaukumam novietojiet atbilstošo valdīšanas formu tajā Parlame…" at bounding box center [416, 180] width 326 height 180
click at [370, 68] on div "**********" at bounding box center [366, 172] width 458 height 212
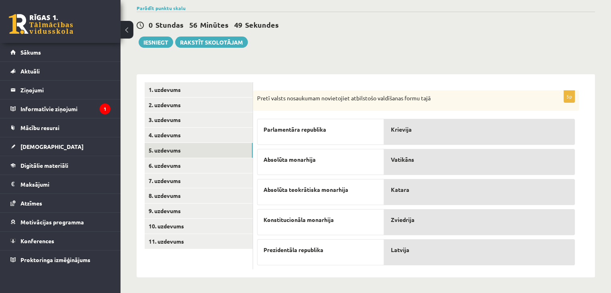
click at [431, 137] on div "Krievija" at bounding box center [479, 132] width 191 height 26
click at [439, 123] on div "Krievija" at bounding box center [479, 132] width 191 height 26
click at [420, 134] on div "Krievija" at bounding box center [479, 132] width 191 height 26
click at [419, 135] on div "Krievija" at bounding box center [479, 132] width 191 height 26
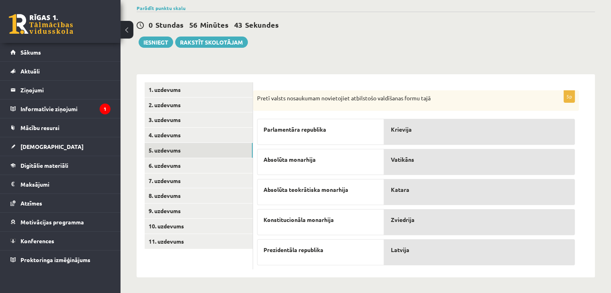
click at [414, 137] on div "Krievija" at bounding box center [479, 132] width 191 height 26
drag, startPoint x: 414, startPoint y: 137, endPoint x: 408, endPoint y: 139, distance: 6.5
click at [408, 139] on div "Krievija" at bounding box center [479, 132] width 191 height 26
click at [170, 162] on link "6. uzdevums" at bounding box center [199, 165] width 108 height 15
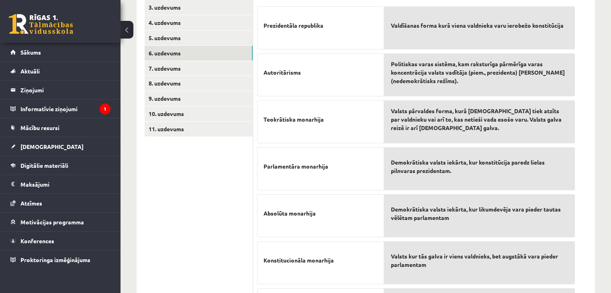
scroll to position [240, 0]
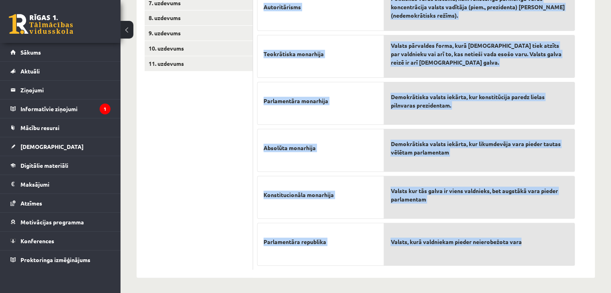
drag, startPoint x: 257, startPoint y: 27, endPoint x: 574, endPoint y: 237, distance: 380.8
click at [574, 237] on div "7p Pretim skaidrojumam novieto atbilstošo terminu! Prezidentāla republika Autor…" at bounding box center [416, 91] width 326 height 358
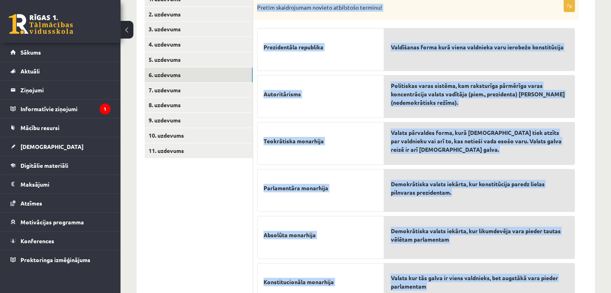
scroll to position [152, 0]
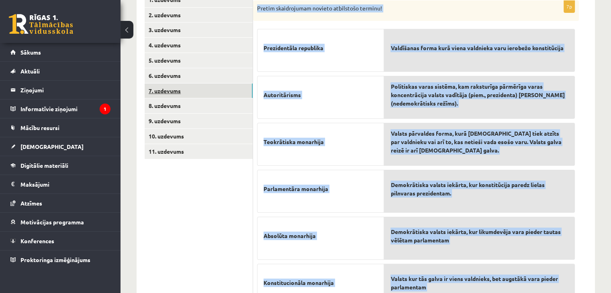
click at [214, 90] on link "7. uzdevums" at bounding box center [199, 91] width 108 height 15
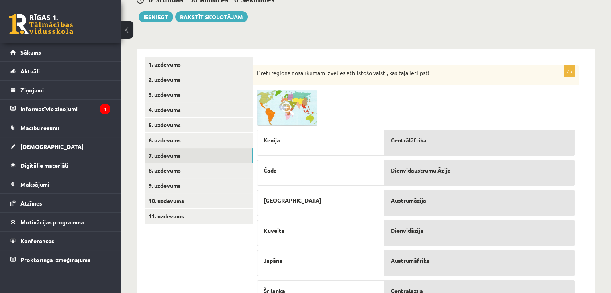
scroll to position [88, 0]
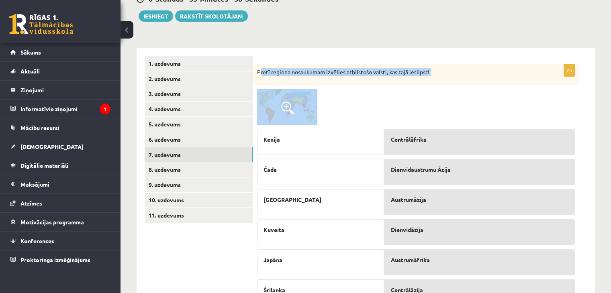
drag, startPoint x: 259, startPoint y: 68, endPoint x: 288, endPoint y: 102, distance: 44.4
click at [288, 102] on div "7p Pretī reģiona nosaukumam izvēlies atbilstošo valsti, kas tajā ietilpst! Keni…" at bounding box center [416, 202] width 326 height 276
click at [290, 49] on div "7p Pretī reģiona nosaukumam izvēlies atbilstošo valsti, kas tajā ietilpst! Keni…" at bounding box center [424, 198] width 342 height 300
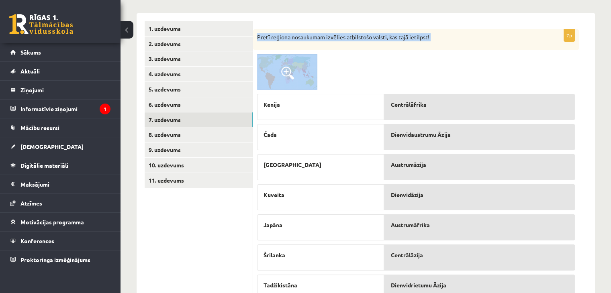
scroll to position [157, 0]
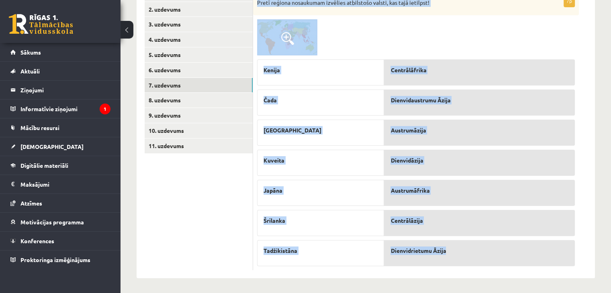
drag, startPoint x: 256, startPoint y: 69, endPoint x: 467, endPoint y: 252, distance: 279.0
click at [467, 252] on div "7p Pretī reģiona nosaukumam izvēlies atbilstošo valsti, kas tajā ietilpst! Keni…" at bounding box center [416, 133] width 326 height 276
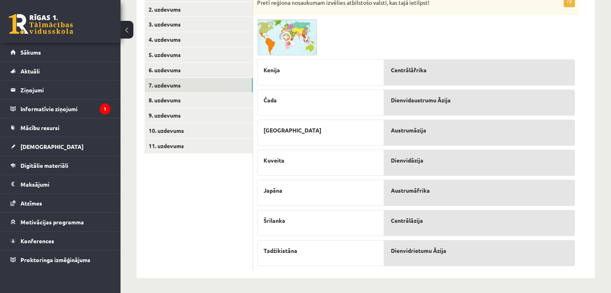
click at [424, 138] on div "Austrumāzija" at bounding box center [479, 133] width 191 height 26
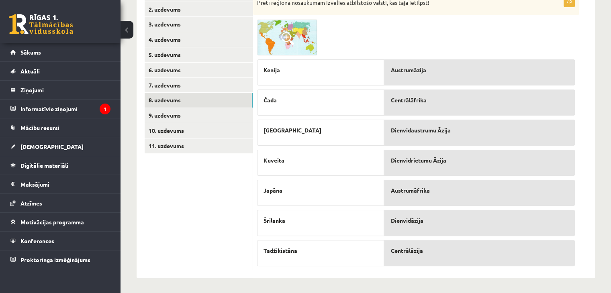
click at [188, 99] on link "8. uzdevums" at bounding box center [199, 100] width 108 height 15
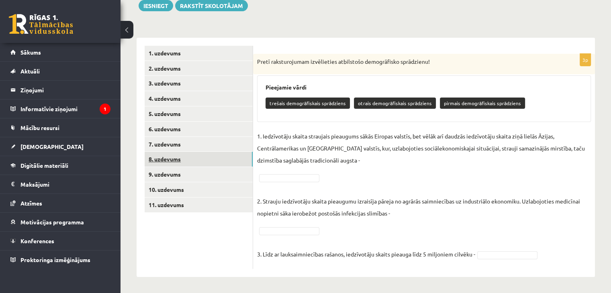
scroll to position [98, 0]
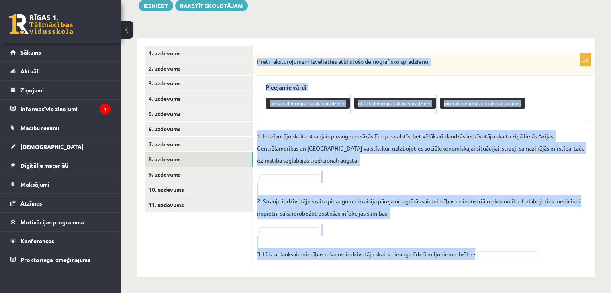
drag, startPoint x: 258, startPoint y: 53, endPoint x: 545, endPoint y: 261, distance: 354.6
click at [545, 261] on div "3p Pretī raksturojumam izvēlieties atbilstošo demogrāfisko sprādzienu! Pieejami…" at bounding box center [424, 157] width 342 height 239
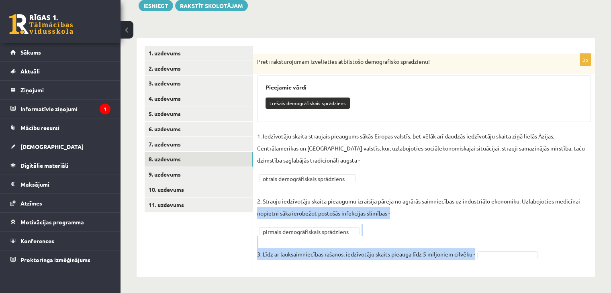
drag, startPoint x: 272, startPoint y: 214, endPoint x: 486, endPoint y: 251, distance: 216.9
click at [486, 251] on fieldset "**********" at bounding box center [424, 197] width 334 height 135
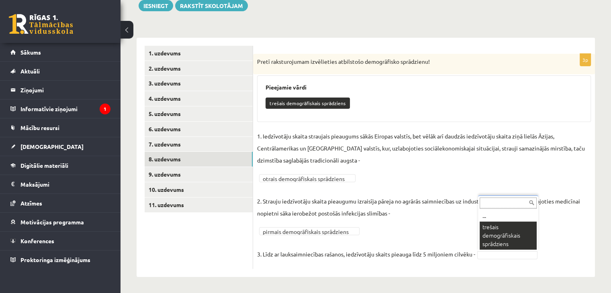
scroll to position [80, 0]
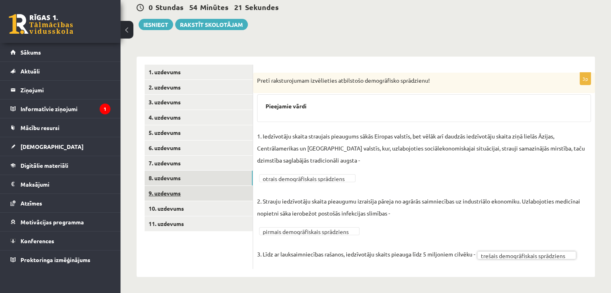
click at [194, 190] on link "9. uzdevums" at bounding box center [199, 193] width 108 height 15
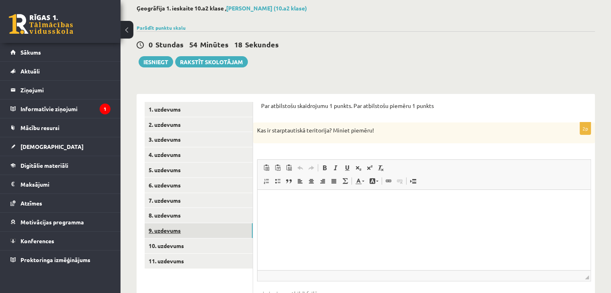
scroll to position [100, 0]
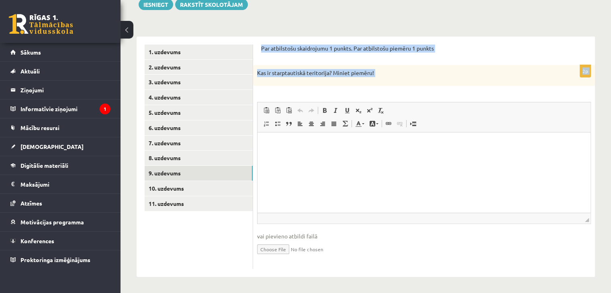
drag, startPoint x: 519, startPoint y: 180, endPoint x: 384, endPoint y: 139, distance: 140.7
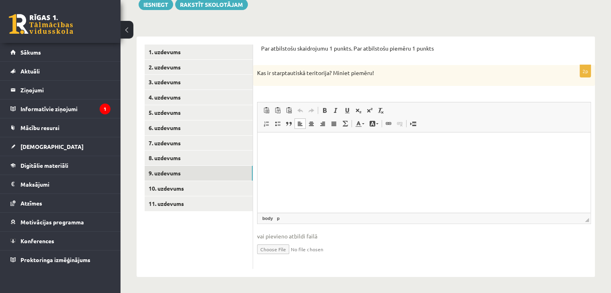
click at [314, 157] on html at bounding box center [423, 145] width 333 height 25
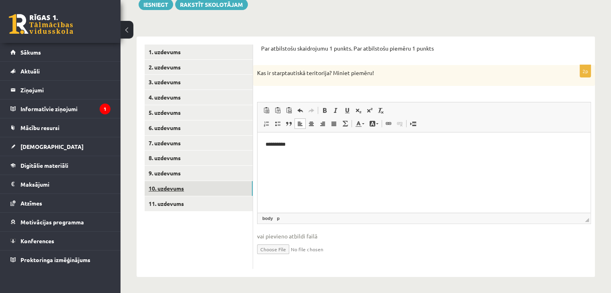
click at [204, 191] on link "10. uzdevums" at bounding box center [199, 188] width 108 height 15
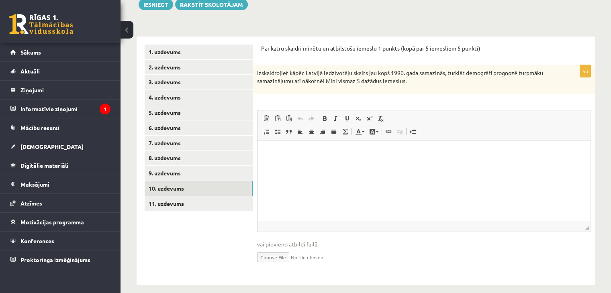
scroll to position [0, 0]
click at [214, 174] on link "9. uzdevums" at bounding box center [199, 173] width 108 height 15
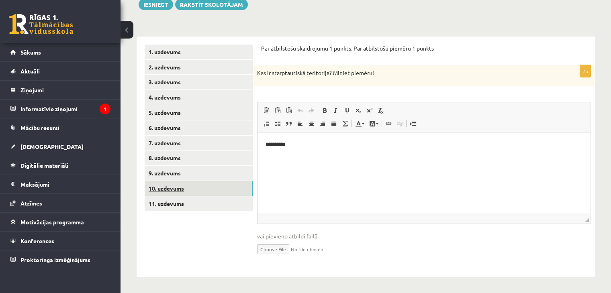
click at [200, 188] on link "10. uzdevums" at bounding box center [199, 188] width 108 height 15
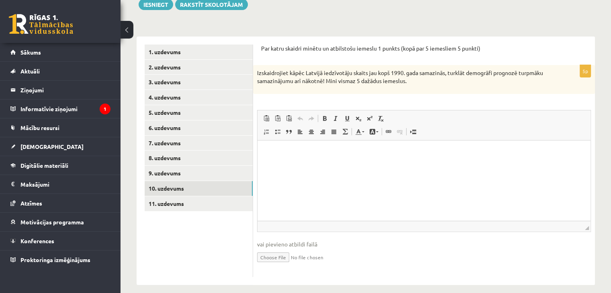
drag, startPoint x: 517, startPoint y: 245, endPoint x: 282, endPoint y: 145, distance: 255.5
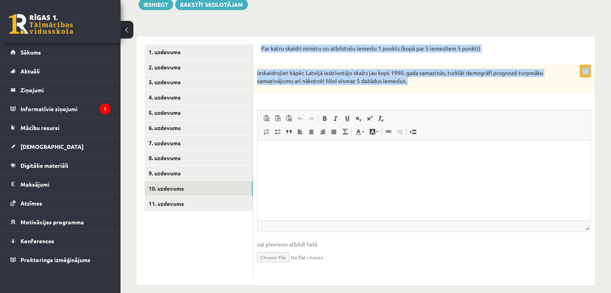
drag, startPoint x: 516, startPoint y: 188, endPoint x: 391, endPoint y: 207, distance: 126.4
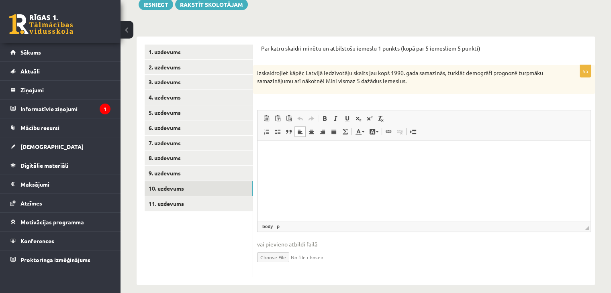
click at [293, 149] on p "Визуальный текстовый редактор, wiswyg-editor-user-answer-47024789917860" at bounding box center [423, 152] width 317 height 8
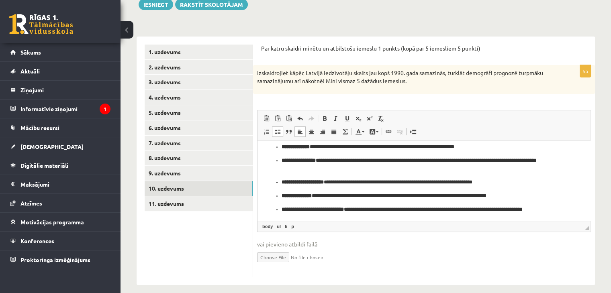
scroll to position [15, 0]
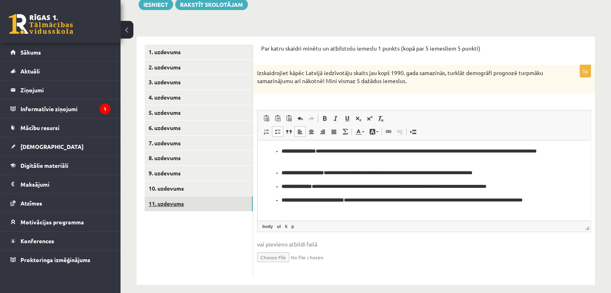
click at [193, 210] on link "11. uzdevums" at bounding box center [199, 203] width 108 height 15
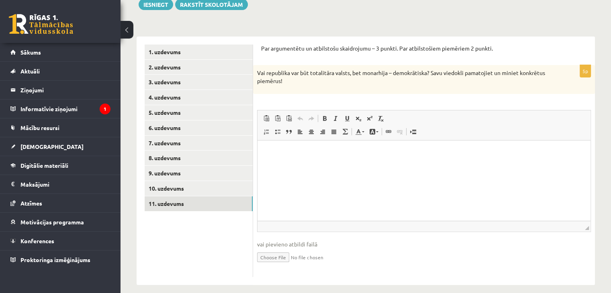
scroll to position [0, 0]
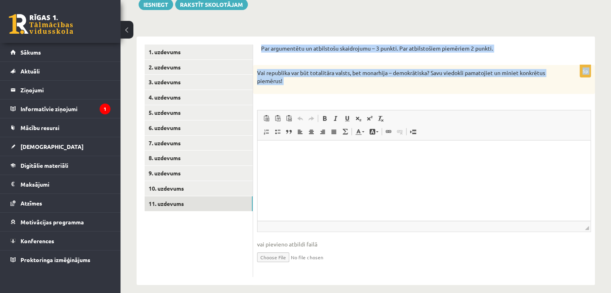
drag, startPoint x: 259, startPoint y: 47, endPoint x: 444, endPoint y: 114, distance: 197.5
click at [444, 114] on div "Par argumentētu un atbilstošu skaidrojumu – 3 punkti. Par atbilstošiem piemērie…" at bounding box center [424, 161] width 342 height 249
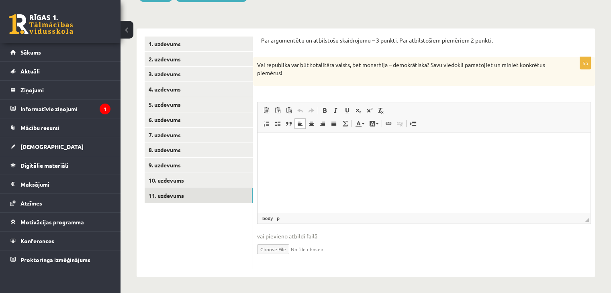
click at [296, 140] on p "Визуальный текстовый редактор, wiswyg-editor-user-answer-47024880635960" at bounding box center [423, 144] width 317 height 8
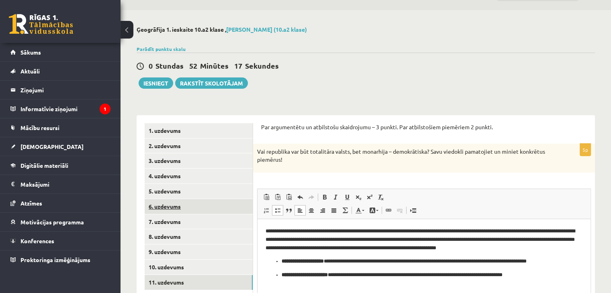
scroll to position [0, 0]
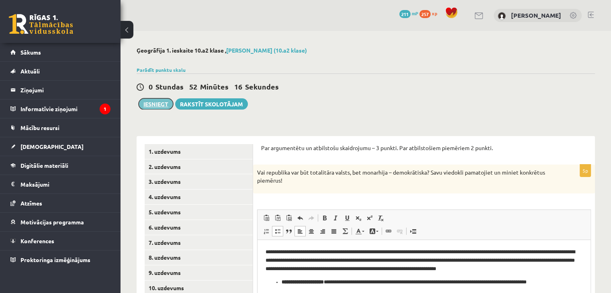
click at [160, 106] on button "Iesniegt" at bounding box center [156, 103] width 35 height 11
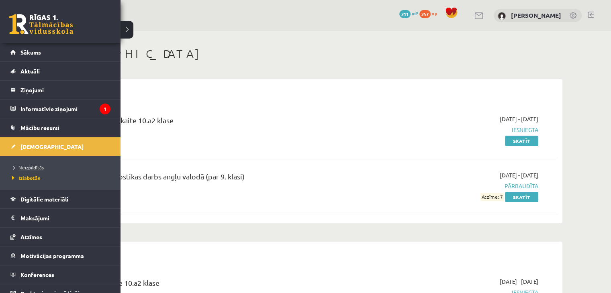
click at [31, 170] on link "Neizpildītās" at bounding box center [61, 167] width 102 height 7
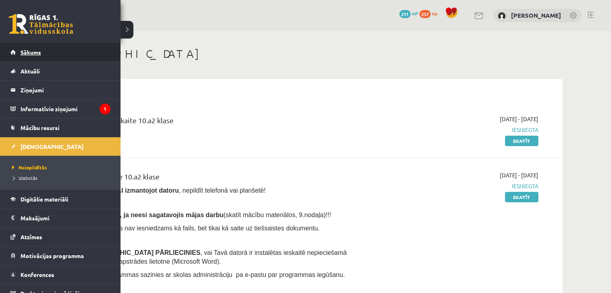
click at [18, 49] on link "Sākums" at bounding box center [60, 52] width 100 height 18
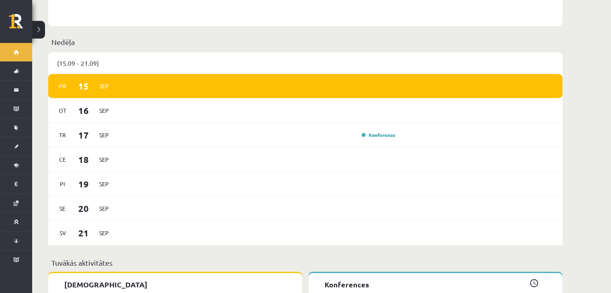
scroll to position [529, 0]
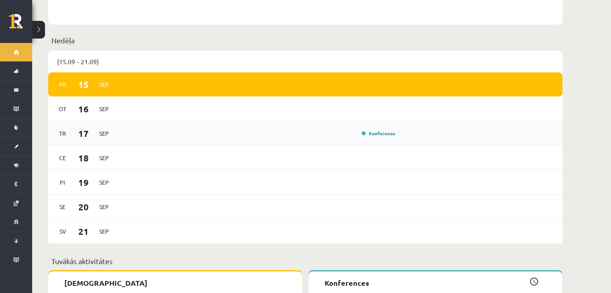
click at [380, 131] on div "Konference" at bounding box center [377, 133] width 40 height 8
click at [380, 130] on link "Konference" at bounding box center [378, 133] width 34 height 6
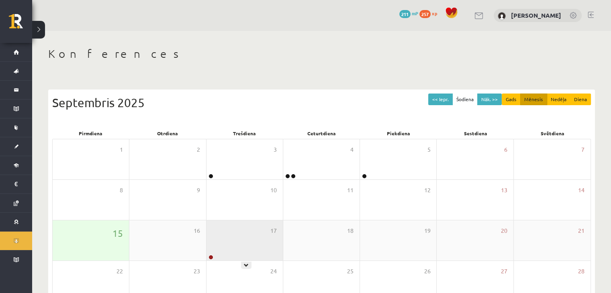
click at [260, 242] on div "17" at bounding box center [244, 241] width 76 height 40
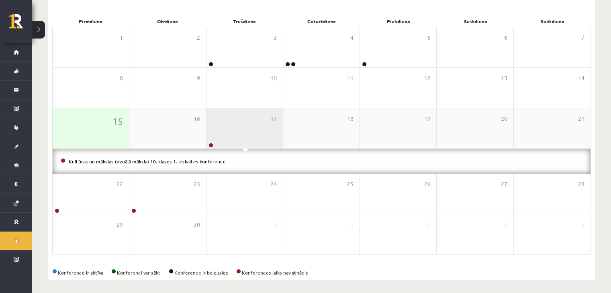
scroll to position [115, 0]
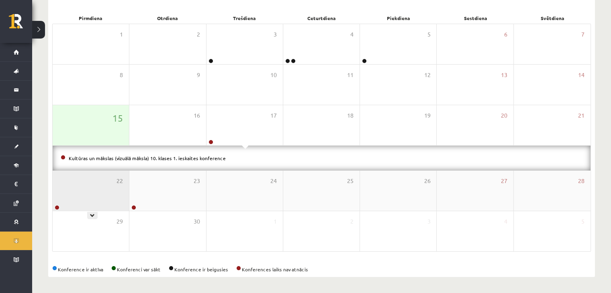
click at [102, 196] on div "22" at bounding box center [91, 191] width 76 height 40
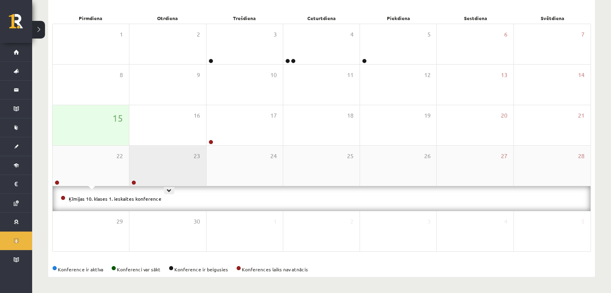
click at [140, 158] on div "23" at bounding box center [167, 166] width 76 height 40
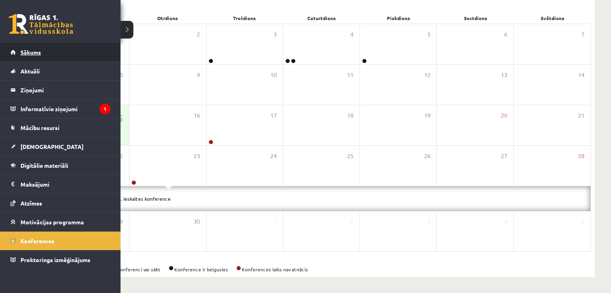
click at [62, 54] on link "Sākums" at bounding box center [60, 52] width 100 height 18
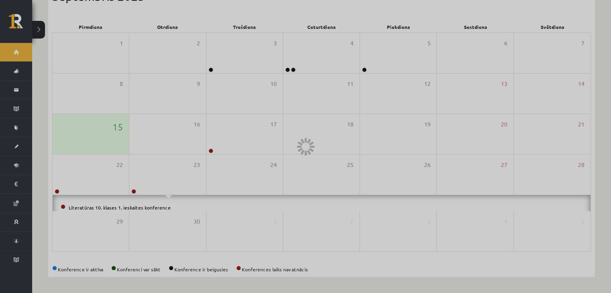
scroll to position [90, 0]
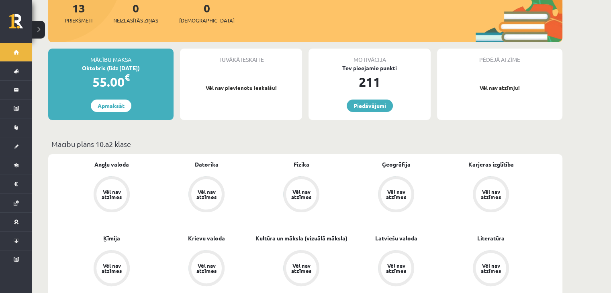
scroll to position [289, 0]
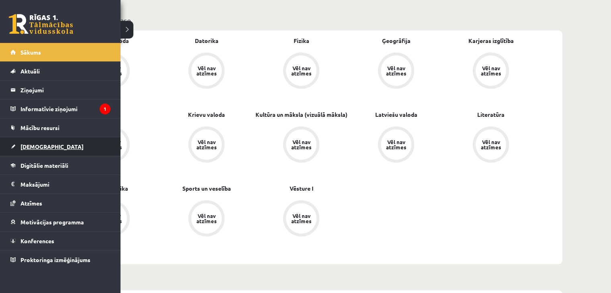
click at [51, 148] on link "[DEMOGRAPHIC_DATA]" at bounding box center [60, 146] width 100 height 18
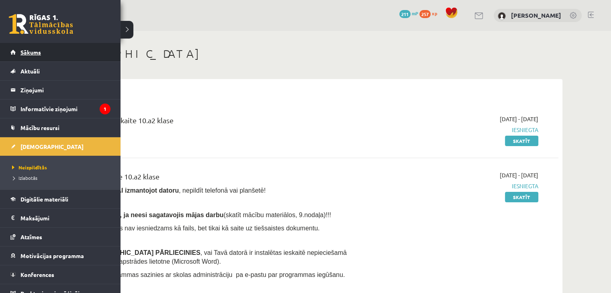
click at [16, 52] on link "Sākums" at bounding box center [60, 52] width 100 height 18
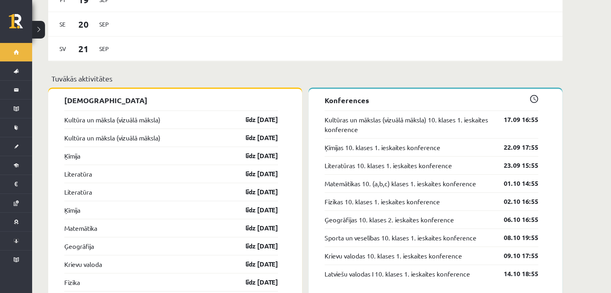
scroll to position [711, 0]
